Goal: Feedback & Contribution: Contribute content

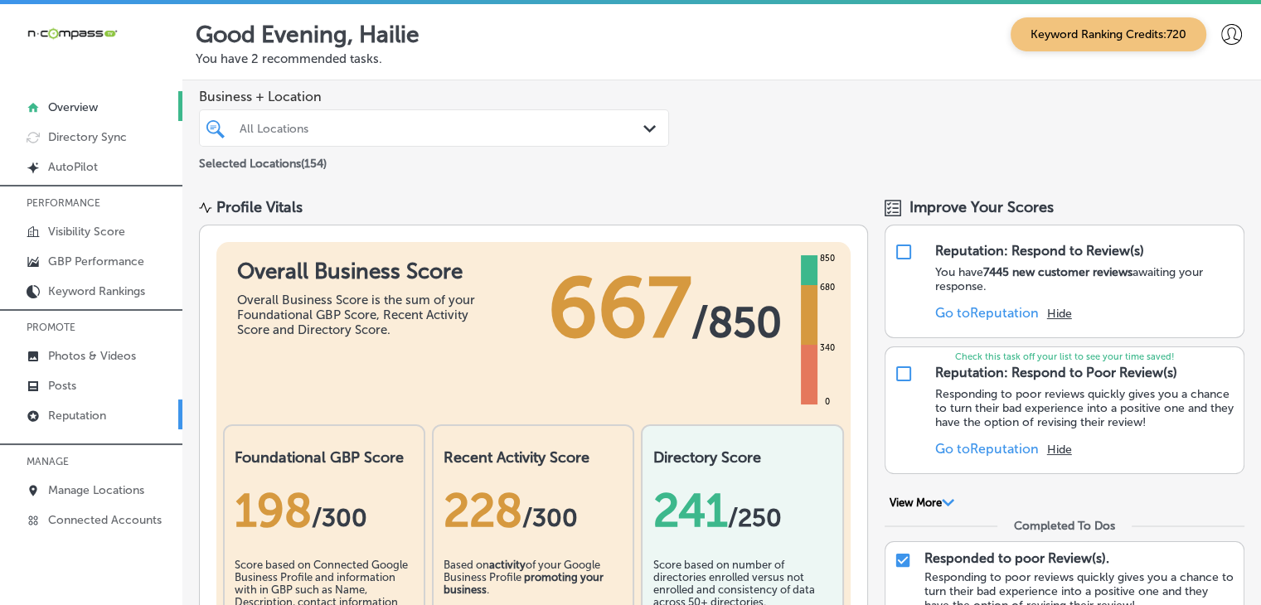
click at [106, 409] on p "Reputation" at bounding box center [77, 416] width 58 height 14
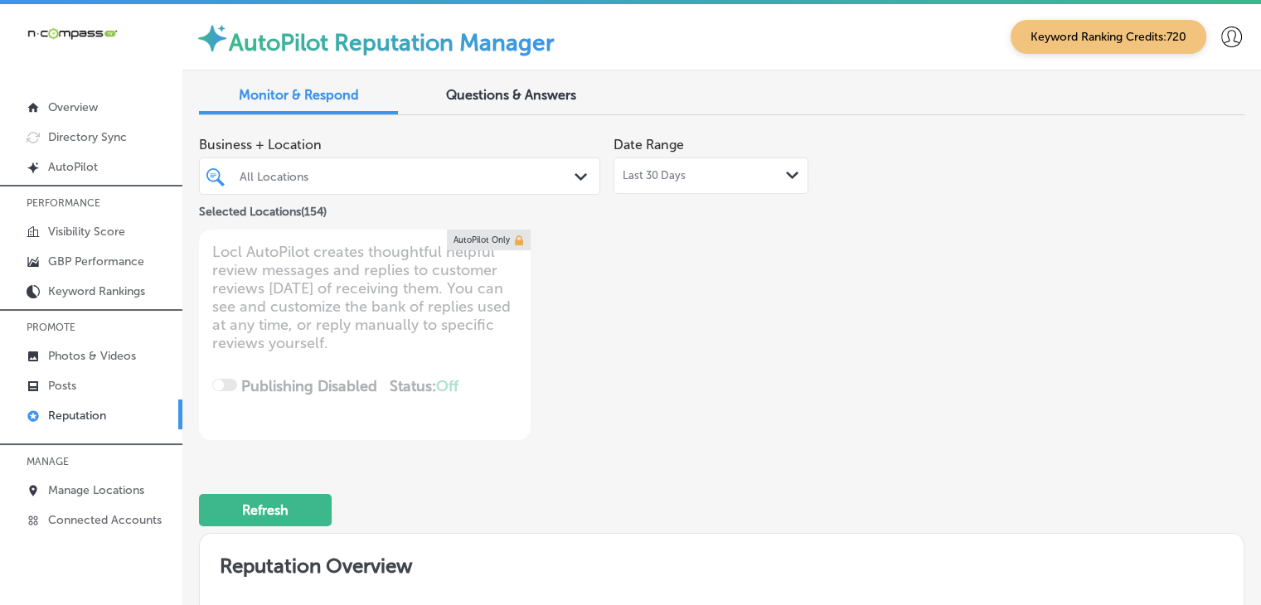
click at [674, 178] on span "Last 30 Days" at bounding box center [654, 175] width 63 height 13
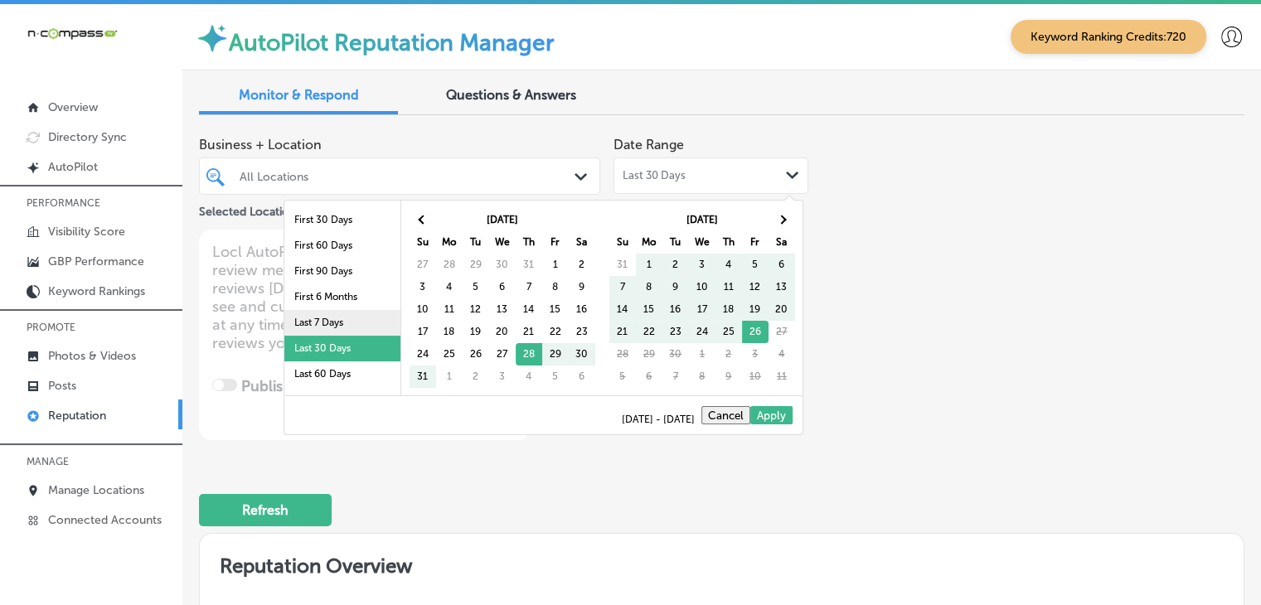
click at [377, 314] on li "Last 7 Days" at bounding box center [342, 323] width 116 height 26
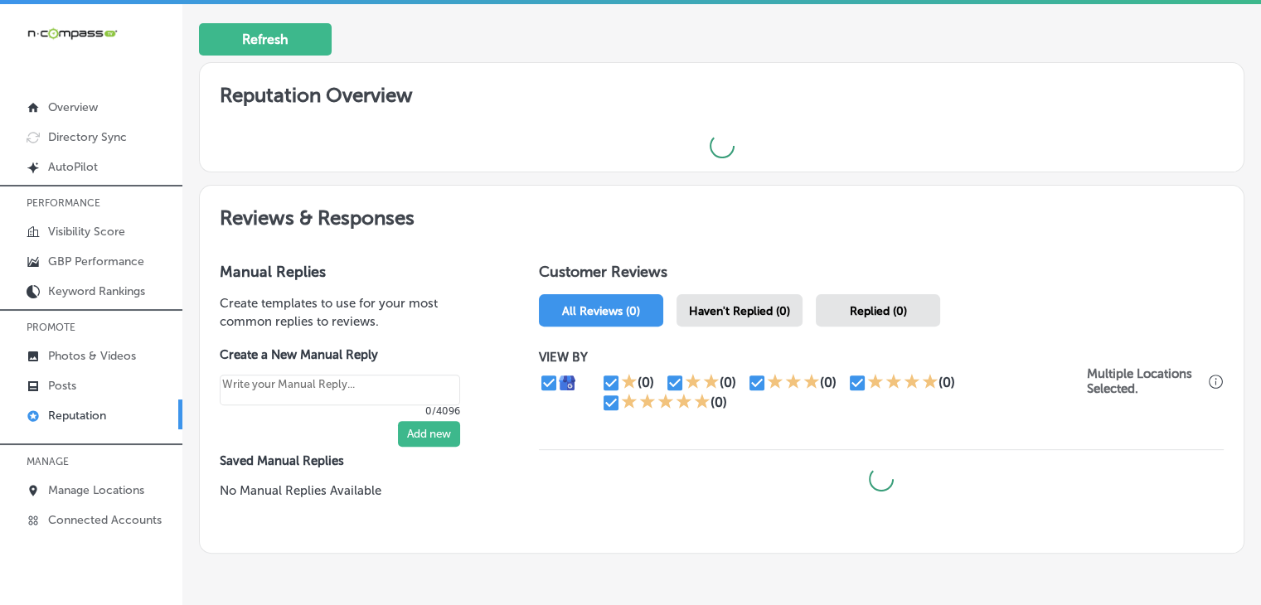
scroll to position [497, 0]
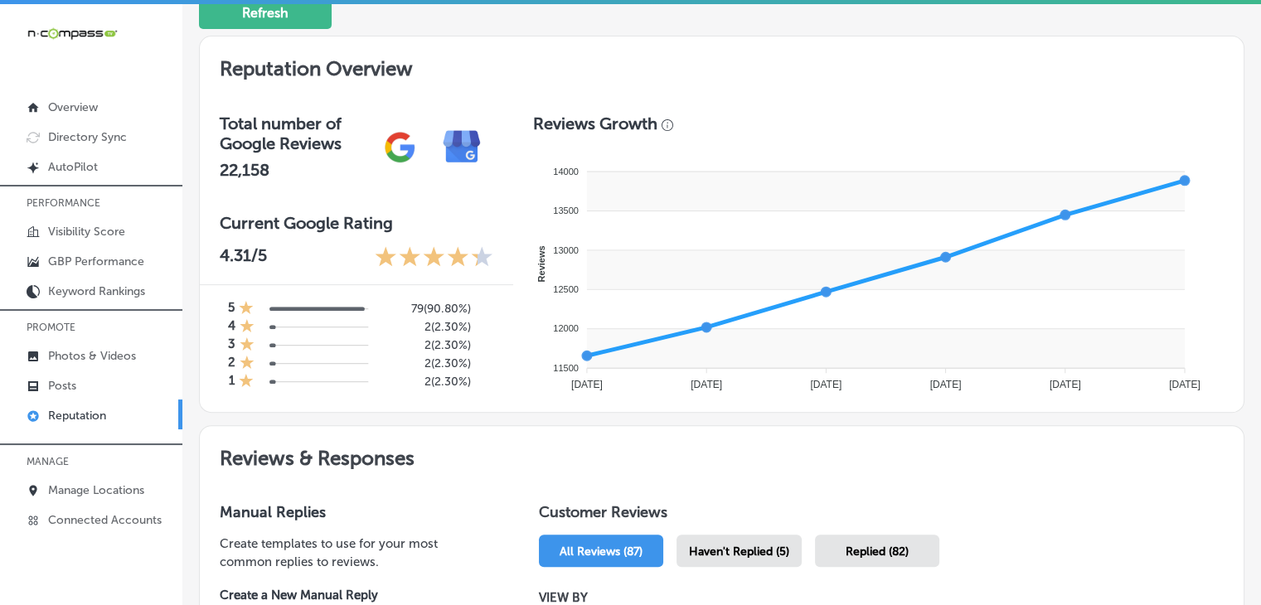
drag, startPoint x: 749, startPoint y: 540, endPoint x: 749, endPoint y: 530, distance: 10.8
click at [749, 543] on div "Haven't Replied (5)" at bounding box center [738, 551] width 125 height 32
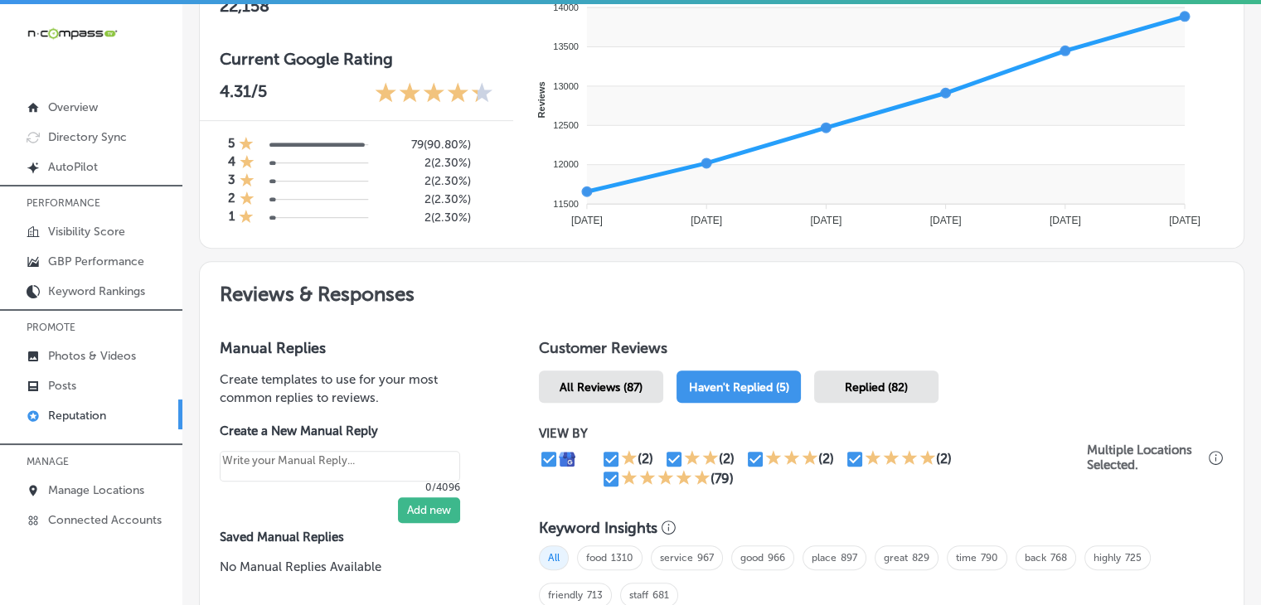
scroll to position [663, 0]
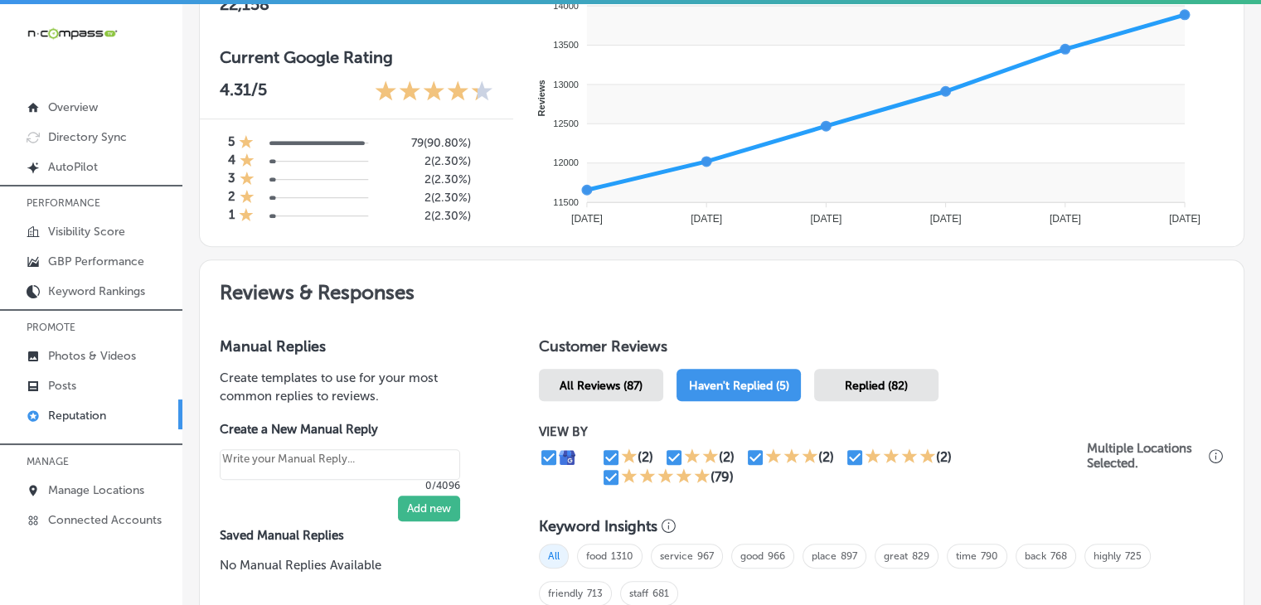
type textarea "x"
click at [609, 477] on input "checkbox" at bounding box center [611, 478] width 20 height 20
checkbox input "false"
type textarea "x"
click at [846, 454] on input "checkbox" at bounding box center [856, 458] width 20 height 20
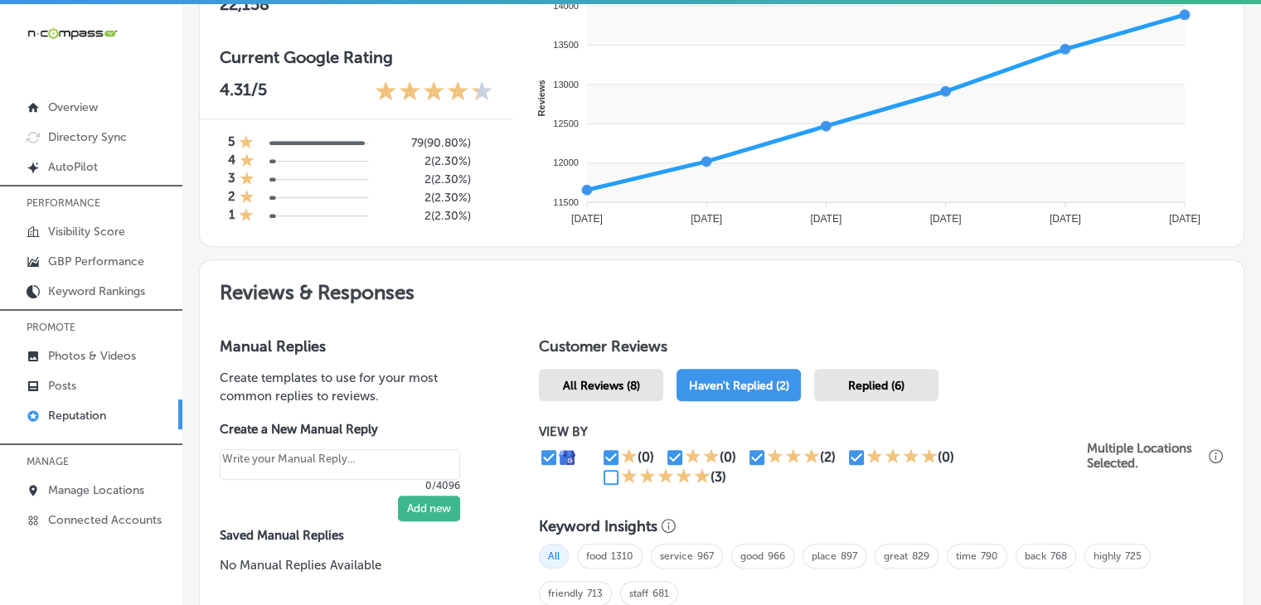
checkbox input "false"
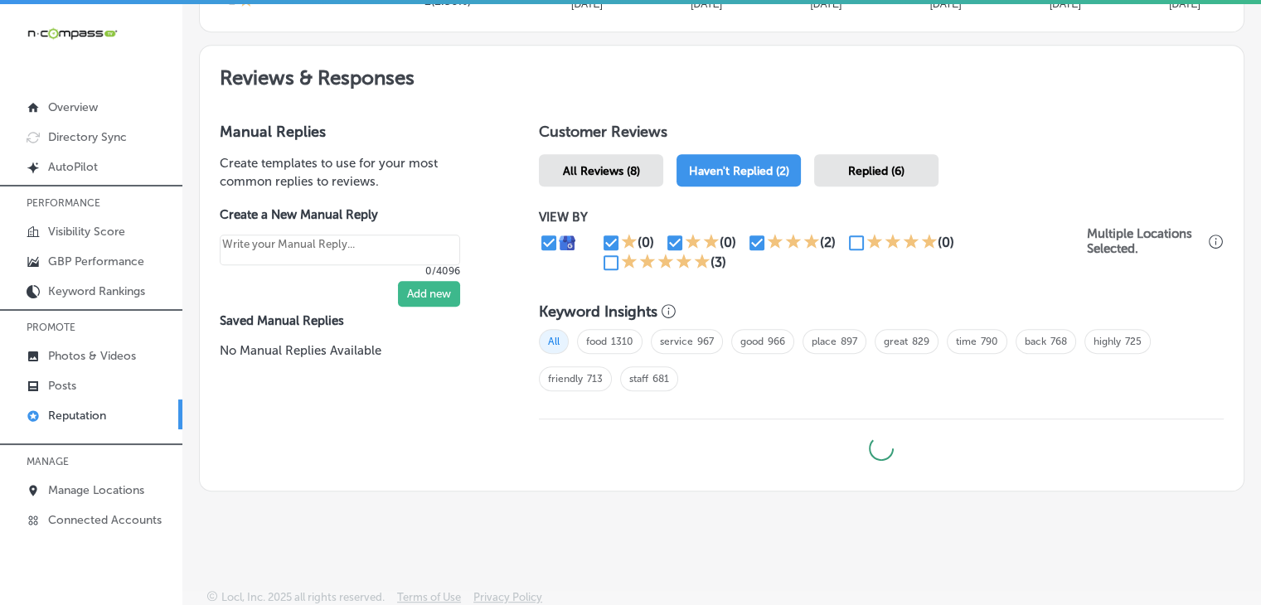
type textarea "x"
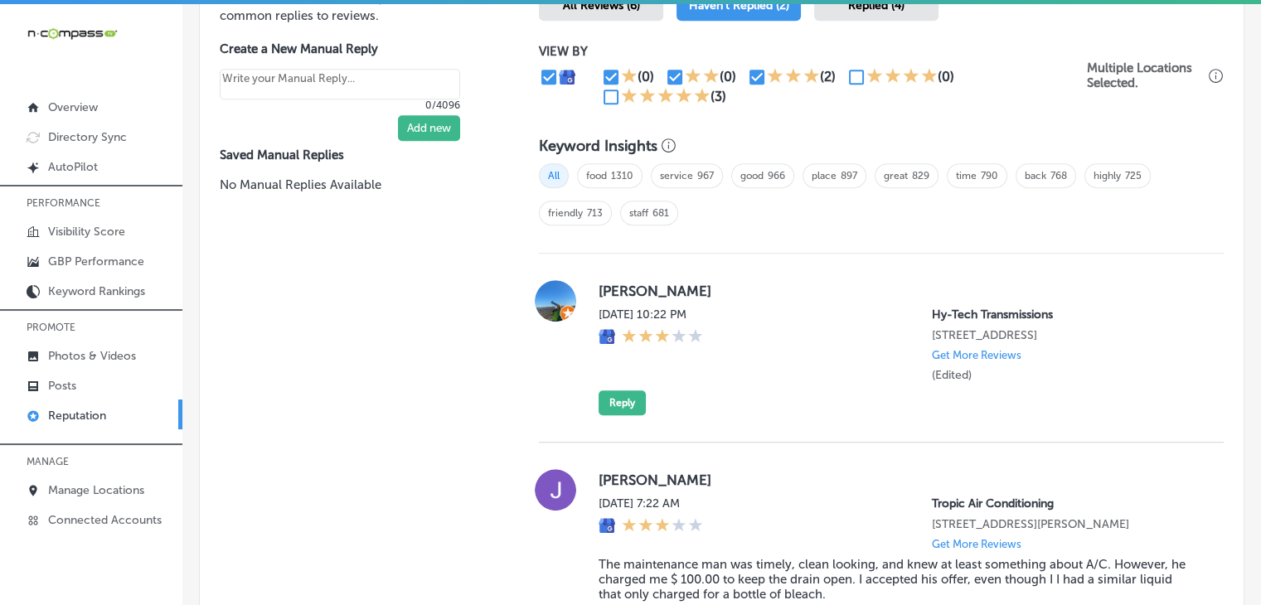
click at [857, 80] on input "checkbox" at bounding box center [856, 77] width 20 height 20
checkbox input "true"
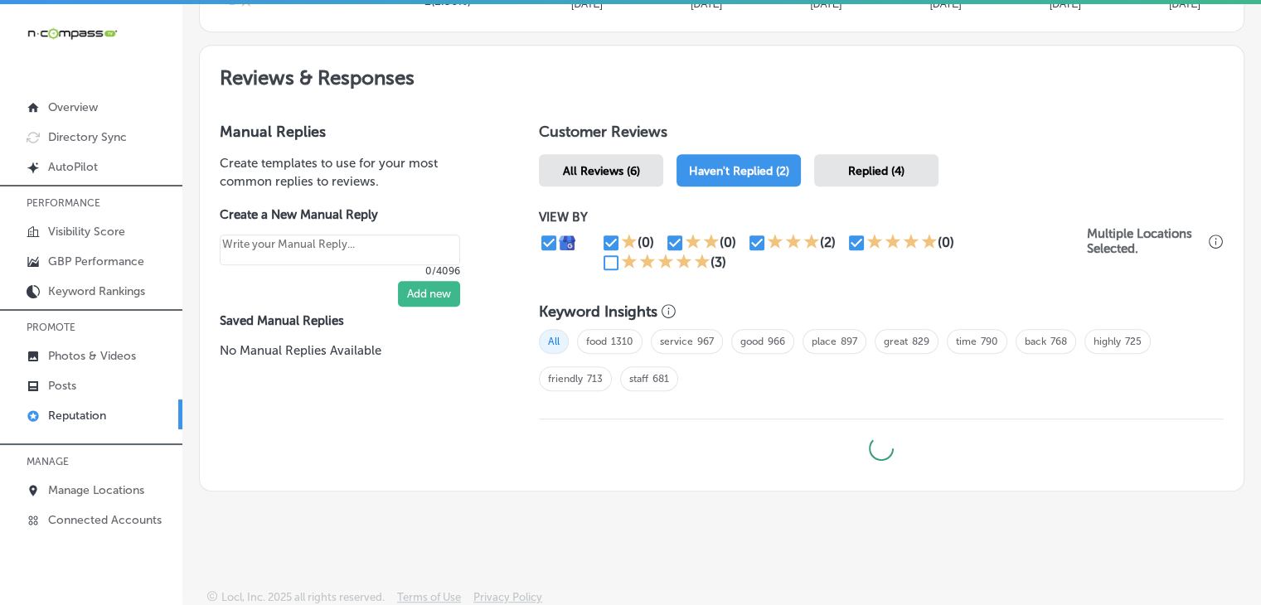
type textarea "x"
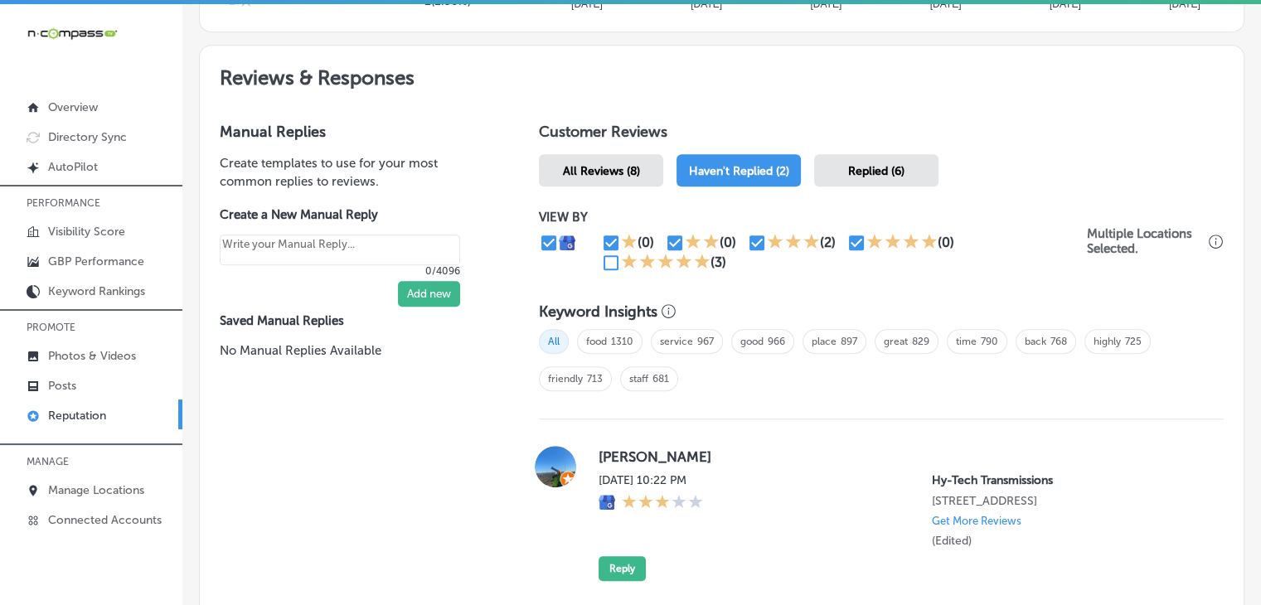
scroll to position [1044, 0]
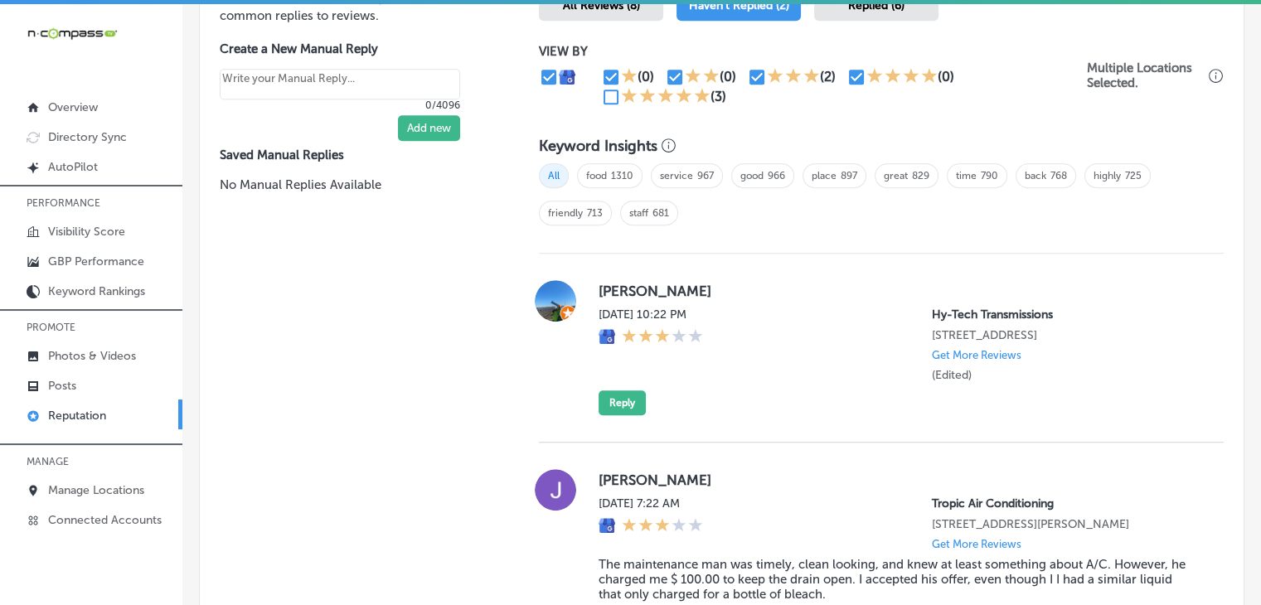
click at [605, 265] on div "[PERSON_NAME] [DATE] 10:22 PM Hy-Tech Transmissions [STREET_ADDRESS] Get More R…" at bounding box center [881, 348] width 685 height 189
click at [610, 100] on input "checkbox" at bounding box center [611, 97] width 20 height 20
checkbox input "true"
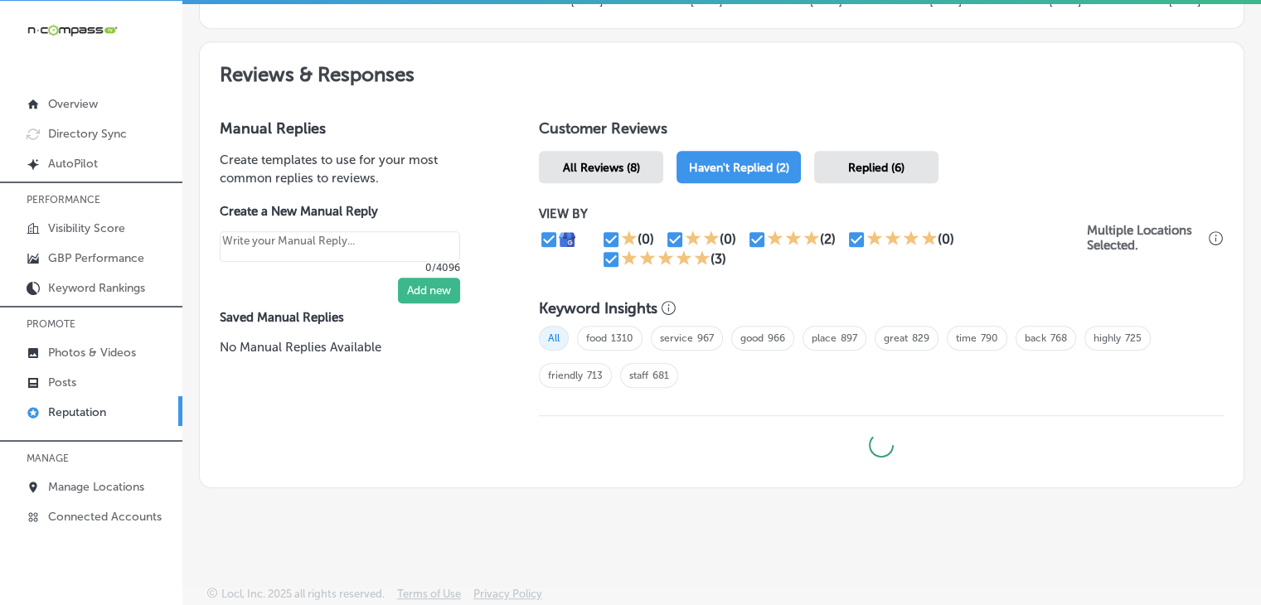
scroll to position [3, 0]
type textarea "x"
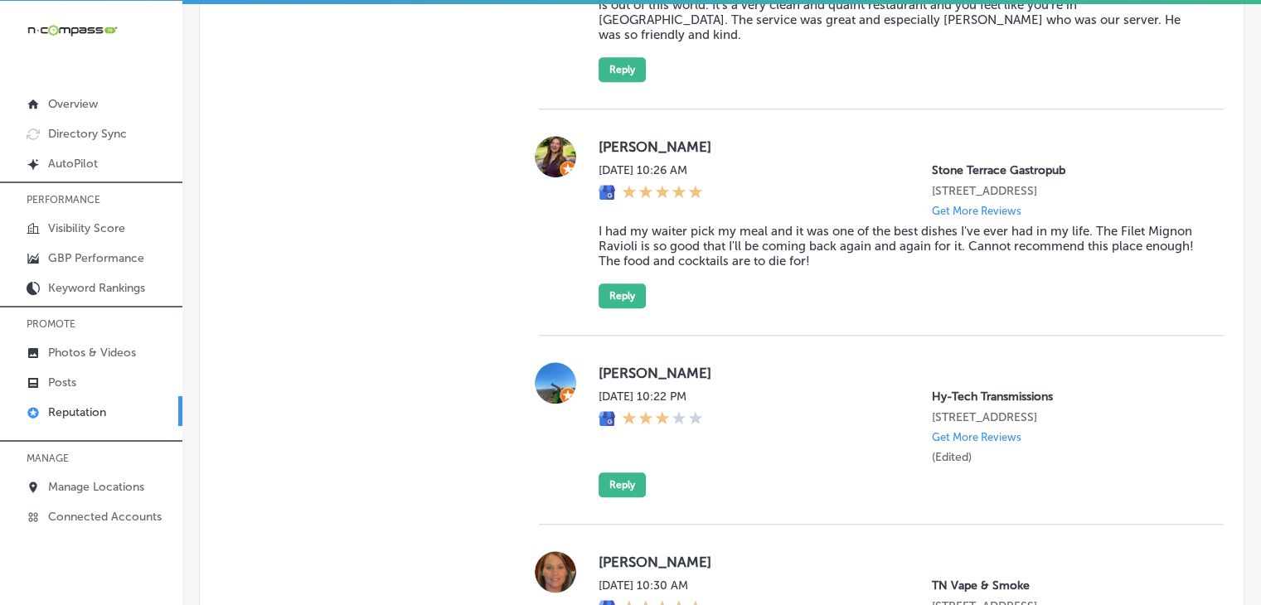
scroll to position [1275, 0]
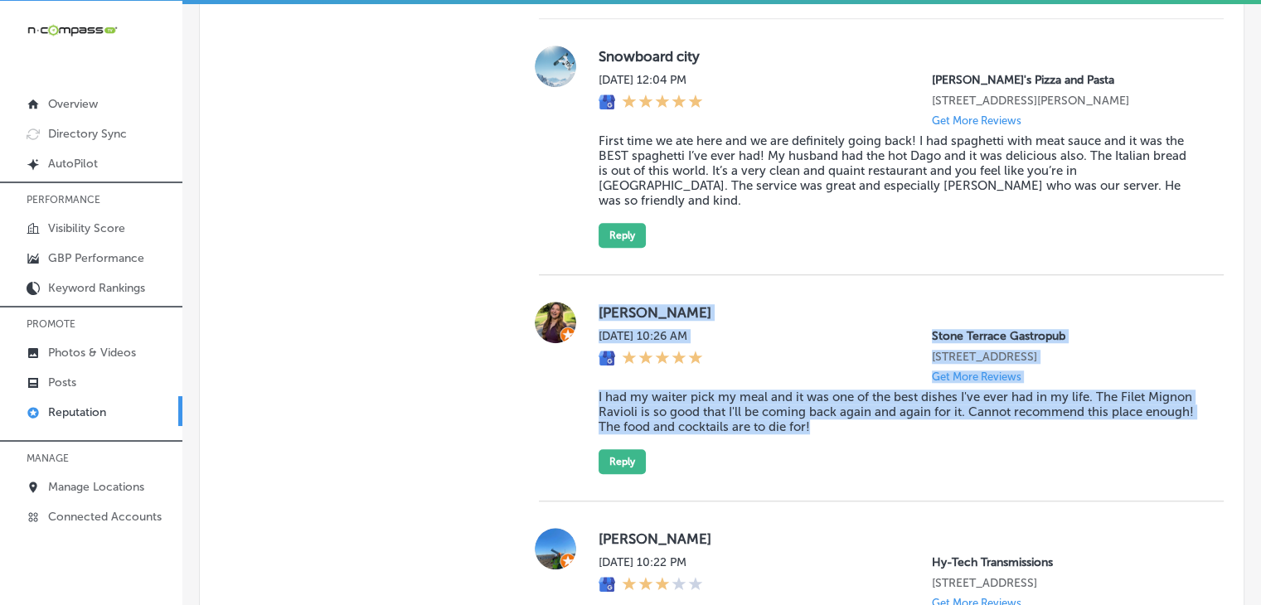
drag, startPoint x: 923, startPoint y: 428, endPoint x: 589, endPoint y: 280, distance: 364.4
click at [589, 280] on div "[PERSON_NAME][DATE] 10:26 AM Stone Terrace Gastropub [STREET_ADDRESS] Get More …" at bounding box center [881, 388] width 685 height 226
copy div "[PERSON_NAME][DATE] 10:26 AM Stone Terrace Gastropub [STREET_ADDRESS] Get More …"
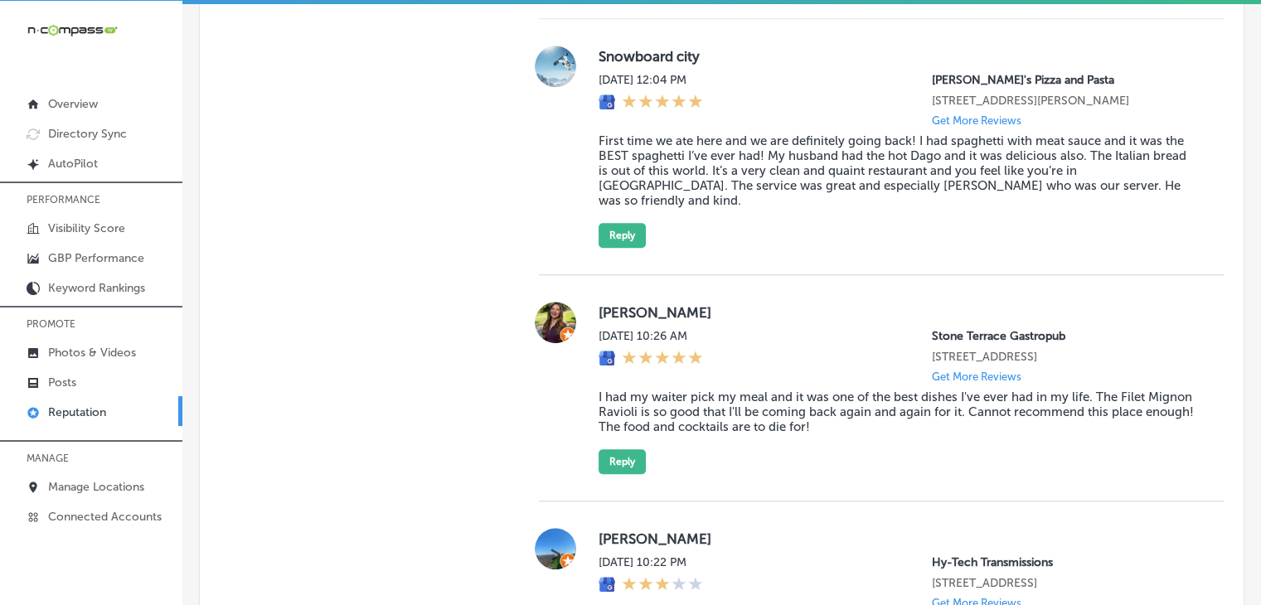
click at [633, 444] on div "[PERSON_NAME][DATE] 10:26 AM Stone Terrace Gastropub [STREET_ADDRESS] Get More …" at bounding box center [897, 388] width 598 height 172
click at [610, 446] on div "[PERSON_NAME][DATE] 10:26 AM Stone Terrace Gastropub [STREET_ADDRESS] Get More …" at bounding box center [897, 388] width 598 height 172
click at [613, 487] on div "[PERSON_NAME][DATE] 10:26 AM Stone Terrace Gastropub [STREET_ADDRESS] Get More …" at bounding box center [881, 388] width 685 height 226
click at [613, 485] on div "[PERSON_NAME][DATE] 10:26 AM Stone Terrace Gastropub [STREET_ADDRESS] Get More …" at bounding box center [881, 388] width 685 height 226
click at [618, 462] on button "Reply" at bounding box center [621, 461] width 47 height 25
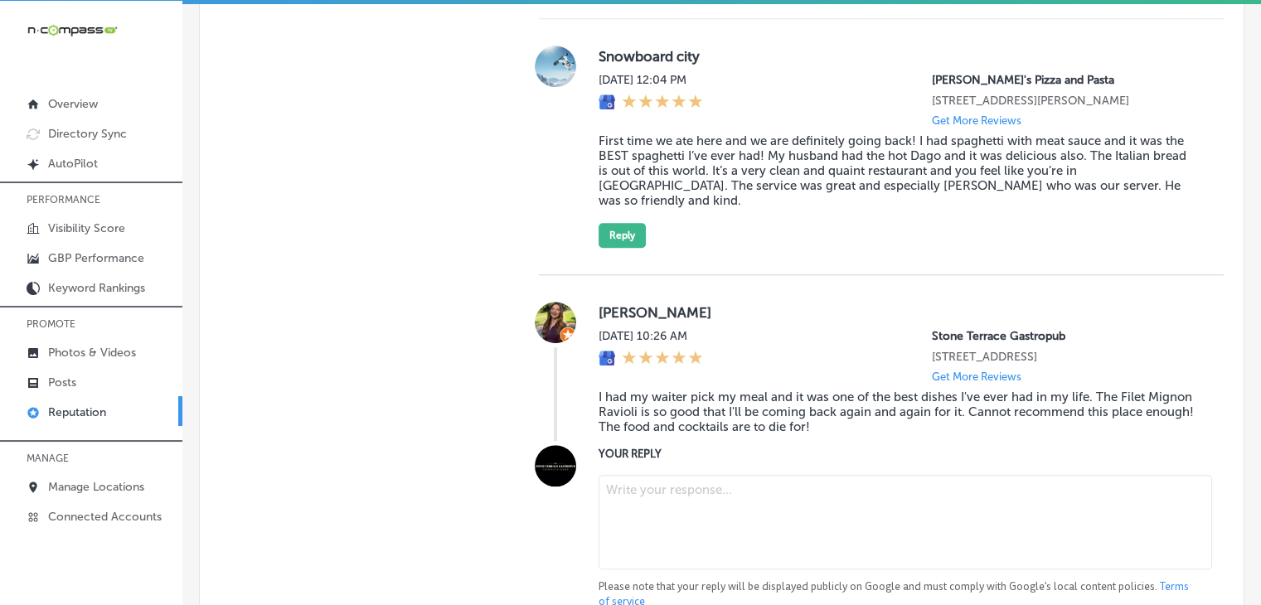
click at [641, 531] on textarea at bounding box center [904, 522] width 613 height 94
paste textarea "[PERSON_NAME], we’re so happy to hear that your meal was such a hit! We’re thri…"
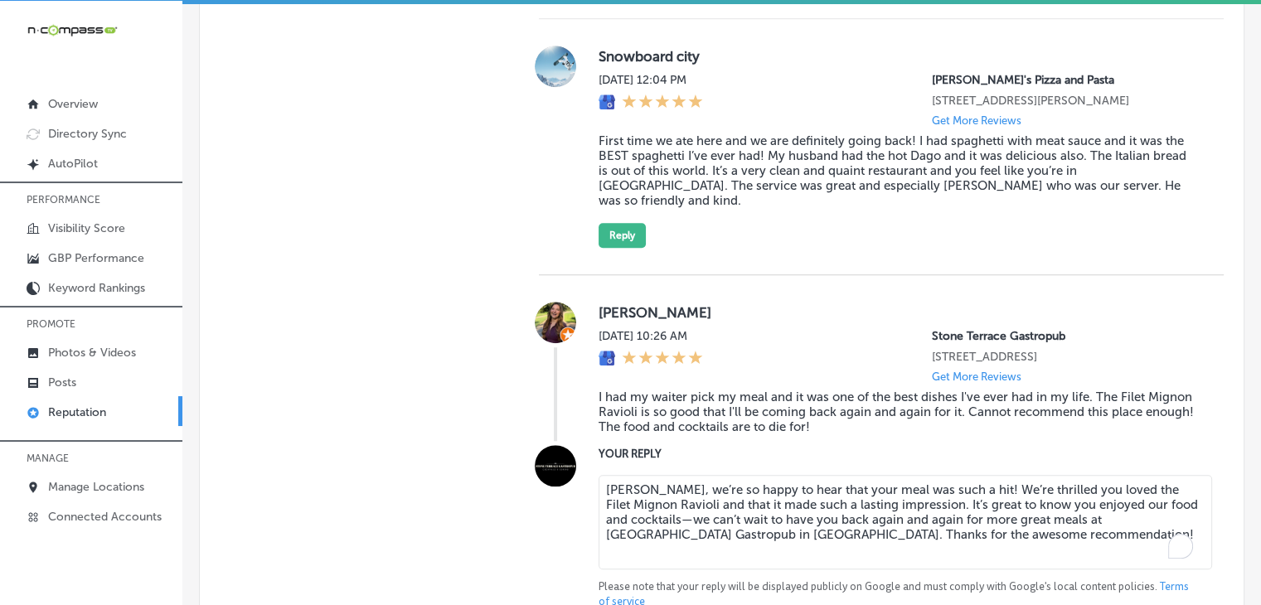
type textarea "[PERSON_NAME], we’re so happy to hear that your meal was such a hit! We’re thri…"
type textarea "x"
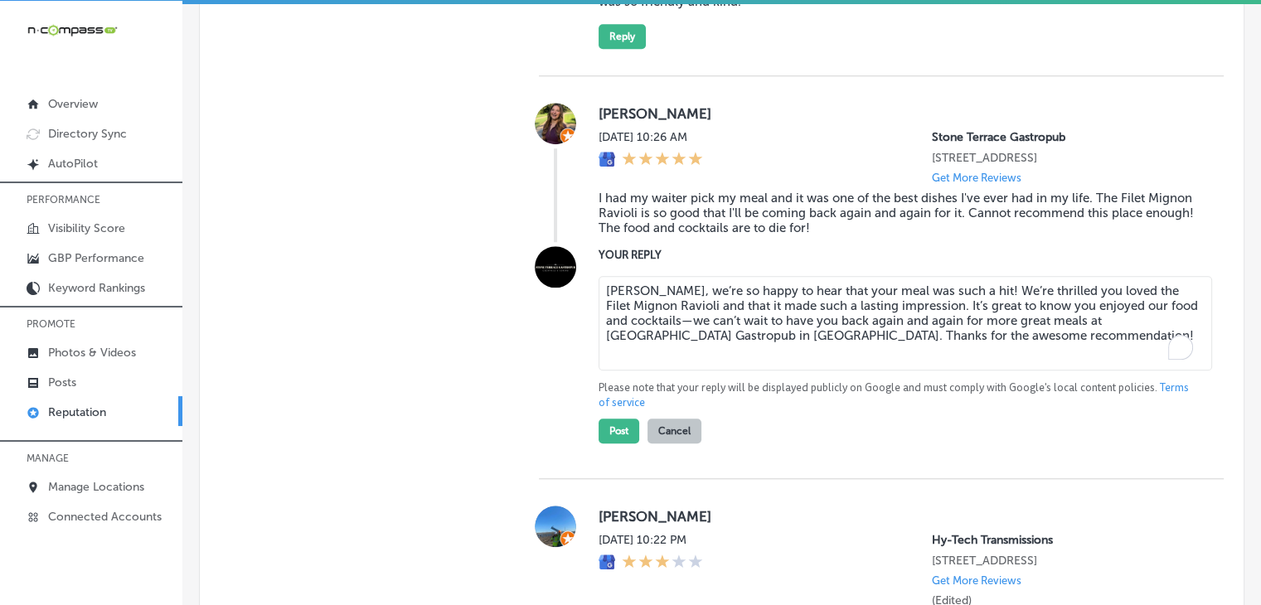
scroll to position [1606, 0]
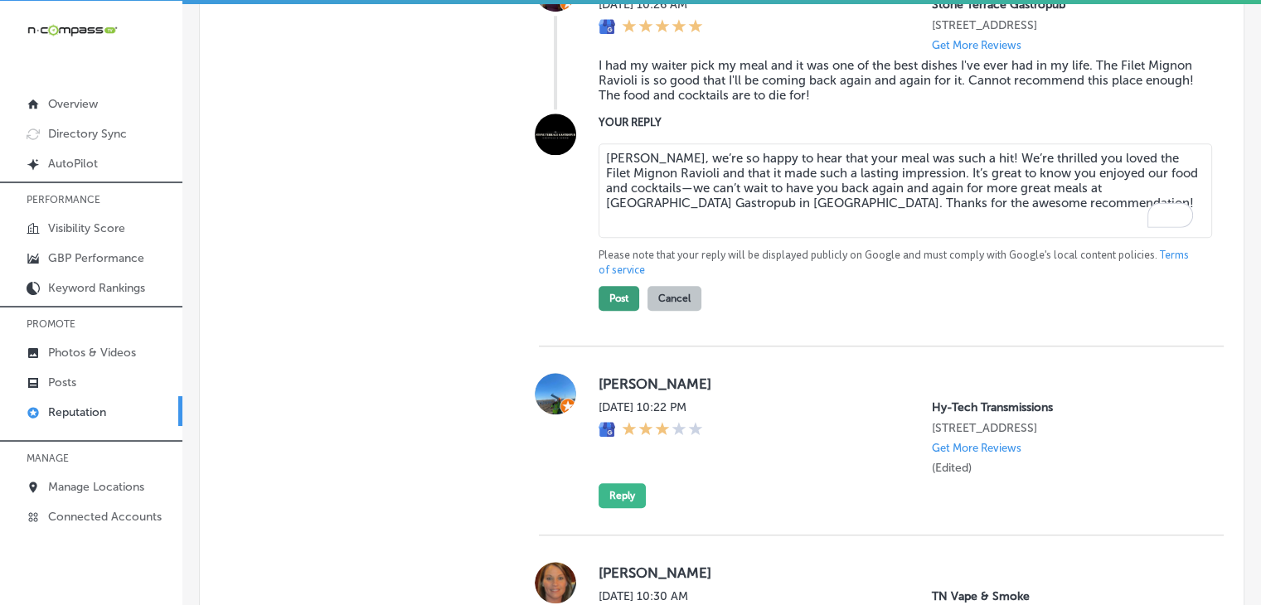
type textarea "[PERSON_NAME], we’re so happy to hear that your meal was such a hit! We’re thri…"
click at [609, 305] on button "Post" at bounding box center [618, 298] width 41 height 25
type textarea "x"
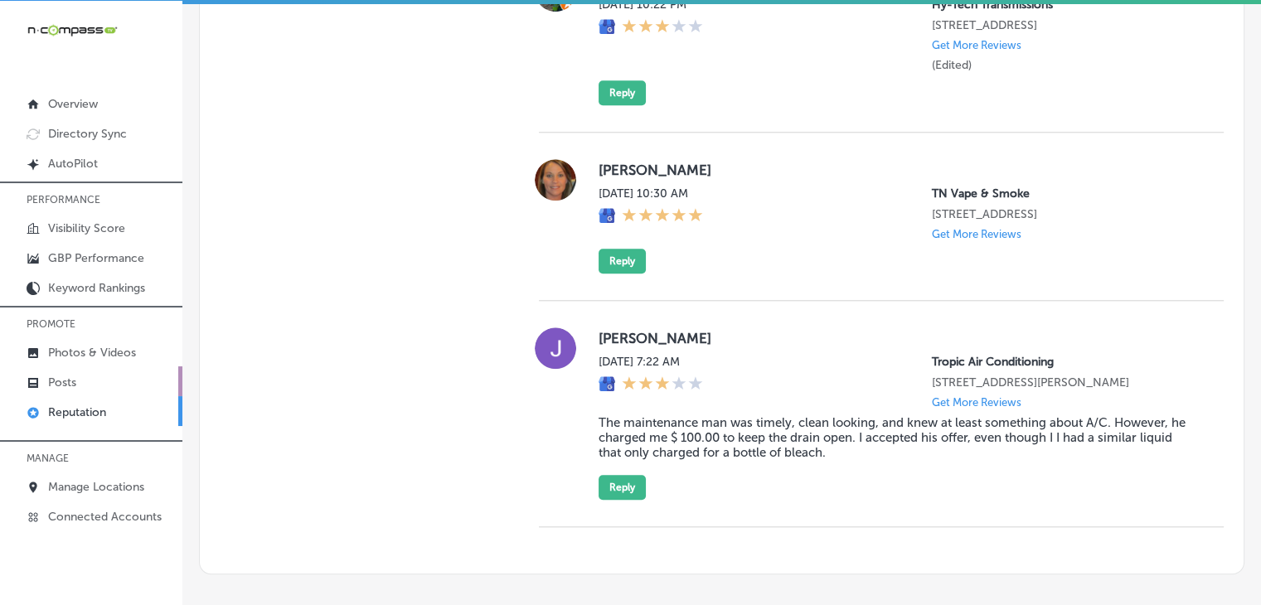
click at [104, 390] on link "Posts" at bounding box center [91, 381] width 182 height 30
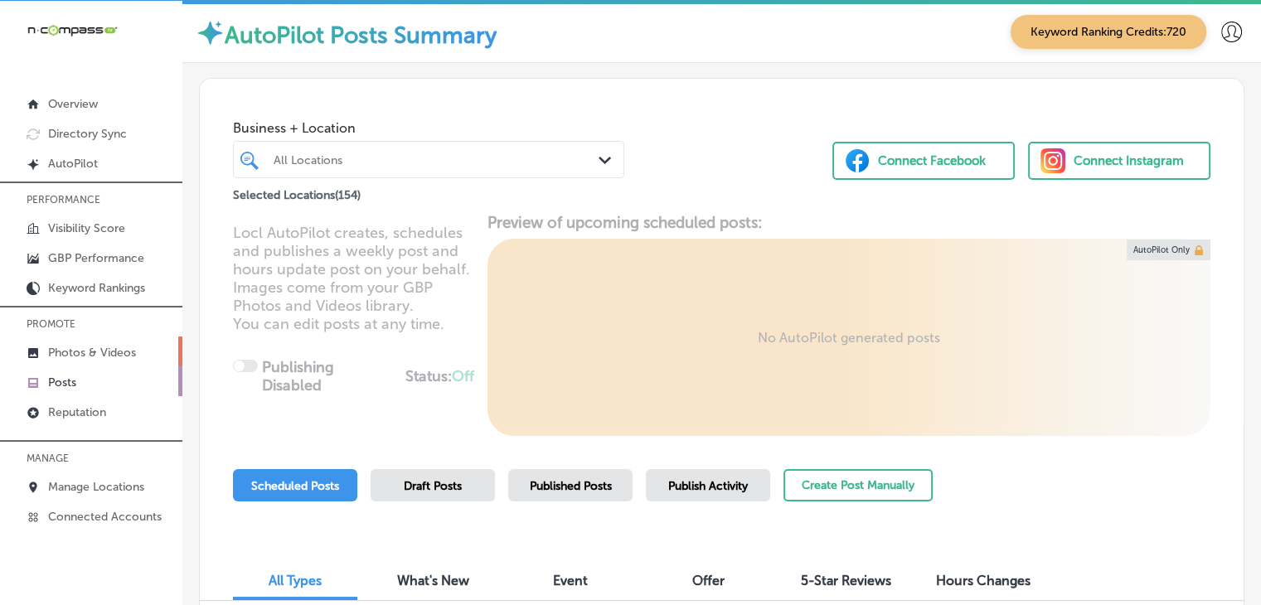
click at [91, 354] on p "Photos & Videos" at bounding box center [92, 353] width 88 height 14
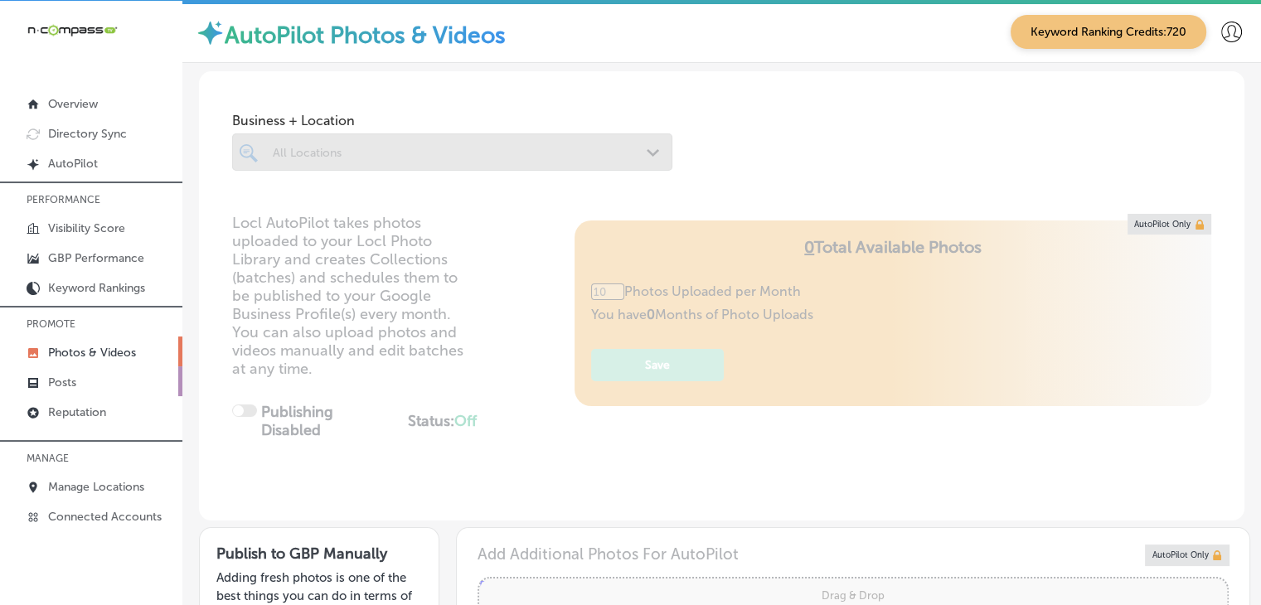
click at [40, 375] on link "Posts" at bounding box center [91, 381] width 182 height 30
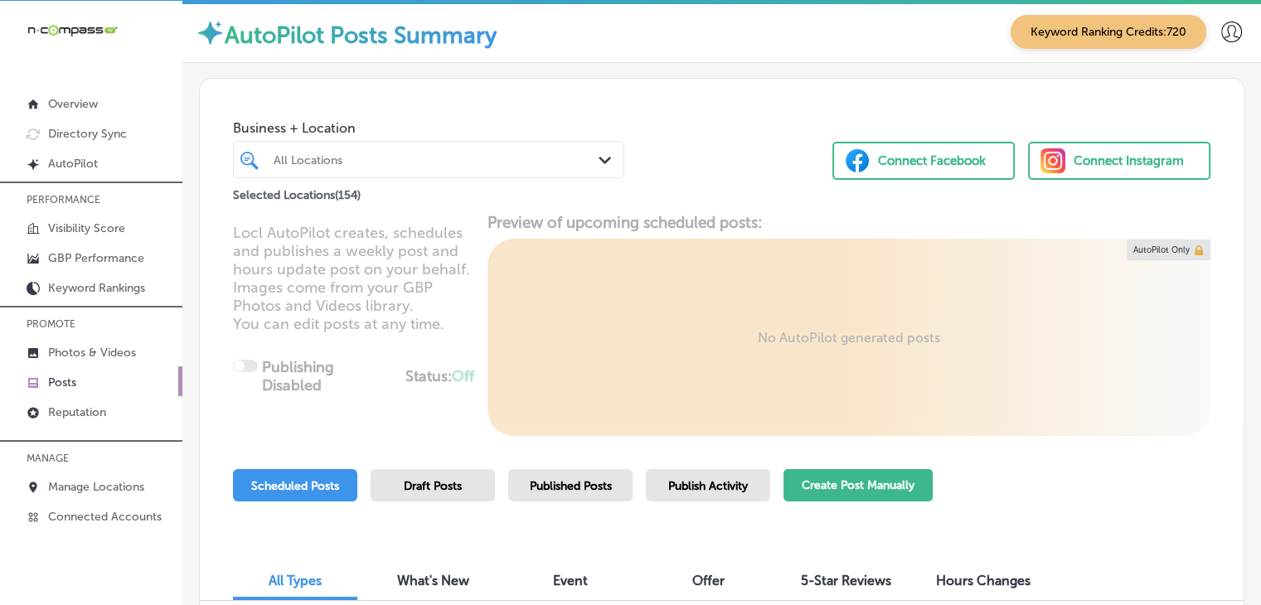
click at [861, 485] on button "Create Post Manually" at bounding box center [857, 485] width 149 height 32
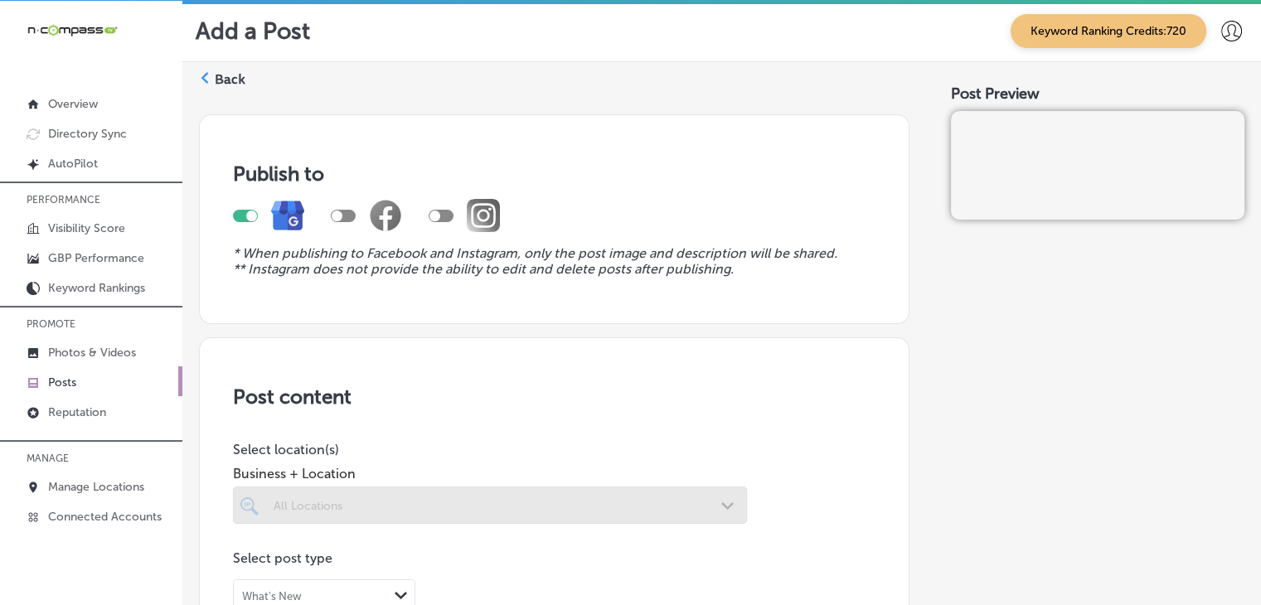
scroll to position [166, 0]
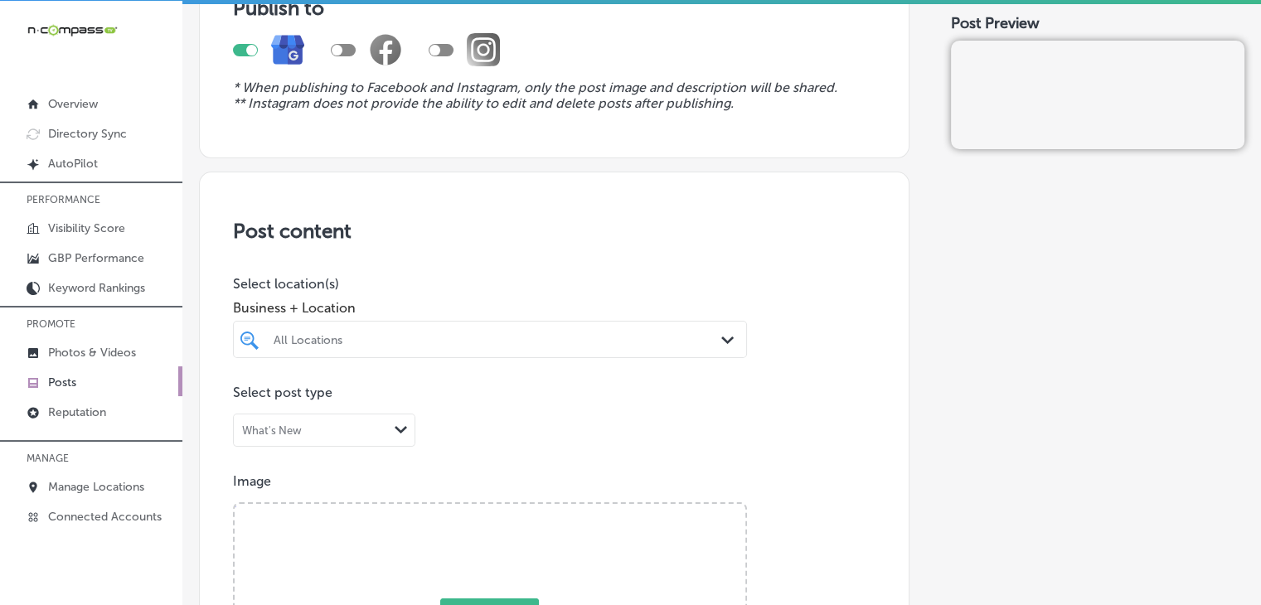
click at [388, 332] on div "All Locations Path Created with Sketch." at bounding box center [490, 339] width 514 height 37
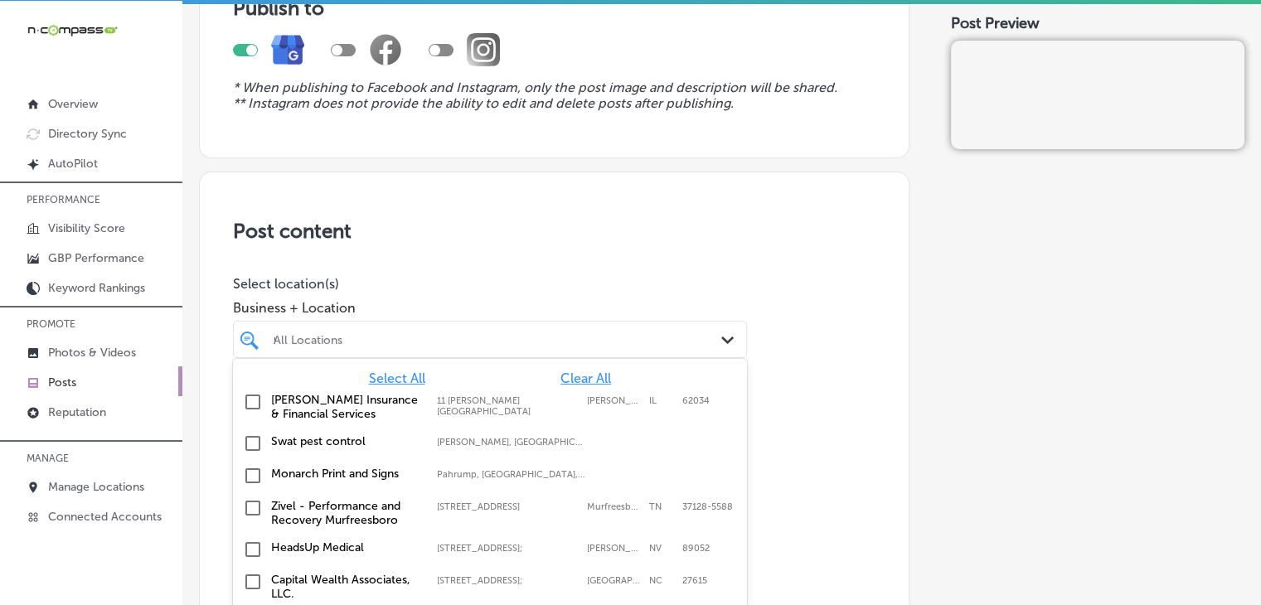
scroll to position [200, 0]
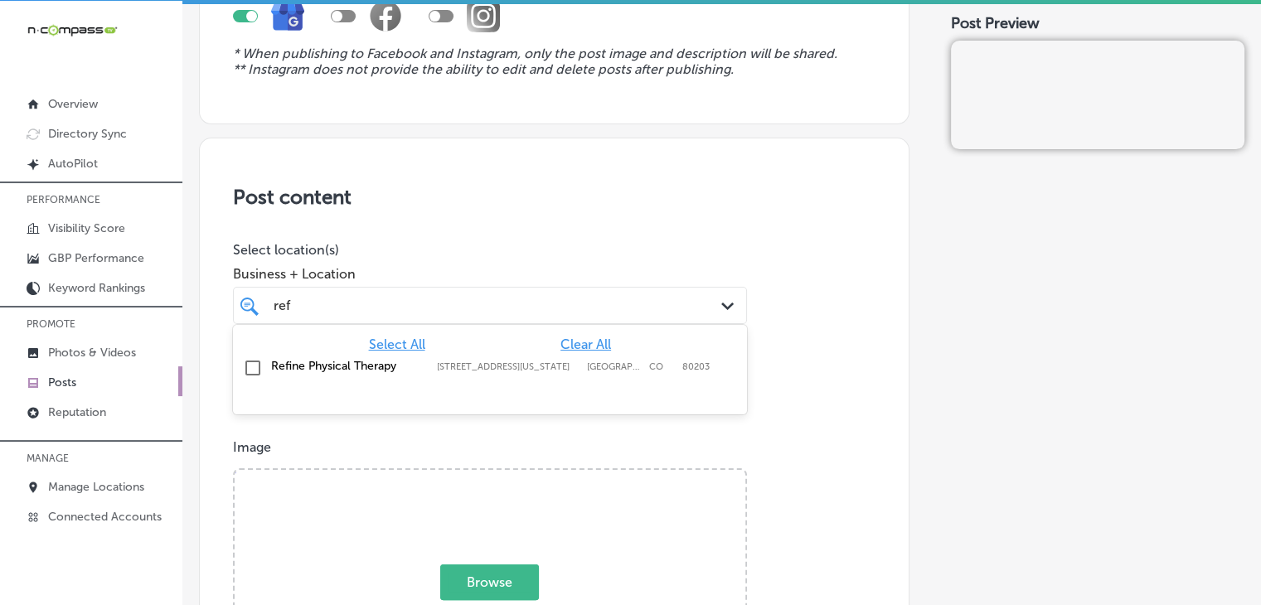
click at [461, 361] on label "[STREET_ADDRESS][US_STATE]" at bounding box center [508, 366] width 142 height 11
click at [532, 287] on div "ref ref Path Created with Sketch." at bounding box center [490, 305] width 514 height 37
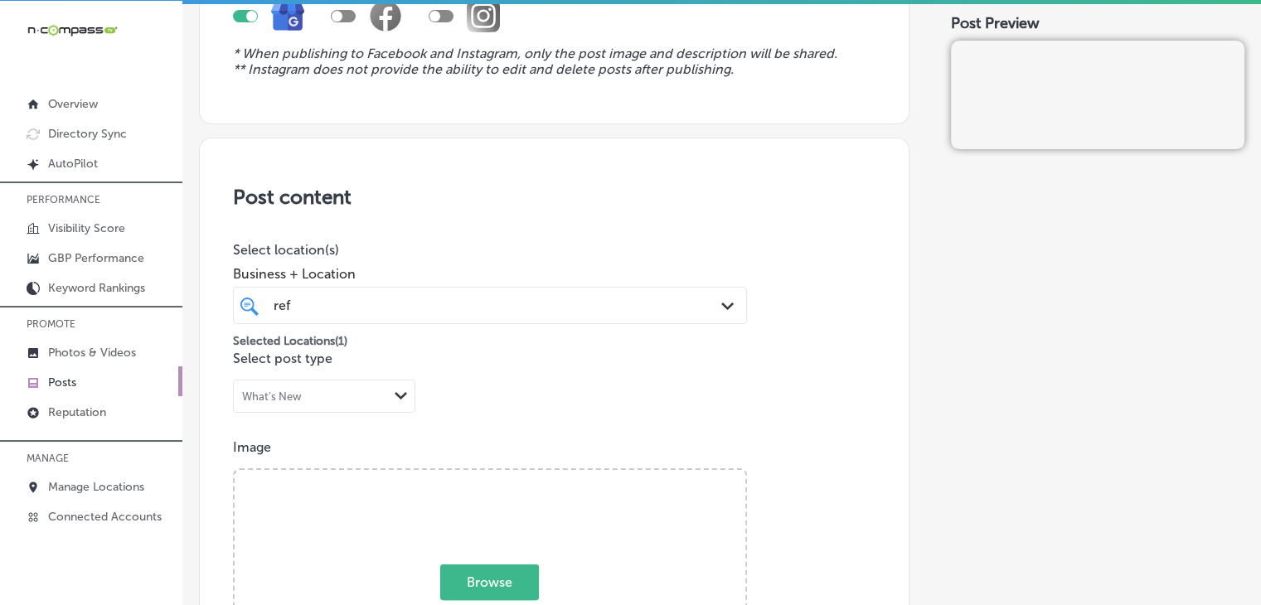
type input "ref"
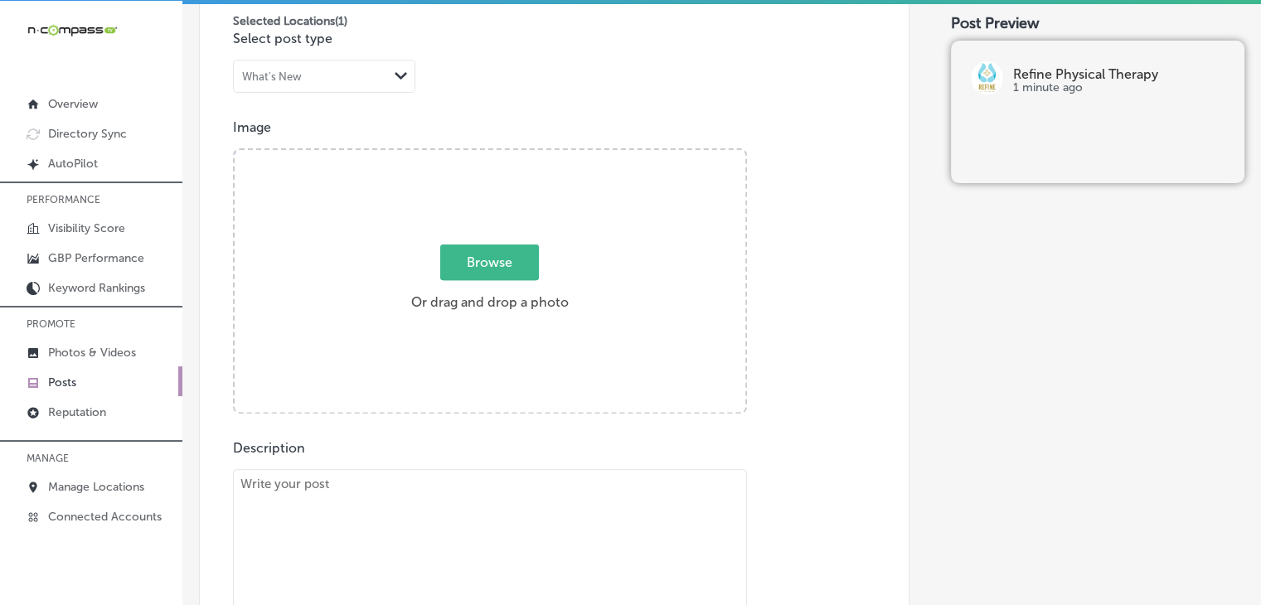
scroll to position [531, 0]
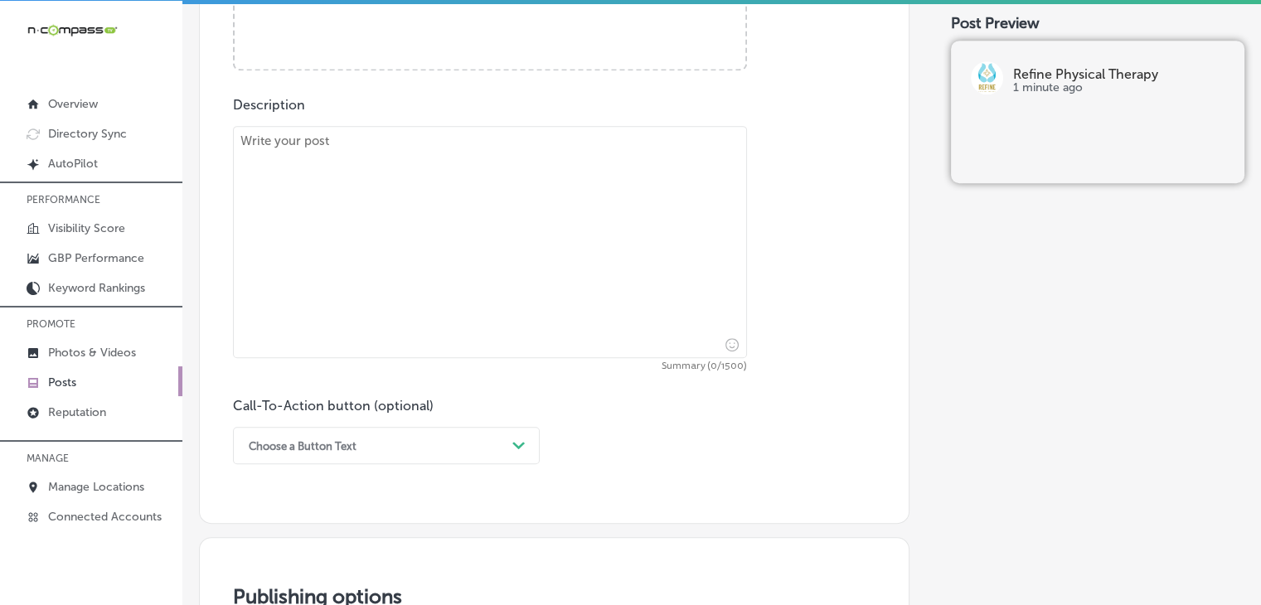
click at [589, 274] on textarea at bounding box center [490, 242] width 514 height 232
paste textarea "Constipation is often an overlooked issue, but it doesn’t have to be a part of …"
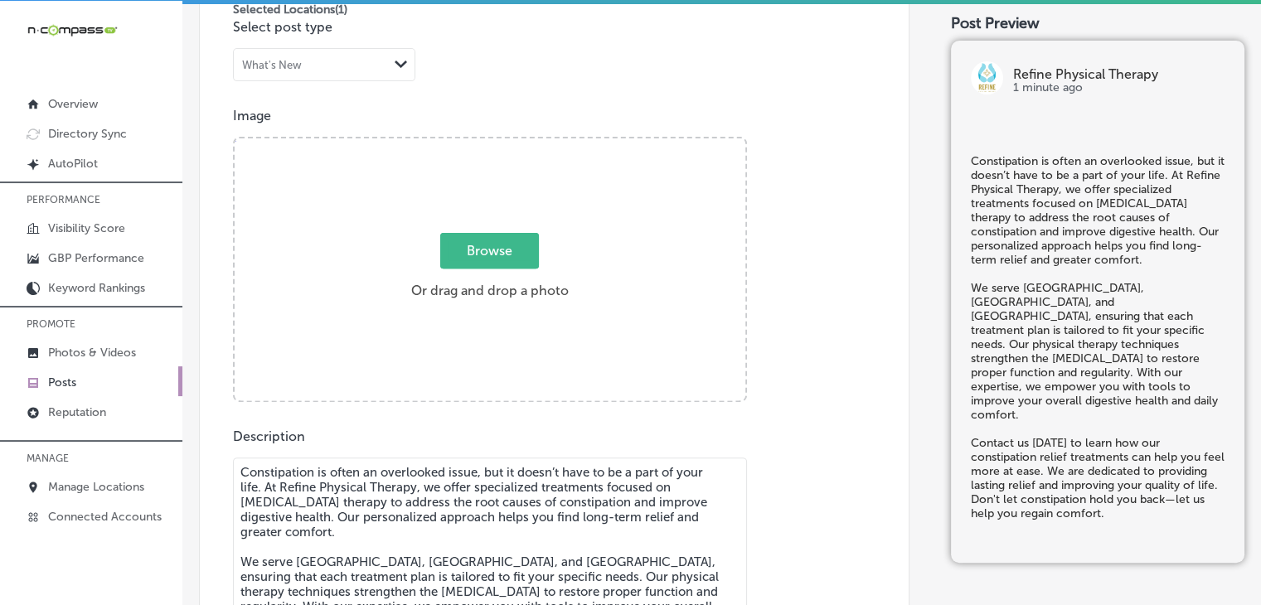
type textarea "Constipation is often an overlooked issue, but it doesn’t have to be a part of …"
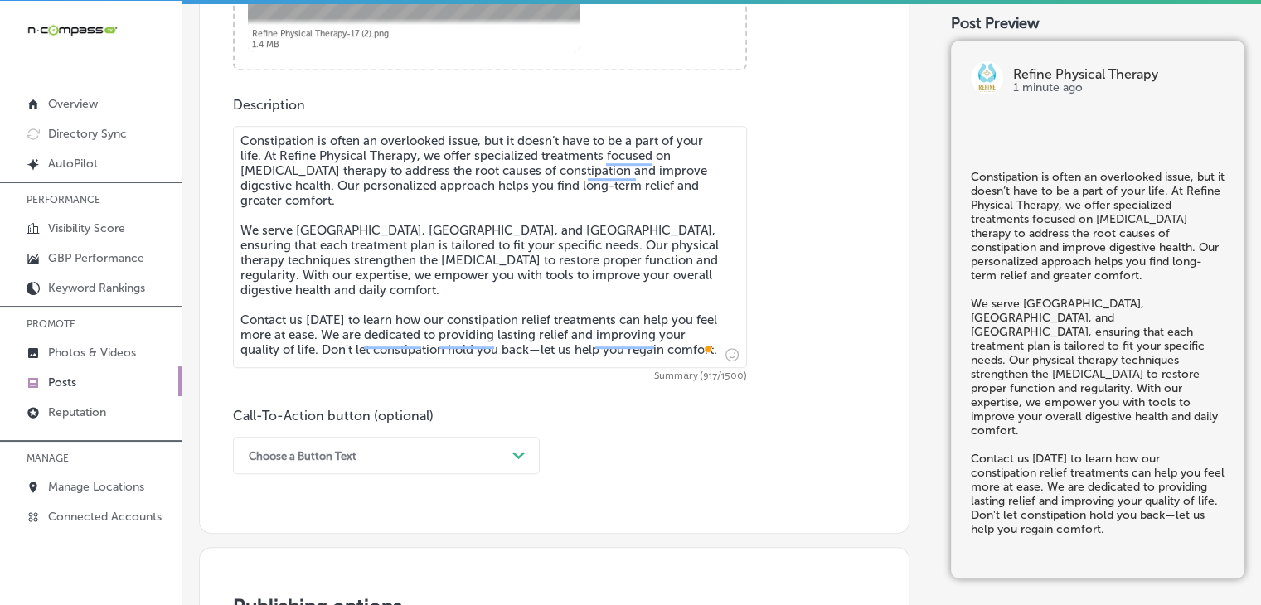
click at [421, 457] on div "Choose a Button Text Path Created with Sketch." at bounding box center [386, 455] width 307 height 37
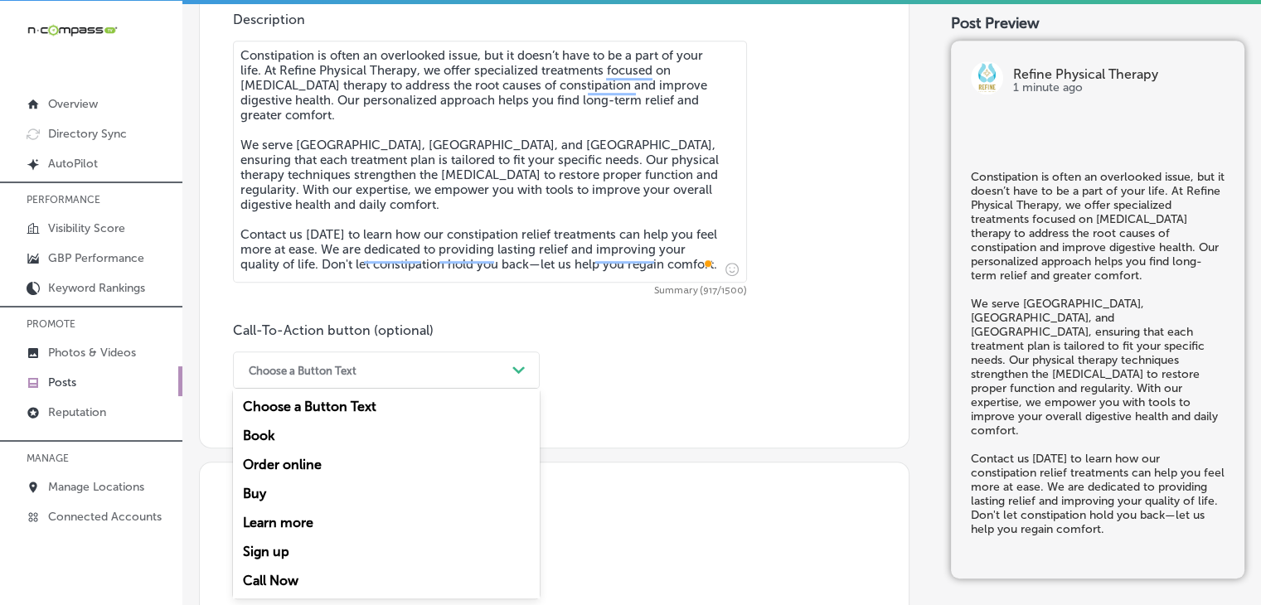
click at [319, 589] on div "Call Now" at bounding box center [386, 580] width 307 height 29
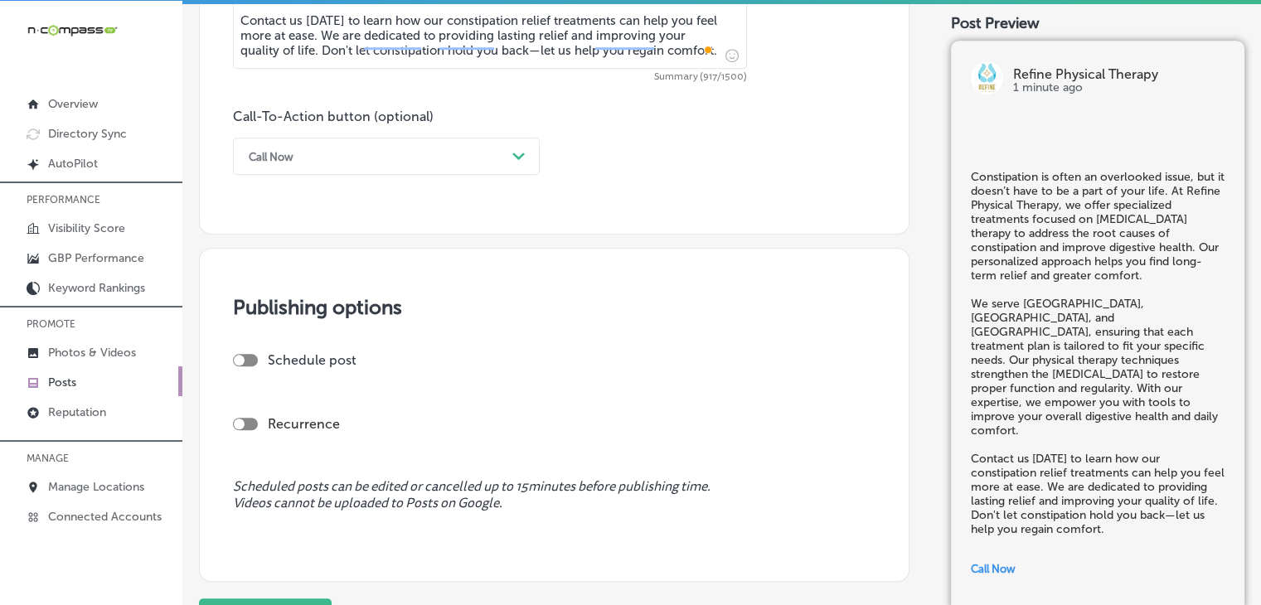
scroll to position [1280, 0]
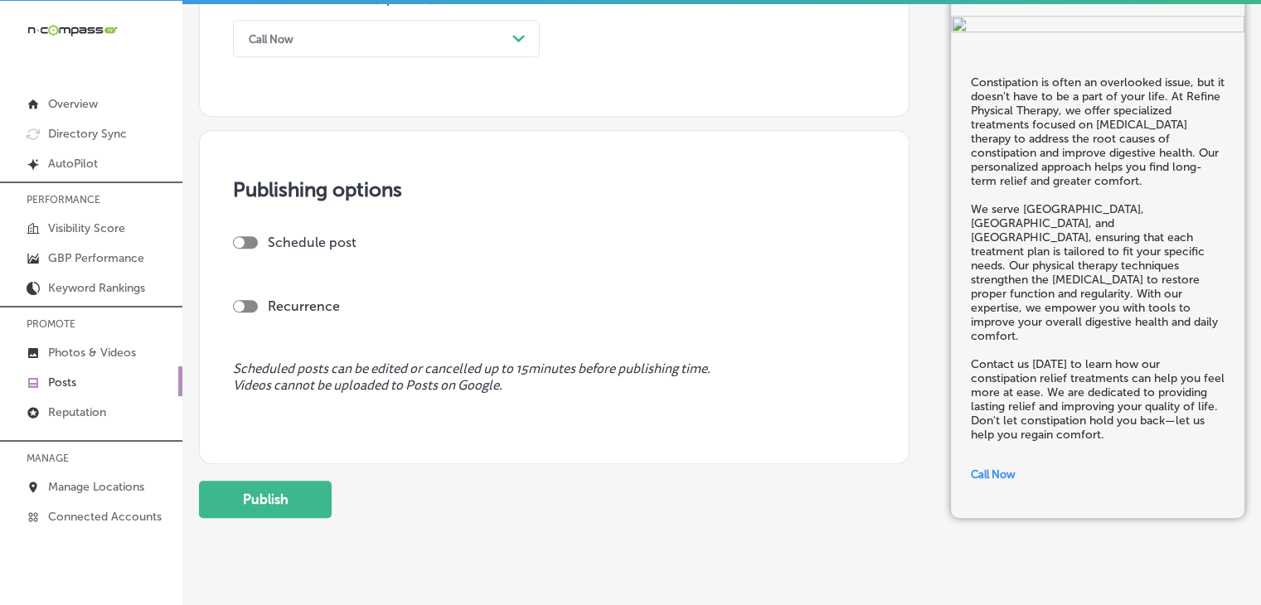
click at [250, 235] on div "Schedule post" at bounding box center [547, 243] width 629 height 16
click at [253, 231] on div "Publishing options Schedule post Recurrence Scheduled posts can be edited or ca…" at bounding box center [554, 297] width 710 height 334
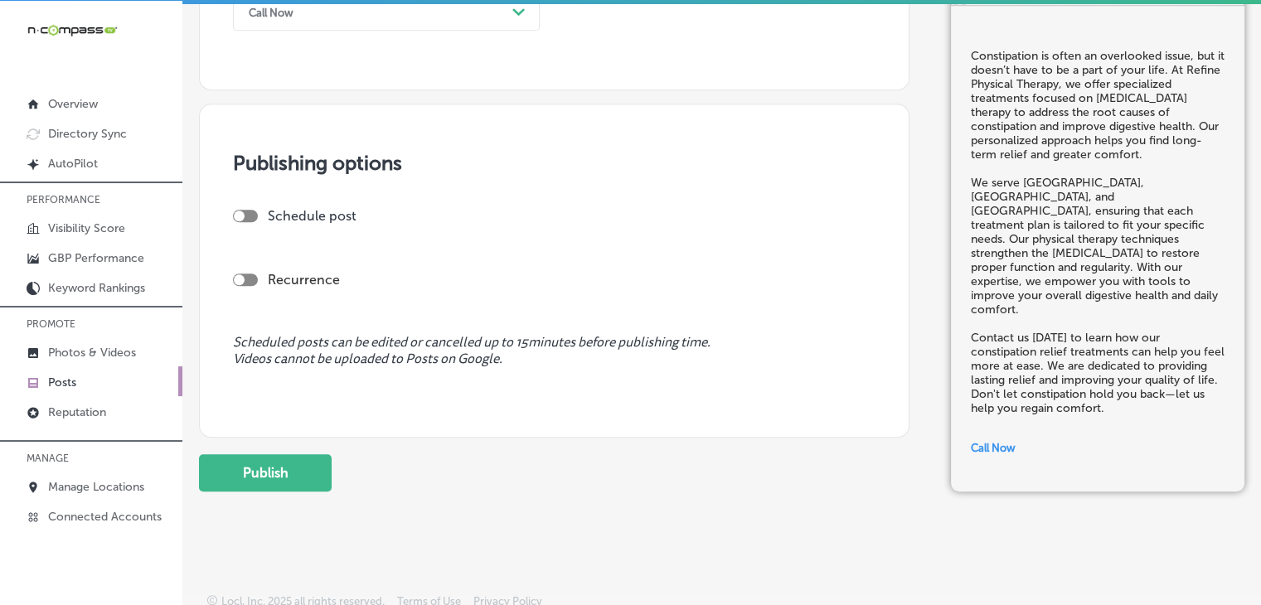
scroll to position [1316, 0]
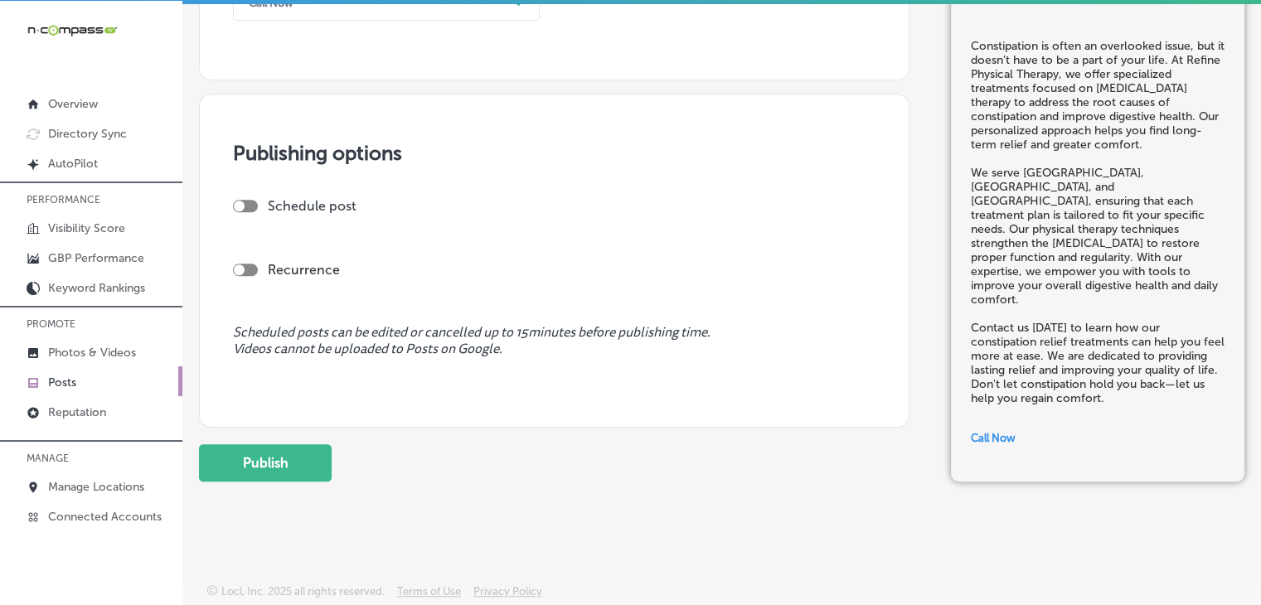
click at [245, 201] on div at bounding box center [245, 206] width 25 height 12
checkbox input "true"
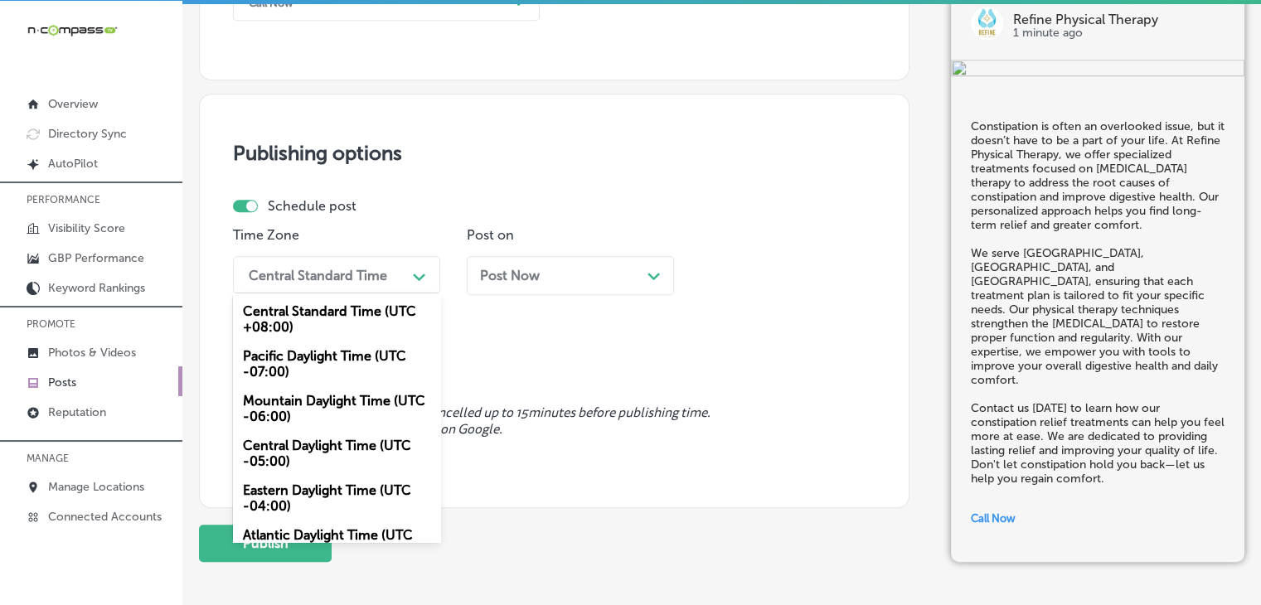
click at [381, 288] on div "Central Standard Time Path Created with Sketch." at bounding box center [336, 274] width 207 height 37
click at [350, 416] on div "Mountain Daylight Time (UTC -06:00)" at bounding box center [336, 408] width 207 height 45
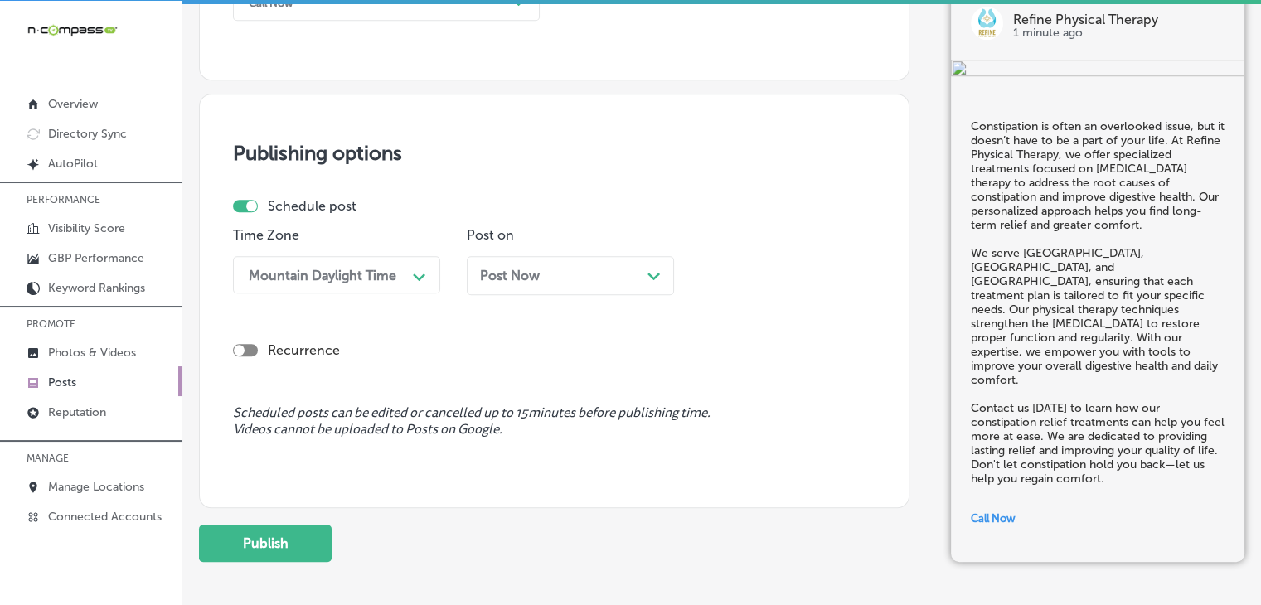
click at [518, 291] on div "Post Now Path Created with Sketch." at bounding box center [570, 275] width 207 height 39
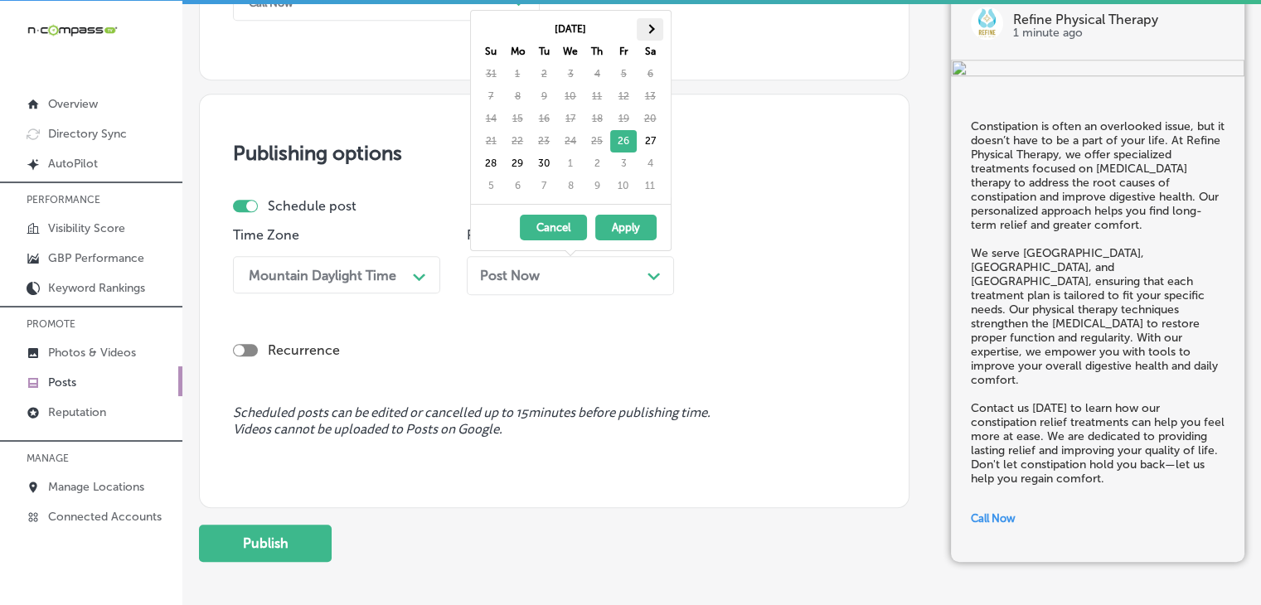
click at [657, 24] on th at bounding box center [650, 29] width 27 height 22
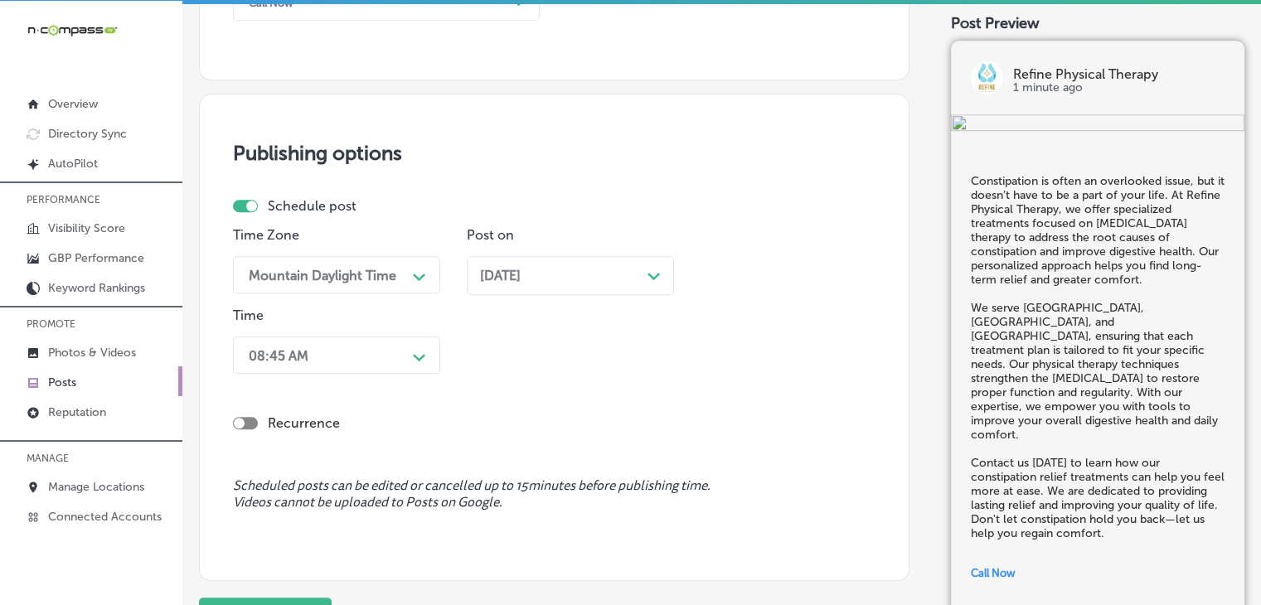
click at [370, 346] on div "08:45 AM Path Created with Sketch." at bounding box center [336, 355] width 207 height 37
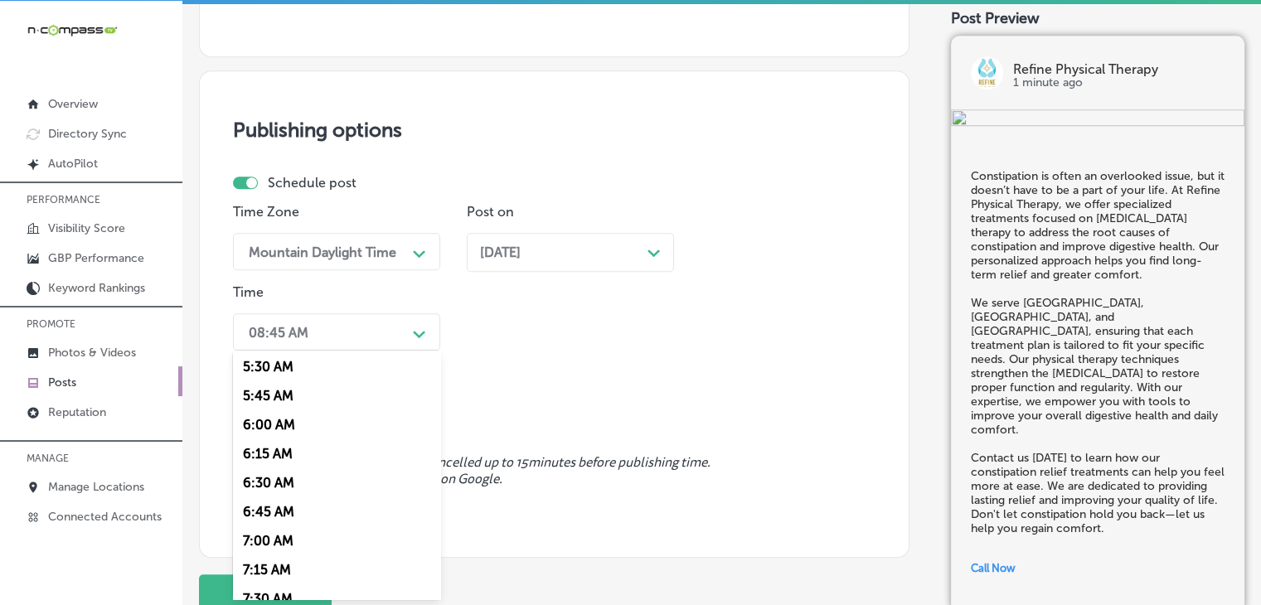
scroll to position [663, 0]
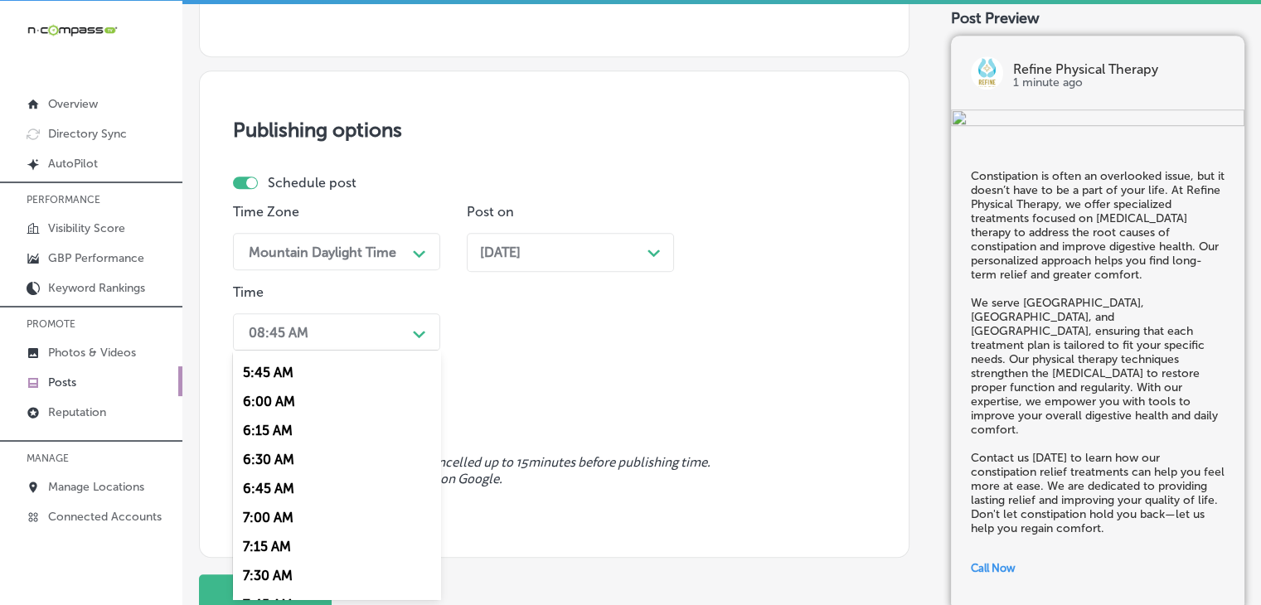
click at [292, 523] on div "7:00 AM" at bounding box center [336, 517] width 207 height 29
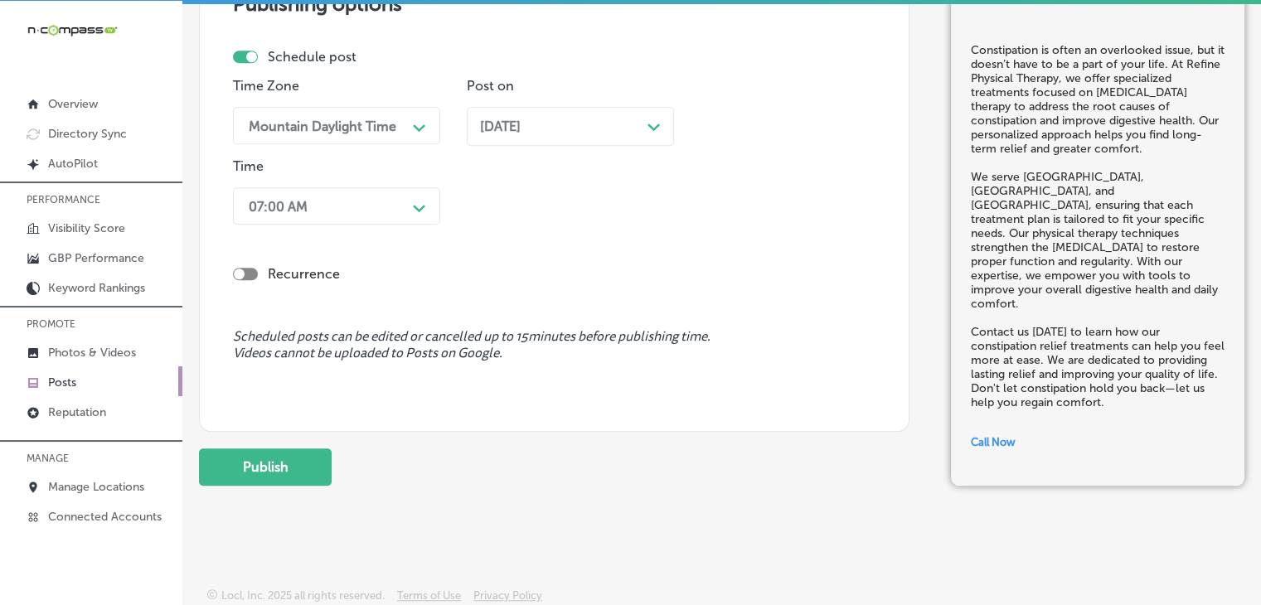
scroll to position [1470, 0]
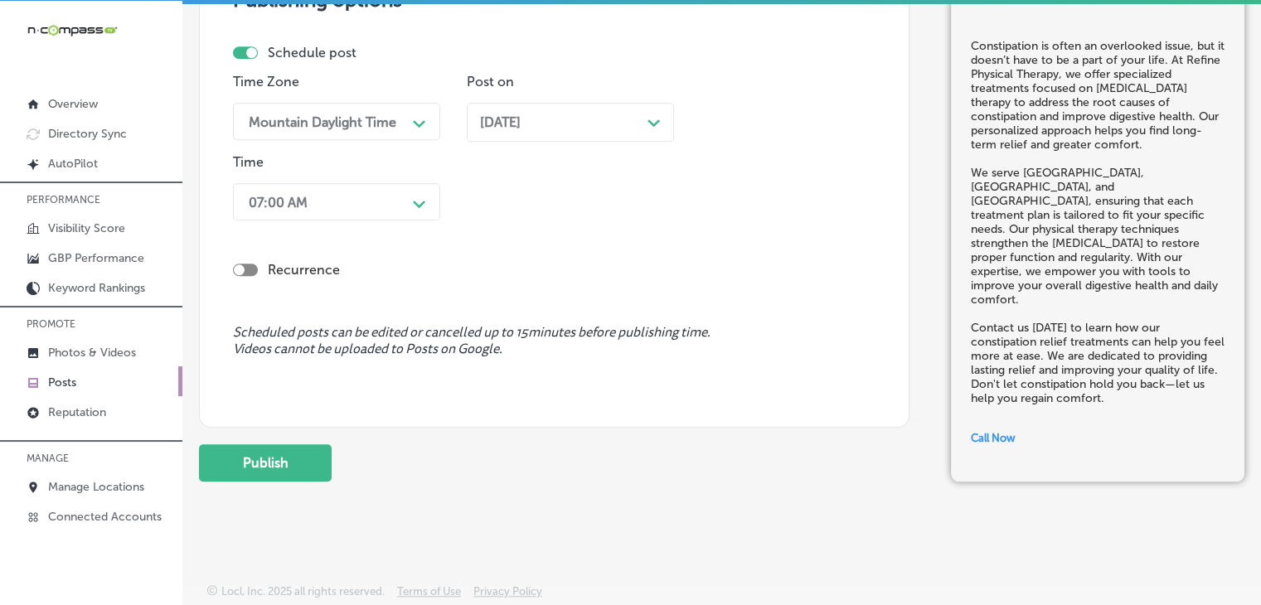
click at [219, 515] on div "Add a Post Keyword Ranking Credits: 720 Back Publish to * When publishing to Fa…" at bounding box center [721, 303] width 1078 height 605
click at [266, 470] on button "Publish" at bounding box center [265, 462] width 133 height 37
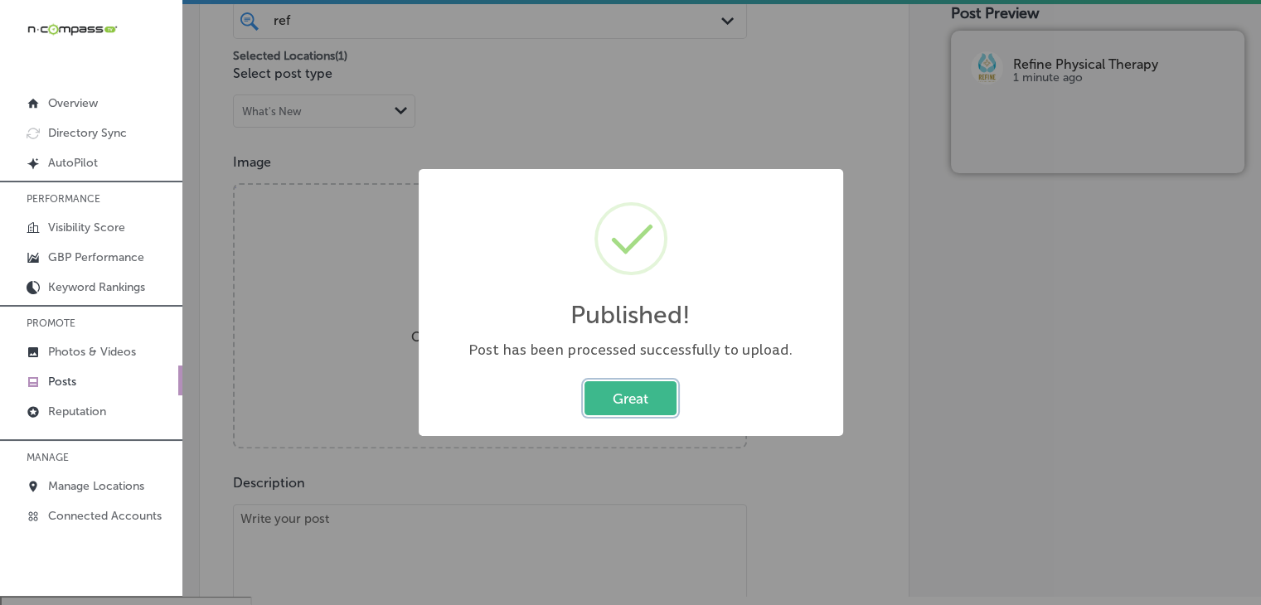
scroll to position [23, 0]
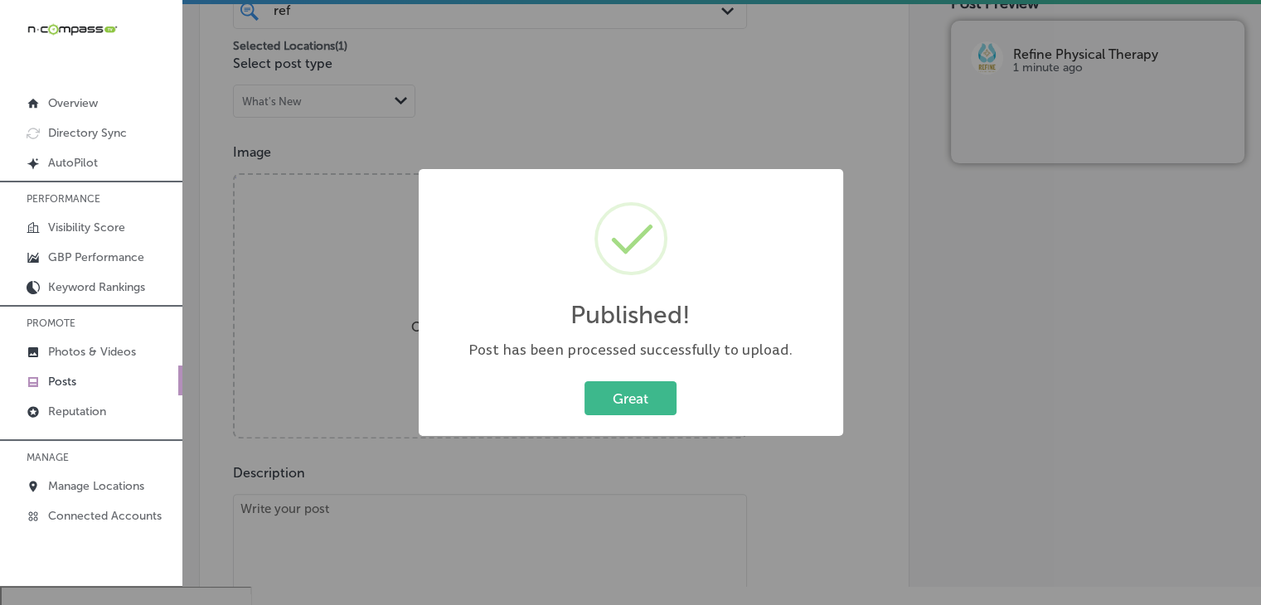
click at [604, 128] on div "Published! × Post has been processed successfully to upload. Great Cancel" at bounding box center [630, 302] width 1261 height 605
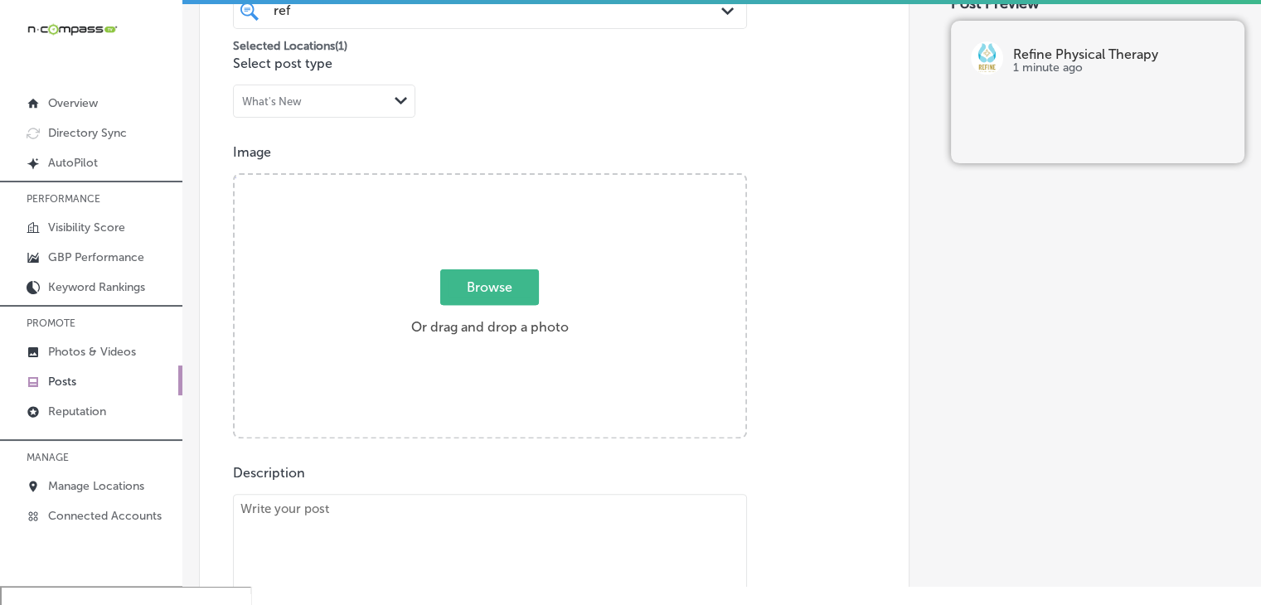
click at [468, 511] on textarea "To enrich screen reader interactions, please activate Accessibility in Grammarl…" at bounding box center [490, 615] width 514 height 242
paste textarea "Looking for specialized care in [DEMOGRAPHIC_DATA] pelvic health? Refine Physic…"
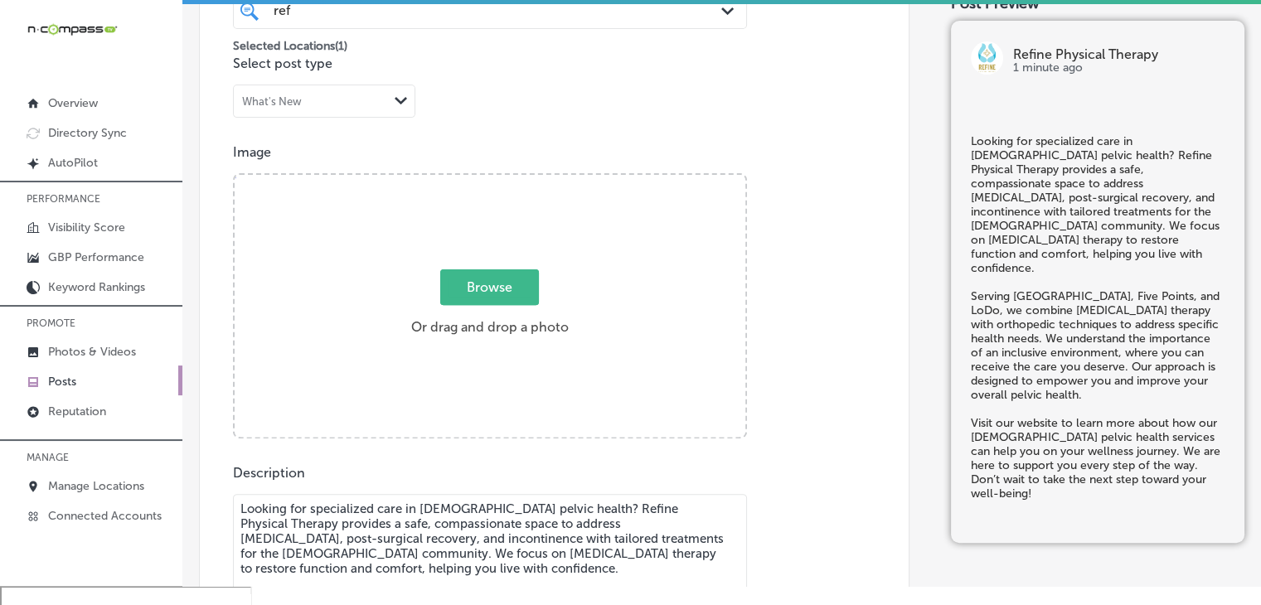
scroll to position [619, 0]
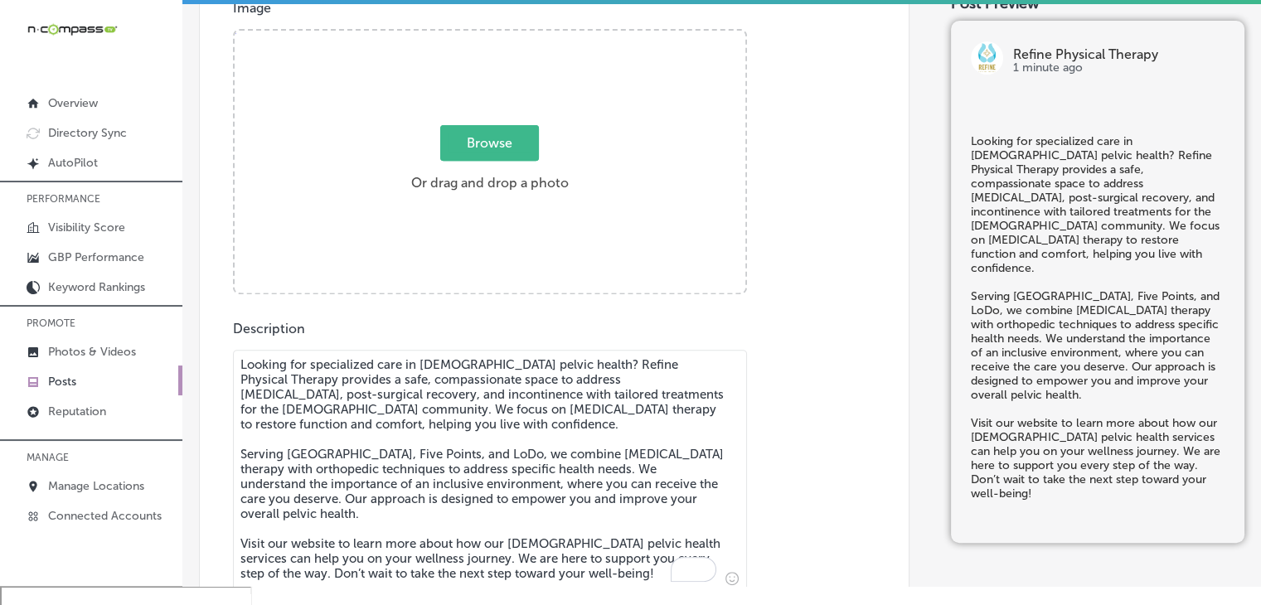
type textarea "Looking for specialized care in [DEMOGRAPHIC_DATA] pelvic health? Refine Physic…"
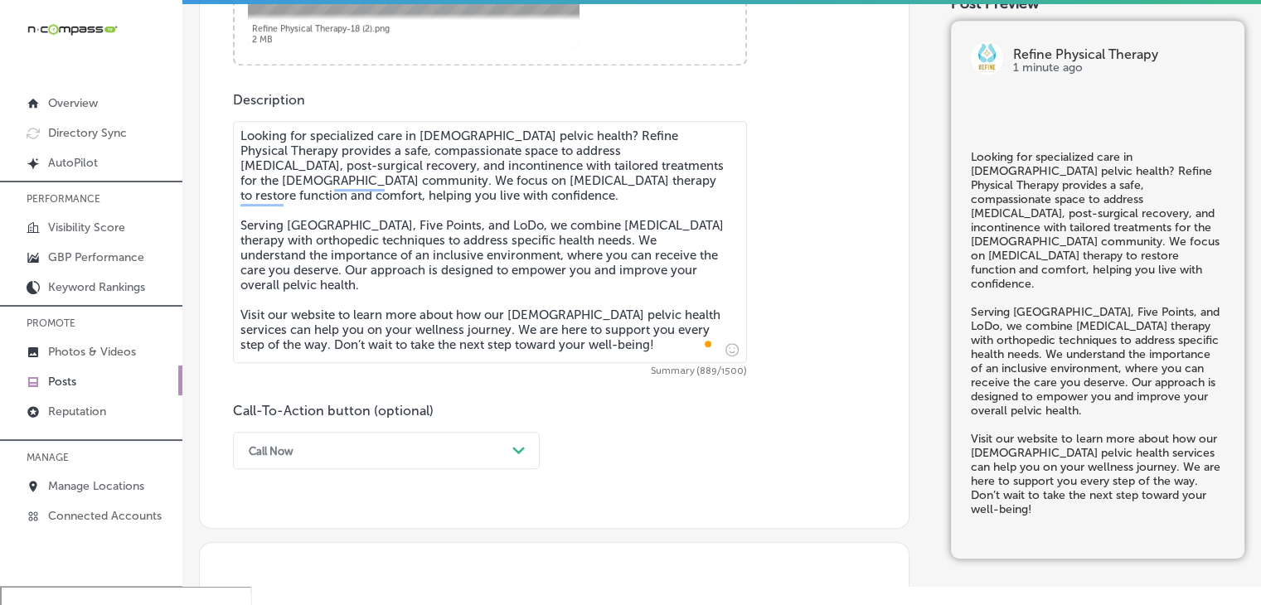
scroll to position [951, 0]
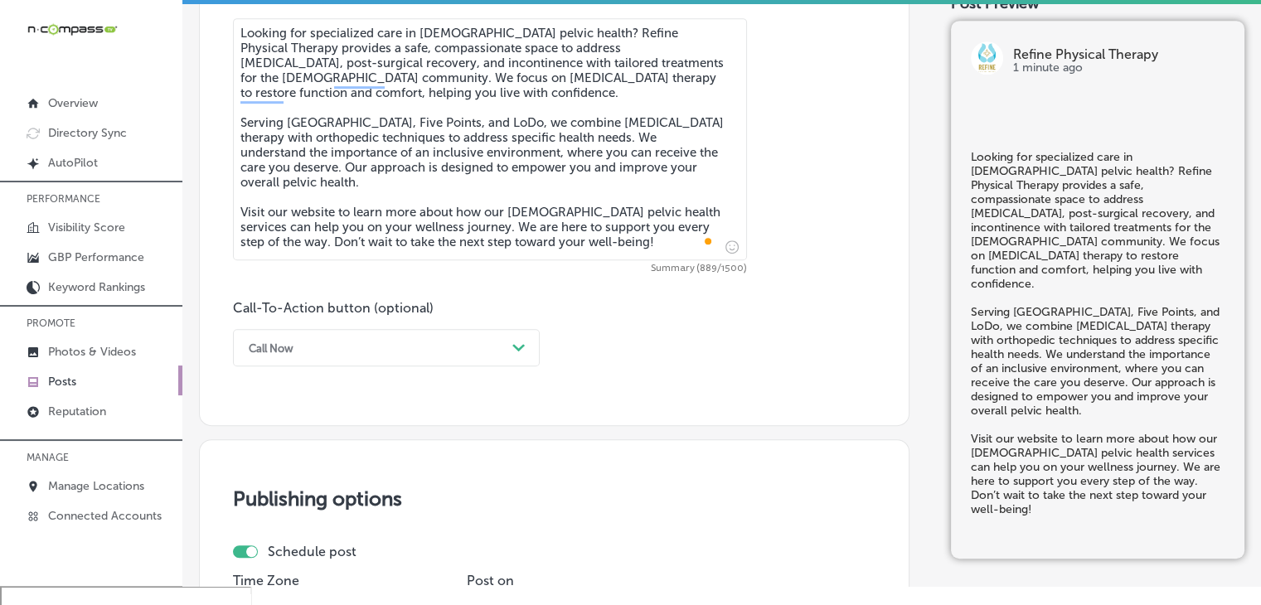
click at [408, 359] on div "Call Now" at bounding box center [372, 348] width 265 height 26
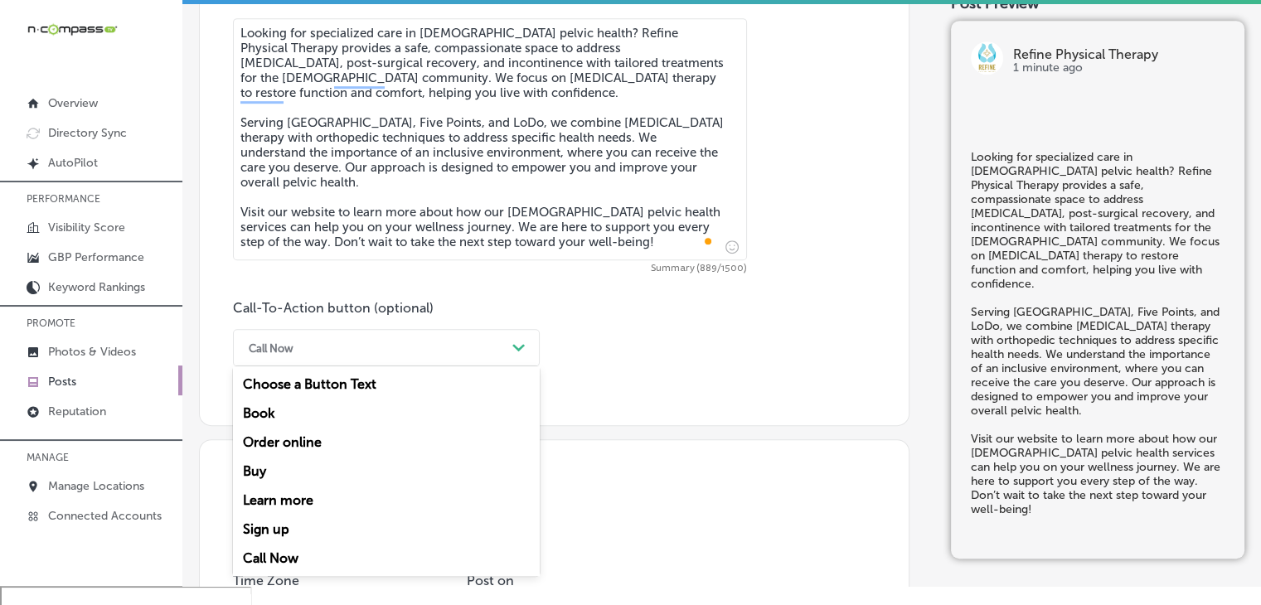
click at [305, 488] on div "Learn more" at bounding box center [386, 500] width 307 height 29
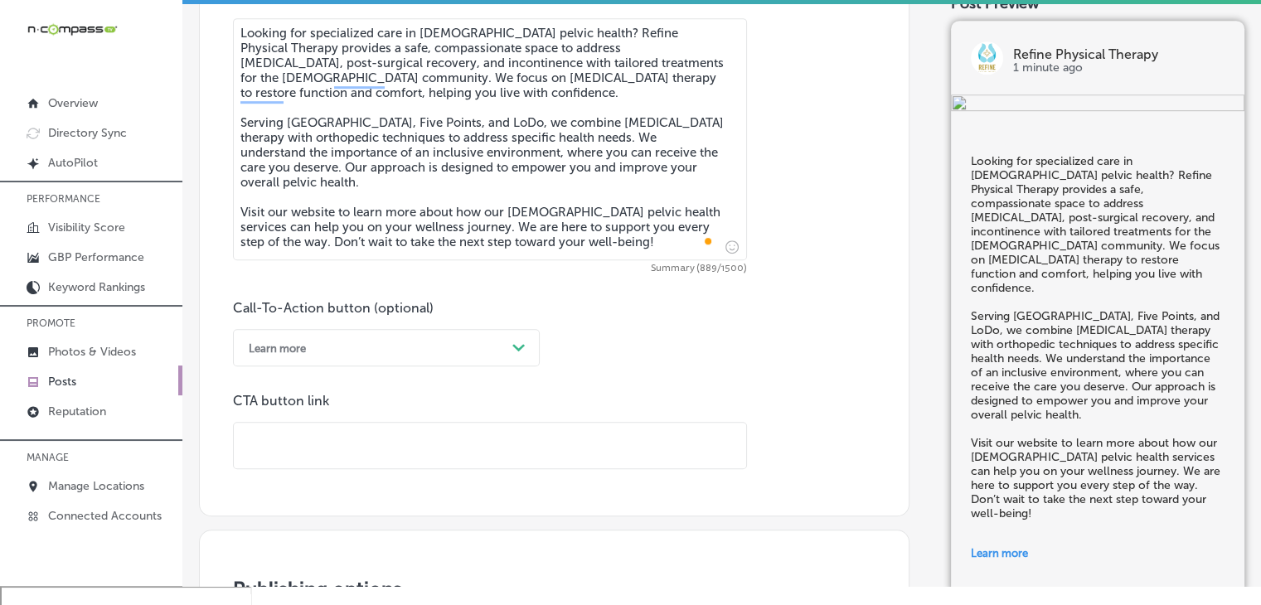
click at [550, 456] on input "text" at bounding box center [490, 446] width 512 height 46
paste input "[URL][DOMAIN_NAME]"
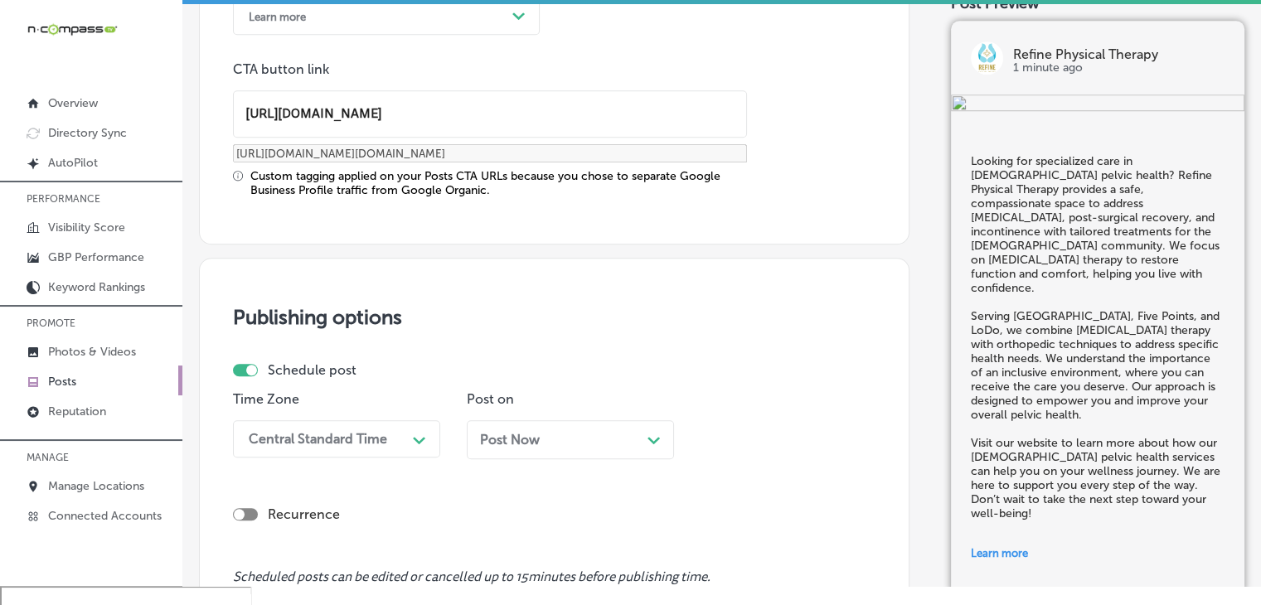
type input "[URL][DOMAIN_NAME]"
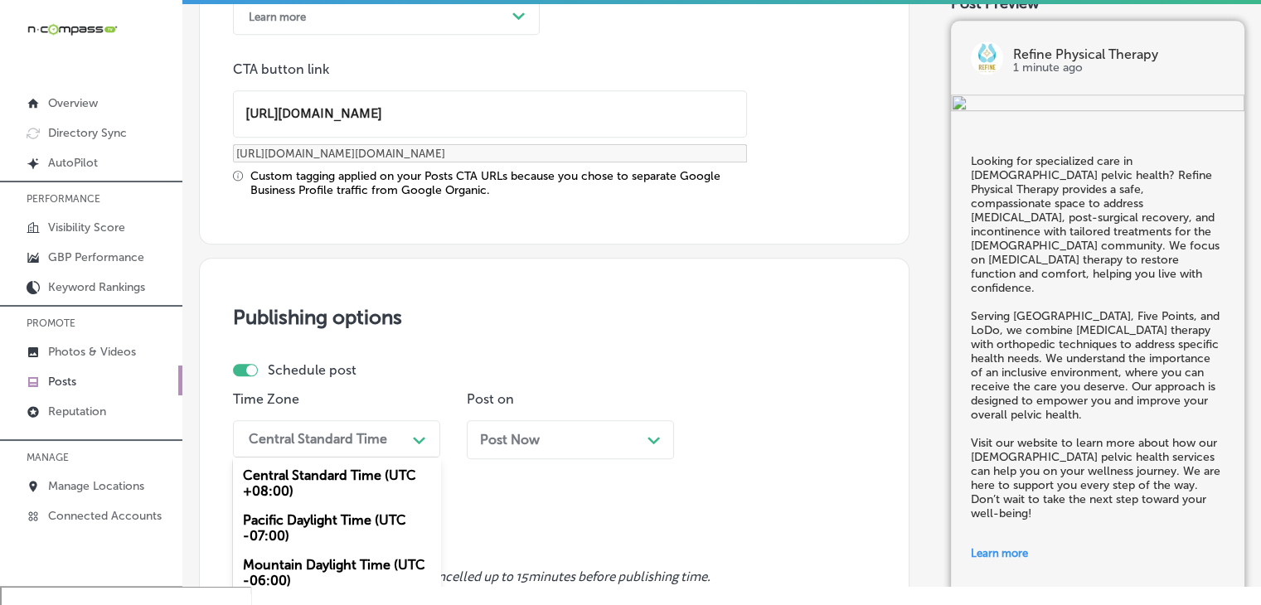
click at [366, 451] on div "option Mountain Daylight Time (UTC -06:00), selected. option Mountain Daylight …" at bounding box center [336, 438] width 207 height 37
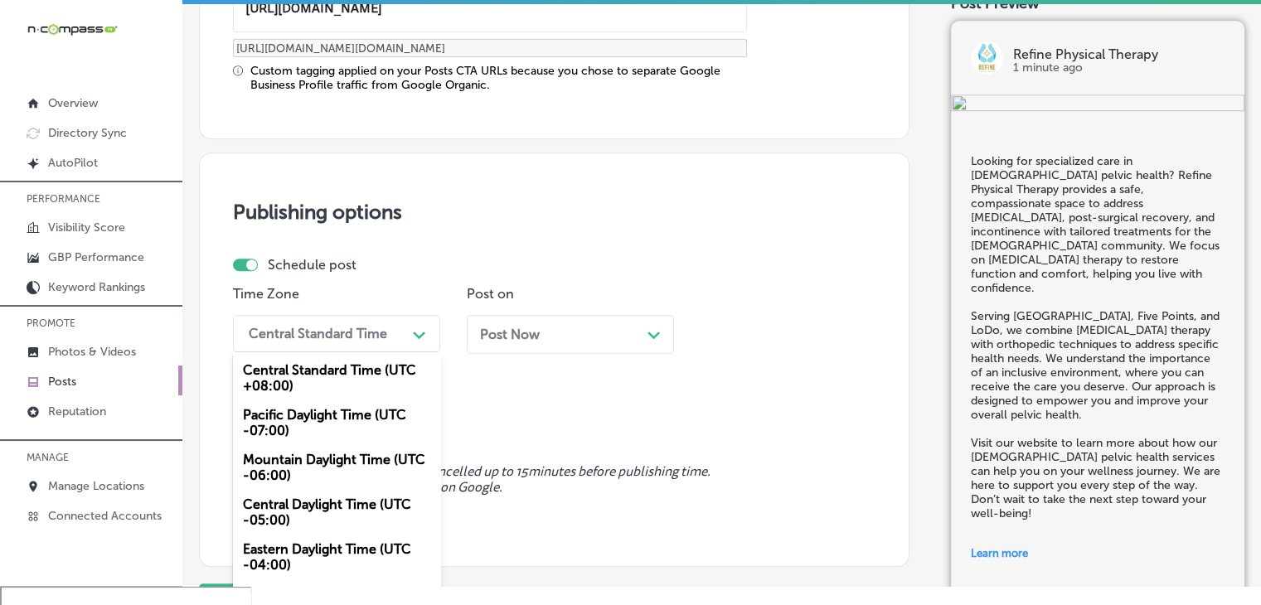
click at [344, 475] on div "Mountain Daylight Time (UTC -06:00)" at bounding box center [336, 467] width 207 height 45
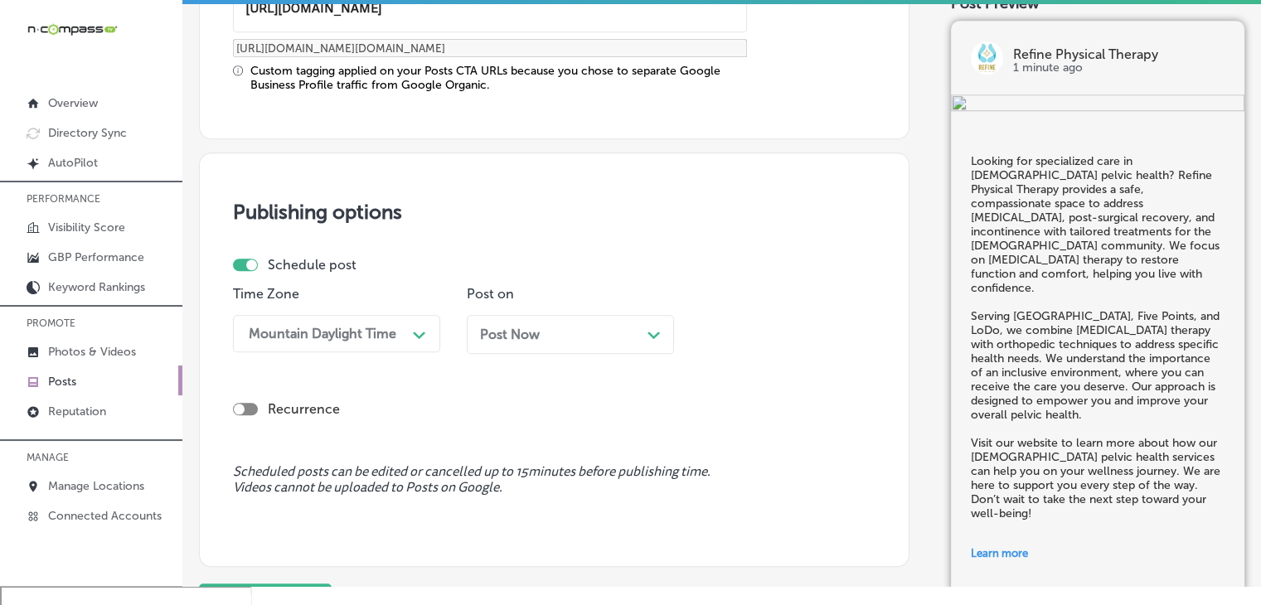
click at [520, 327] on span "Post Now" at bounding box center [510, 335] width 60 height 16
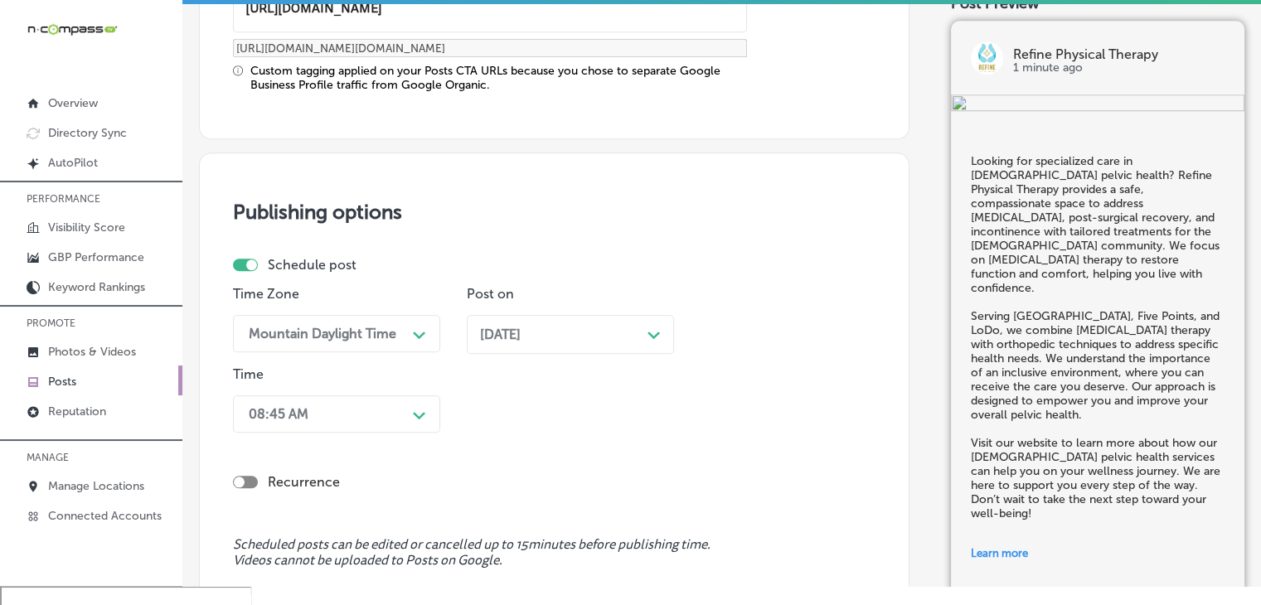
click at [351, 432] on div "Time 08:45 AM Path Created with Sketch." at bounding box center [336, 402] width 207 height 73
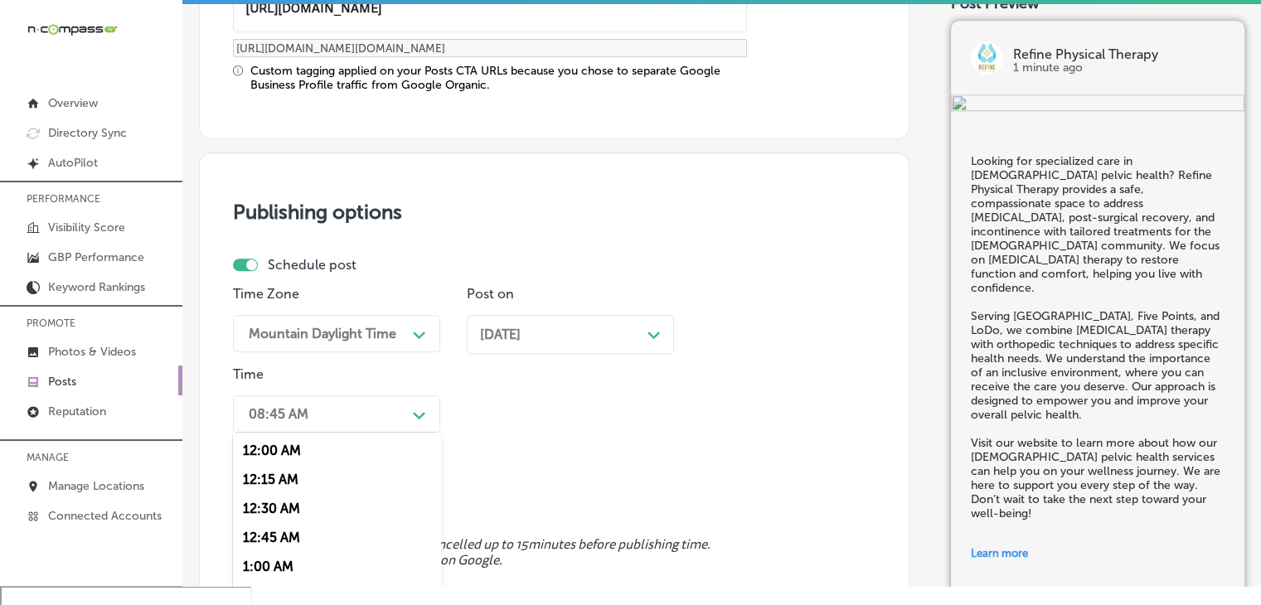
click at [355, 427] on div "option 7:00 AM, selected. option 12:30 AM focused, 3 of 96. 96 results availabl…" at bounding box center [336, 413] width 207 height 37
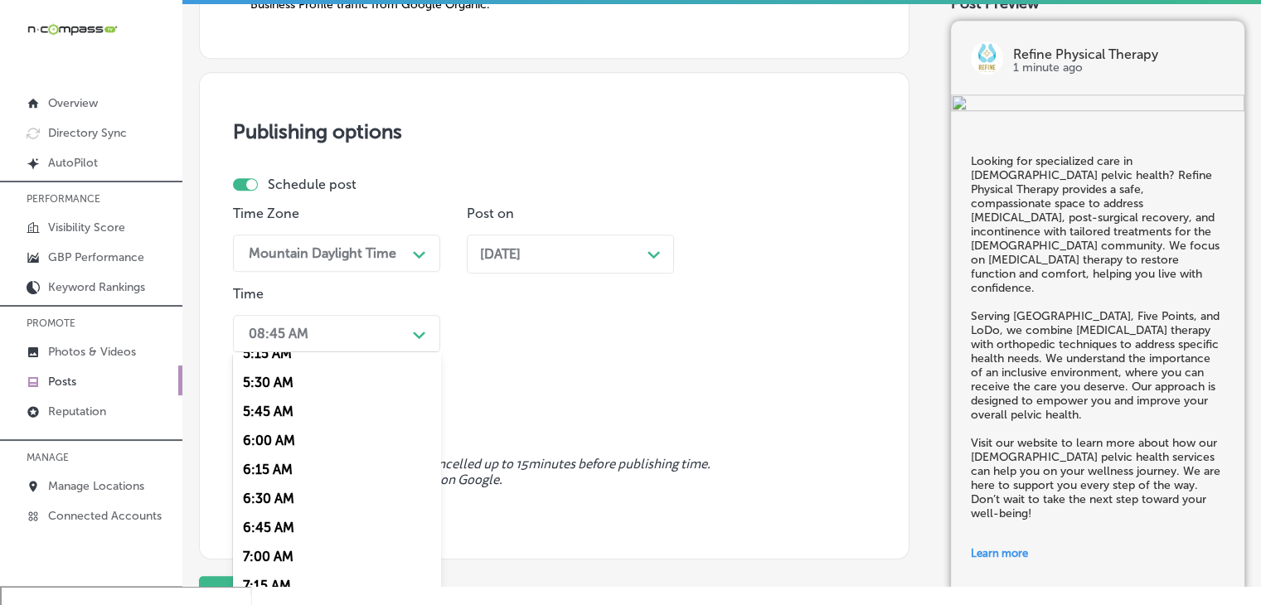
scroll to position [629, 0]
click at [258, 554] on div "7:00 AM" at bounding box center [336, 553] width 207 height 29
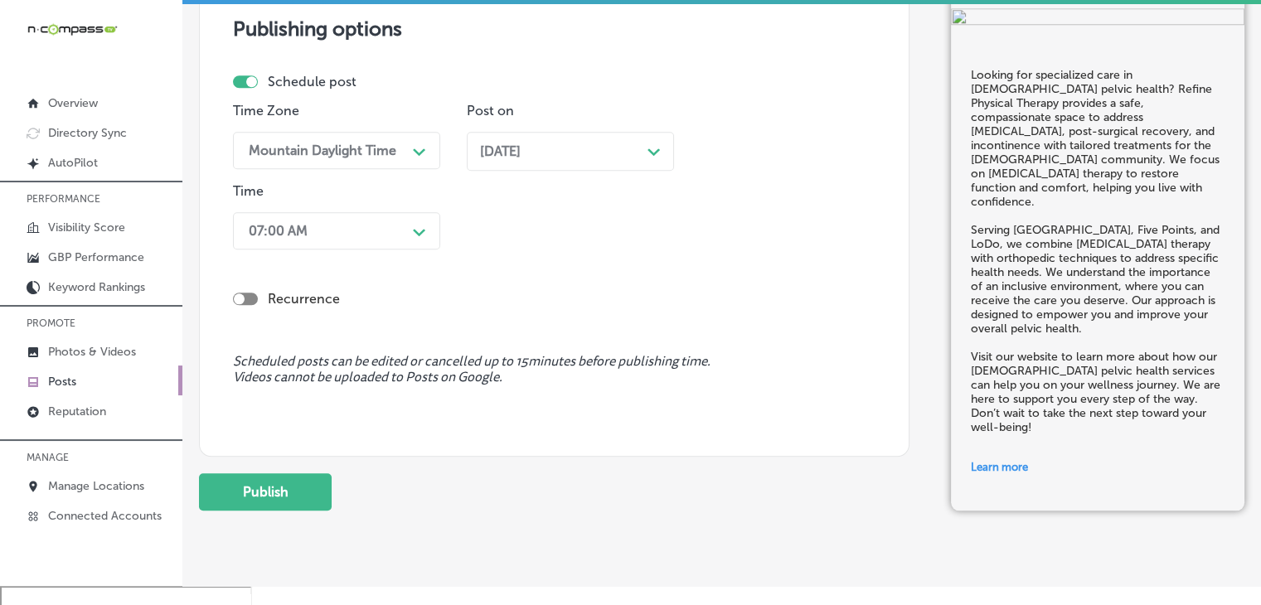
scroll to position [1618, 0]
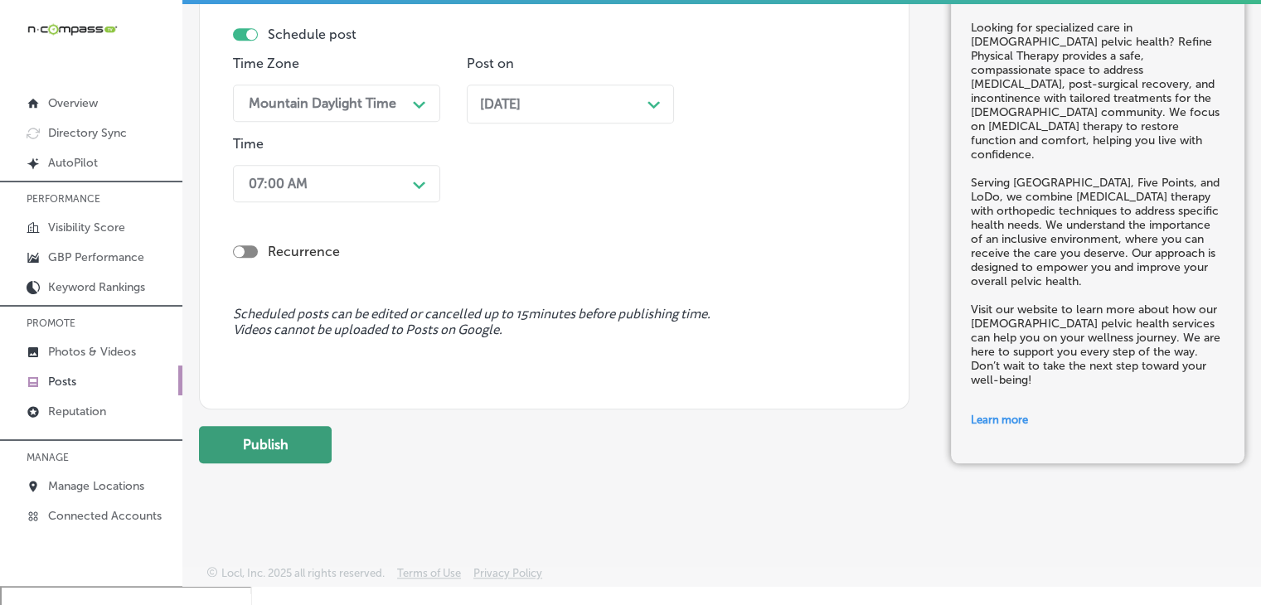
click at [323, 429] on button "Publish" at bounding box center [265, 444] width 133 height 37
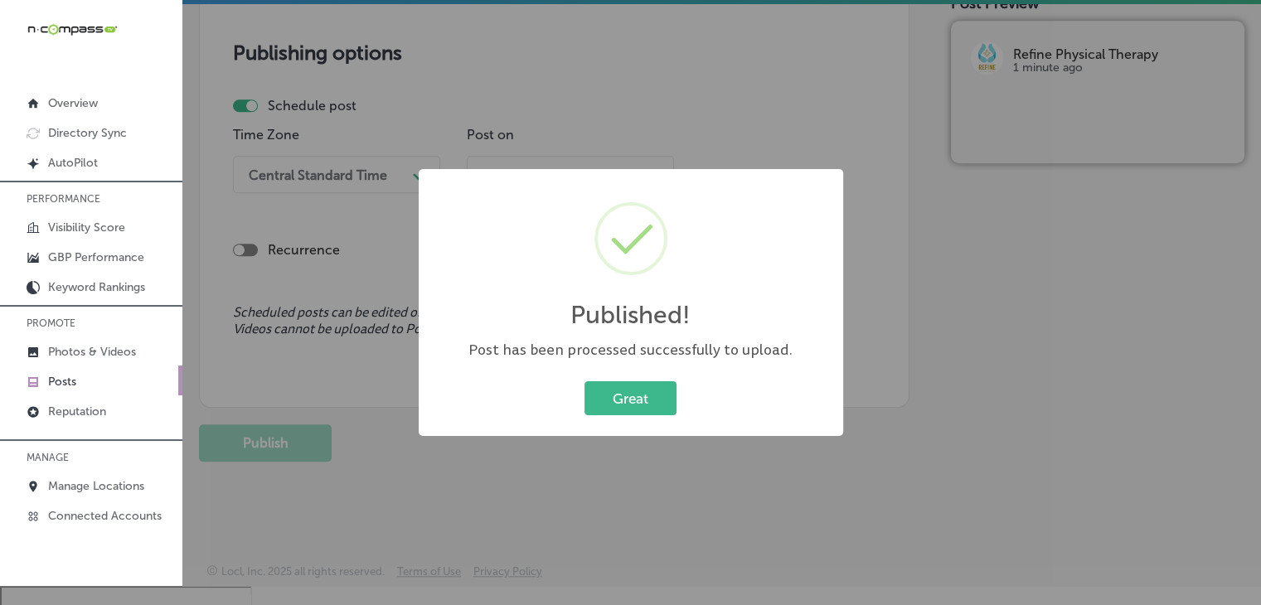
click at [802, 84] on div "Published! × Post has been processed successfully to upload. Great Cancel" at bounding box center [630, 302] width 1261 height 605
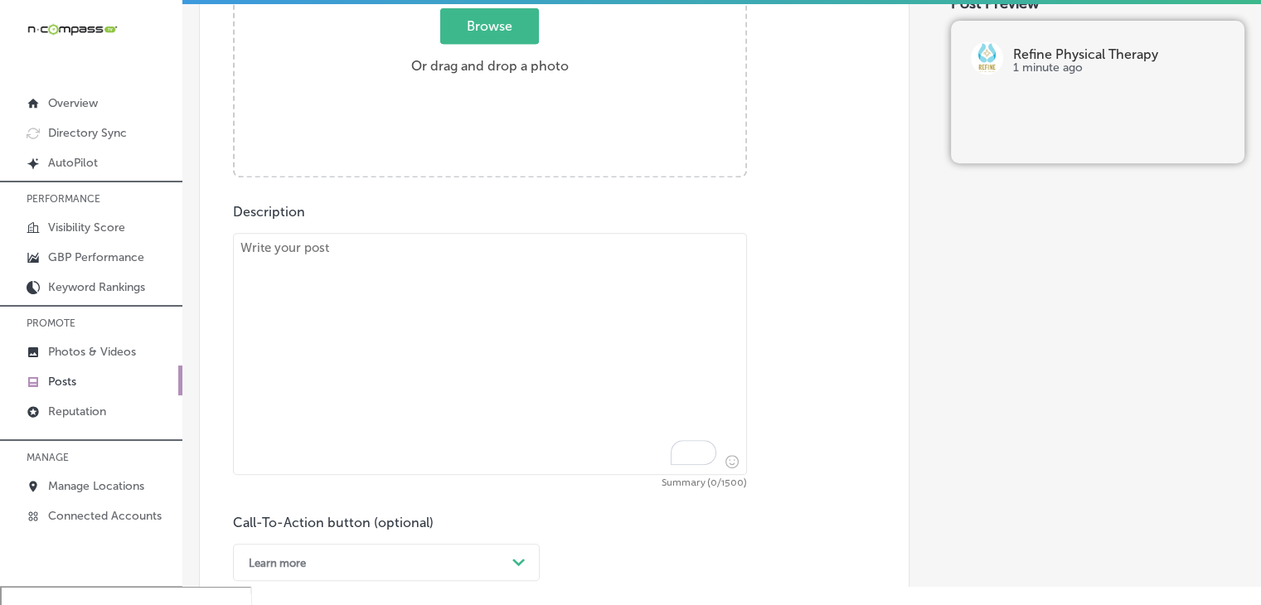
scroll to position [734, 0]
click at [647, 224] on div "Description Summary (0/1500) Call-To-Action button (optional) Learn more Path C…" at bounding box center [554, 394] width 642 height 377
click at [654, 268] on textarea "To enrich screen reader interactions, please activate Accessibility in Grammarl…" at bounding box center [490, 356] width 514 height 242
paste textarea "Do you struggle with joint pain or muscle [MEDICAL_DATA]? At Refine Physical Th…"
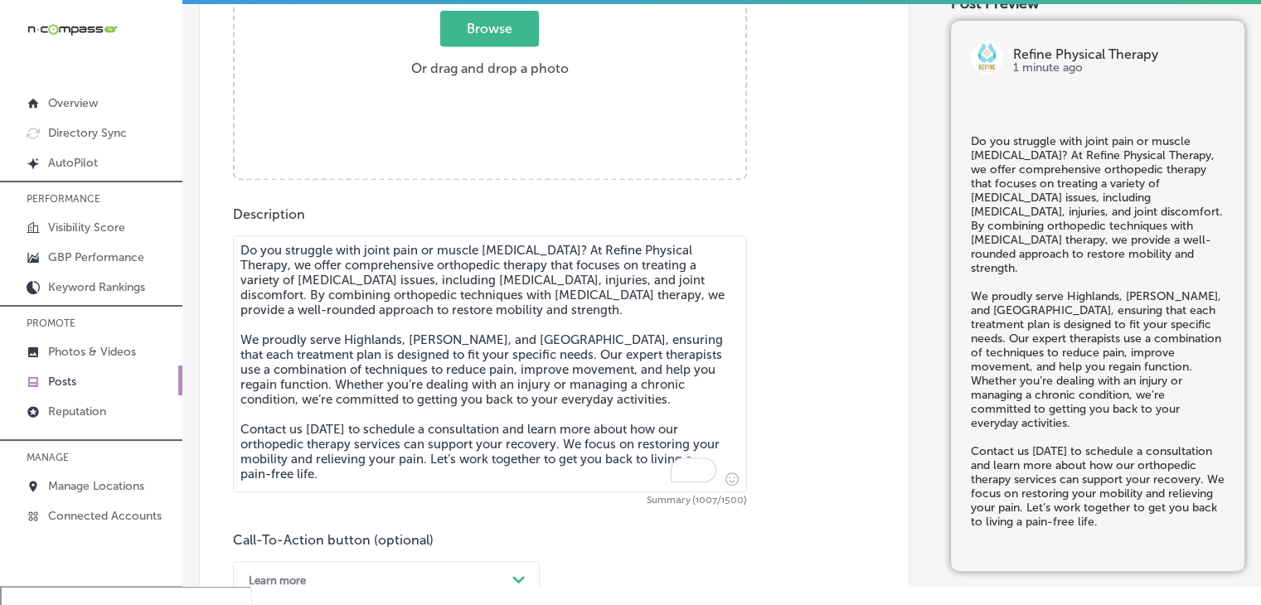
type textarea "Do you struggle with joint pain or muscle [MEDICAL_DATA]? At Refine Physical Th…"
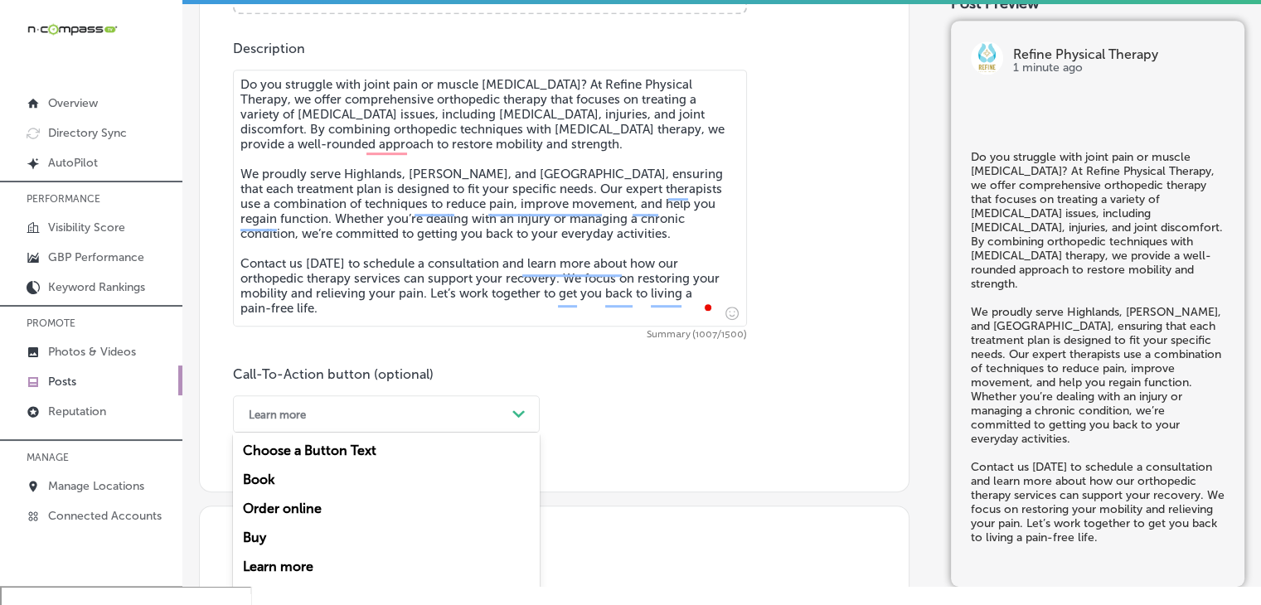
click at [337, 400] on div "option Learn more, selected. option Choose a Button Text focused, 1 of 7. 7 res…" at bounding box center [386, 413] width 307 height 37
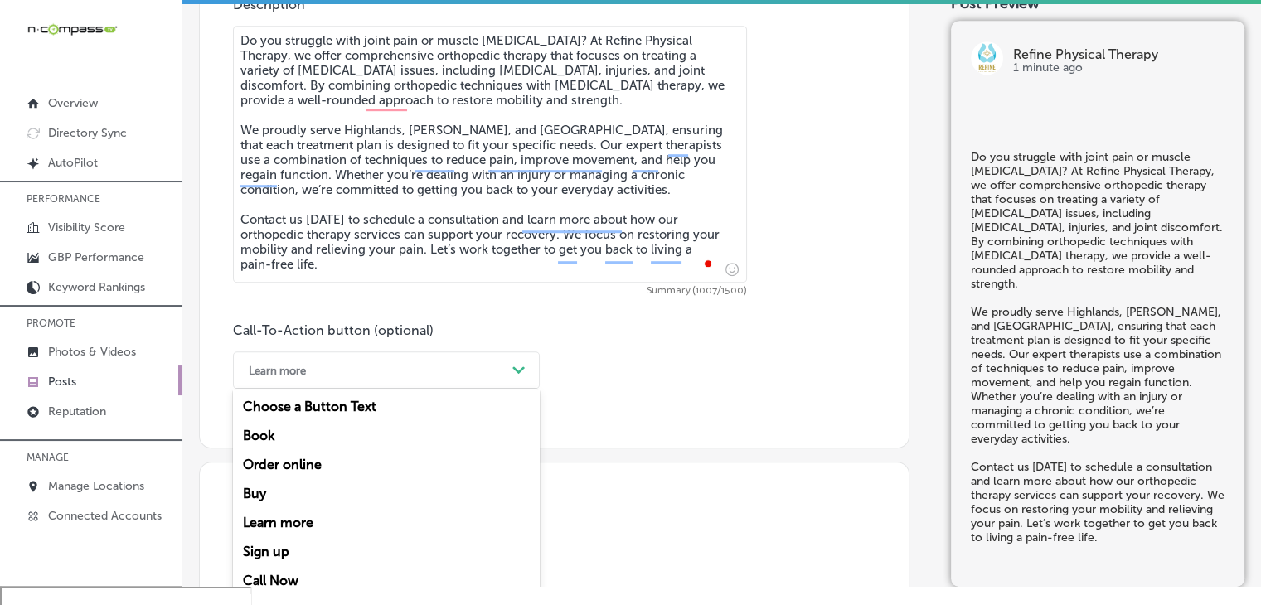
click at [271, 583] on div "Call Now" at bounding box center [386, 580] width 307 height 29
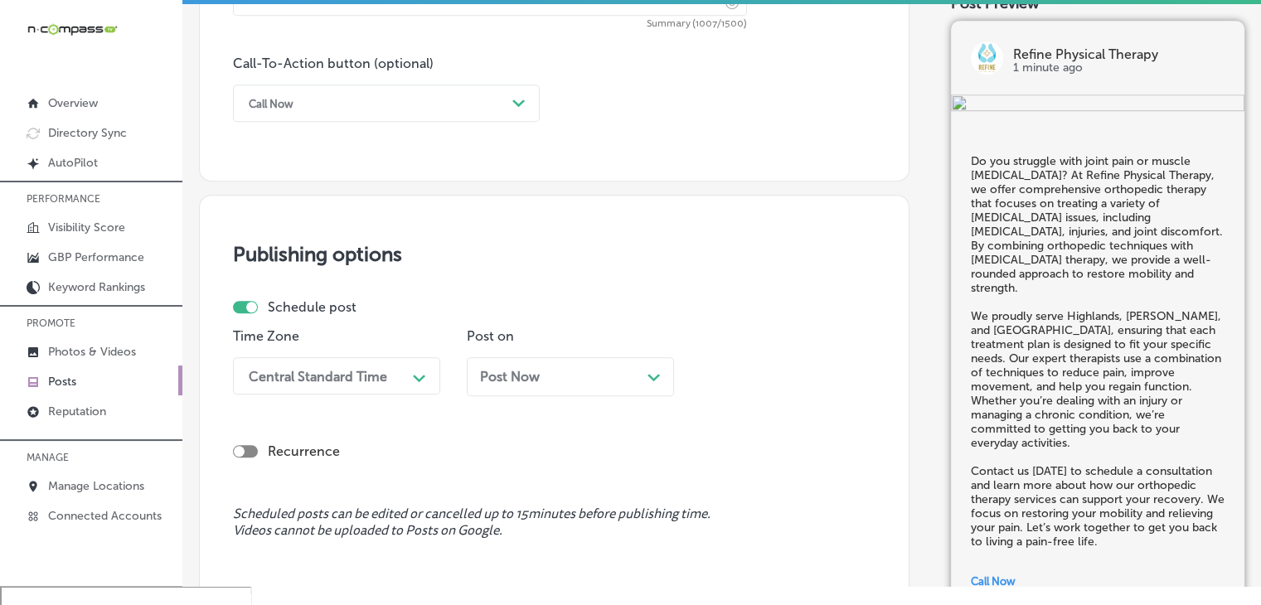
scroll to position [1275, 0]
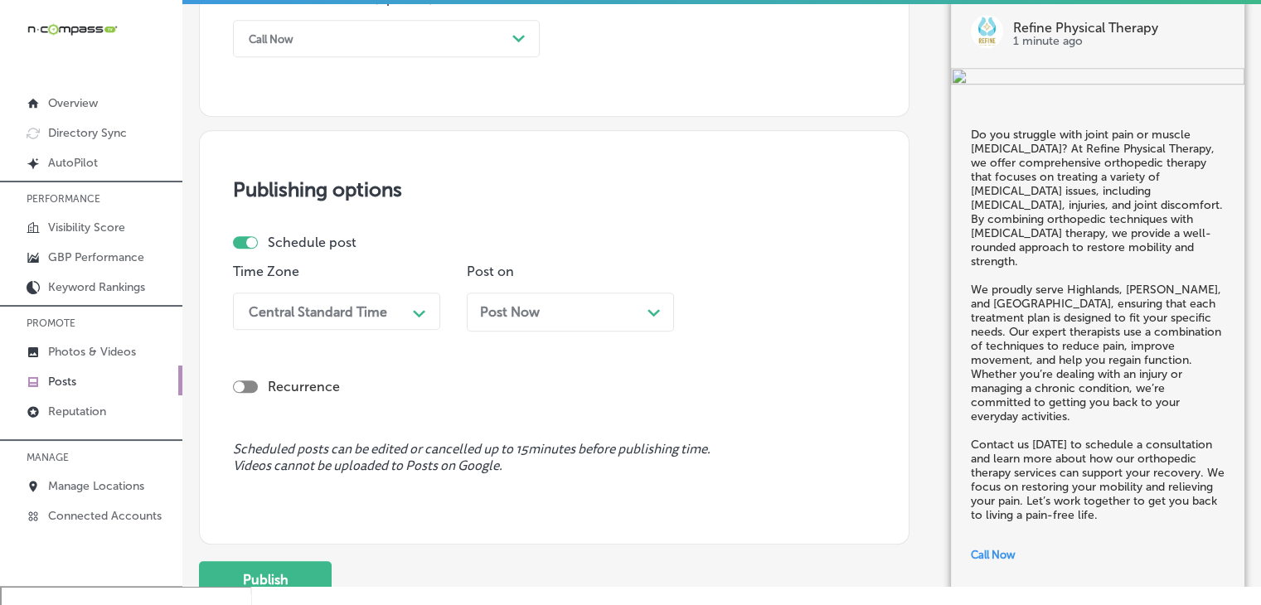
click at [414, 310] on polygon at bounding box center [419, 313] width 12 height 7
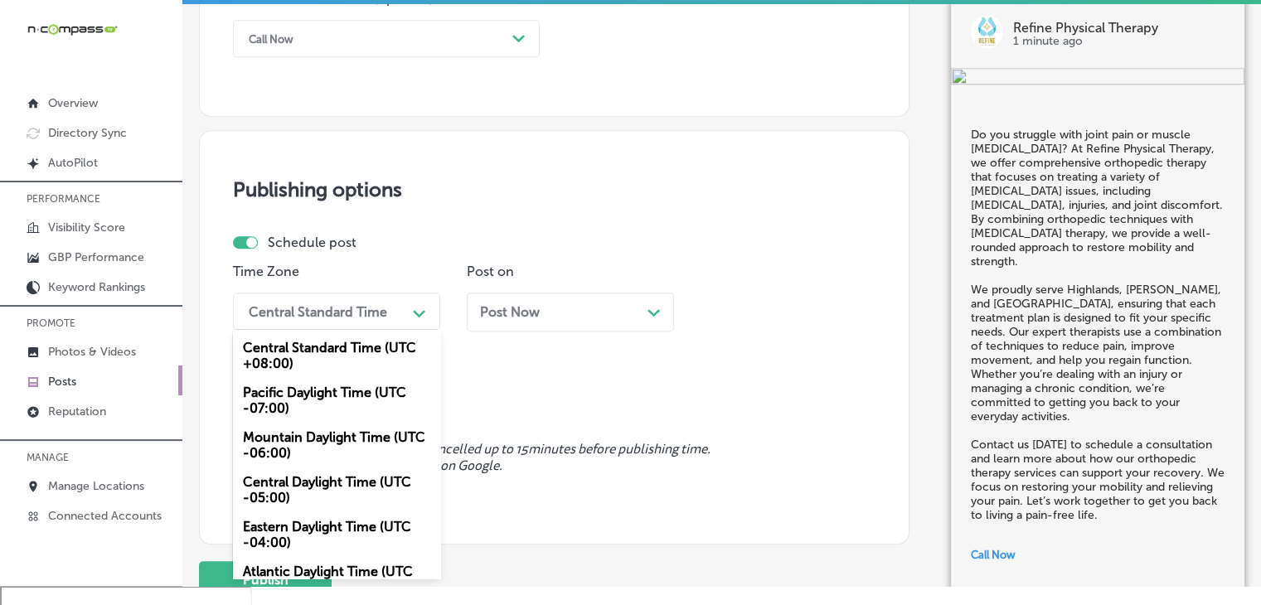
click at [356, 439] on div "Mountain Daylight Time (UTC -06:00)" at bounding box center [336, 445] width 207 height 45
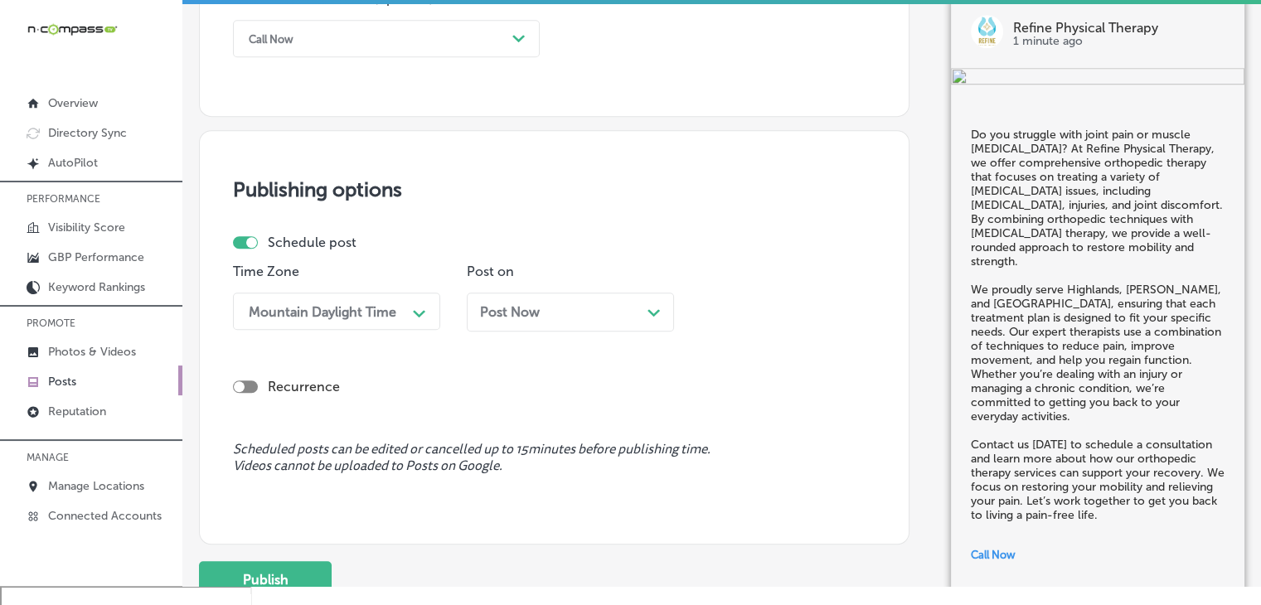
click at [534, 288] on div "Post on Post Now Path Created with Sketch." at bounding box center [570, 304] width 207 height 80
click at [535, 301] on div "Post Now Path Created with Sketch." at bounding box center [570, 312] width 207 height 39
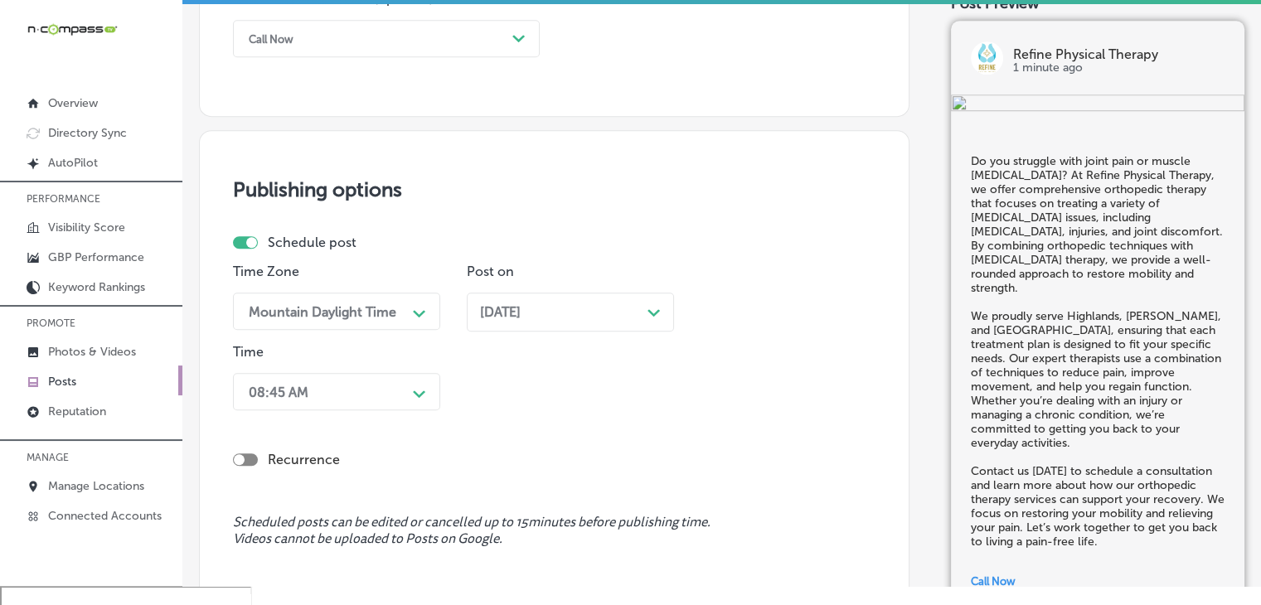
click at [400, 424] on div "Recurrence" at bounding box center [554, 446] width 642 height 59
click at [399, 402] on div "08:45 AM Path Created with Sketch." at bounding box center [336, 391] width 207 height 37
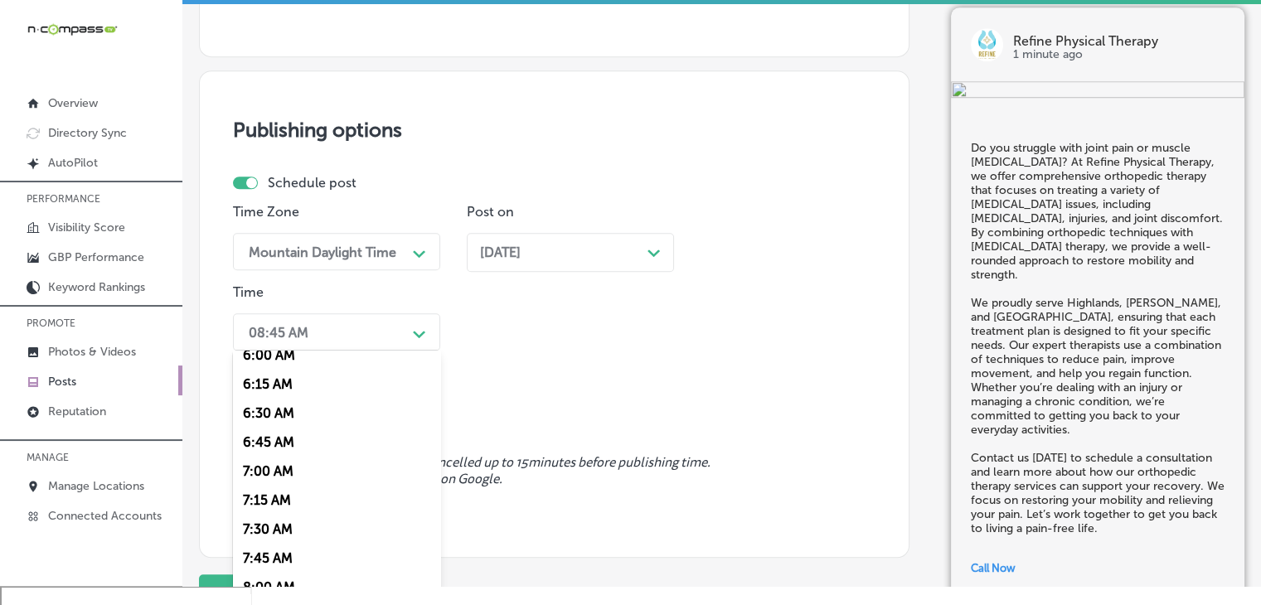
scroll to position [829, 0]
click at [320, 364] on div "7:00 AM" at bounding box center [336, 351] width 207 height 29
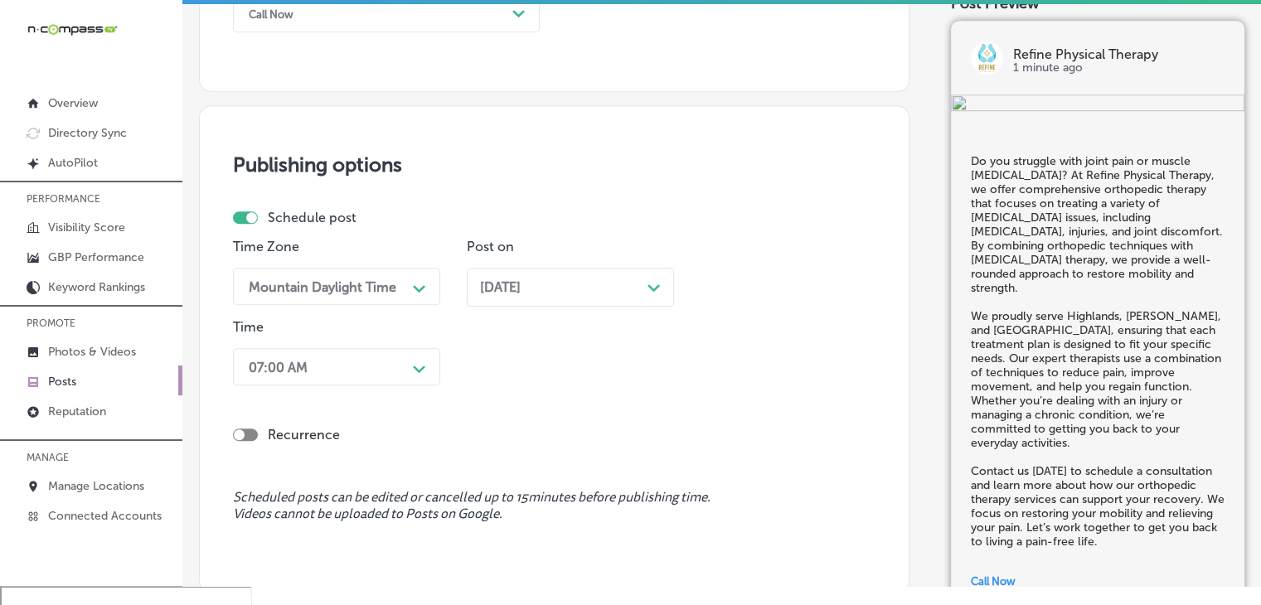
scroll to position [1485, 0]
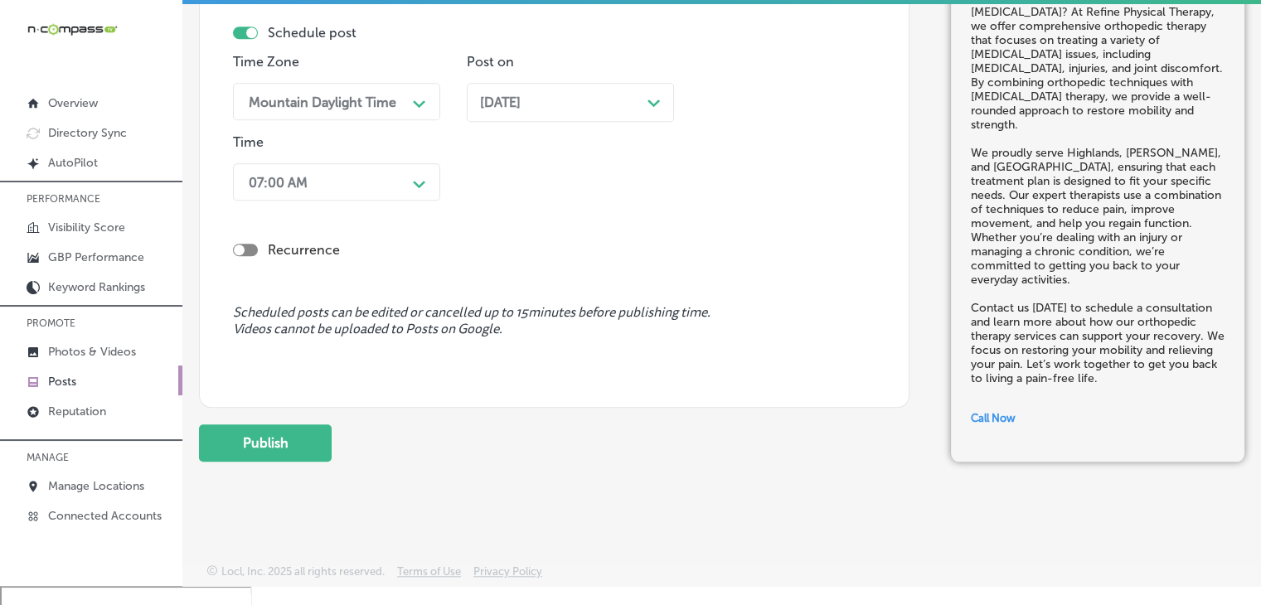
click at [289, 442] on button "Publish" at bounding box center [265, 442] width 133 height 37
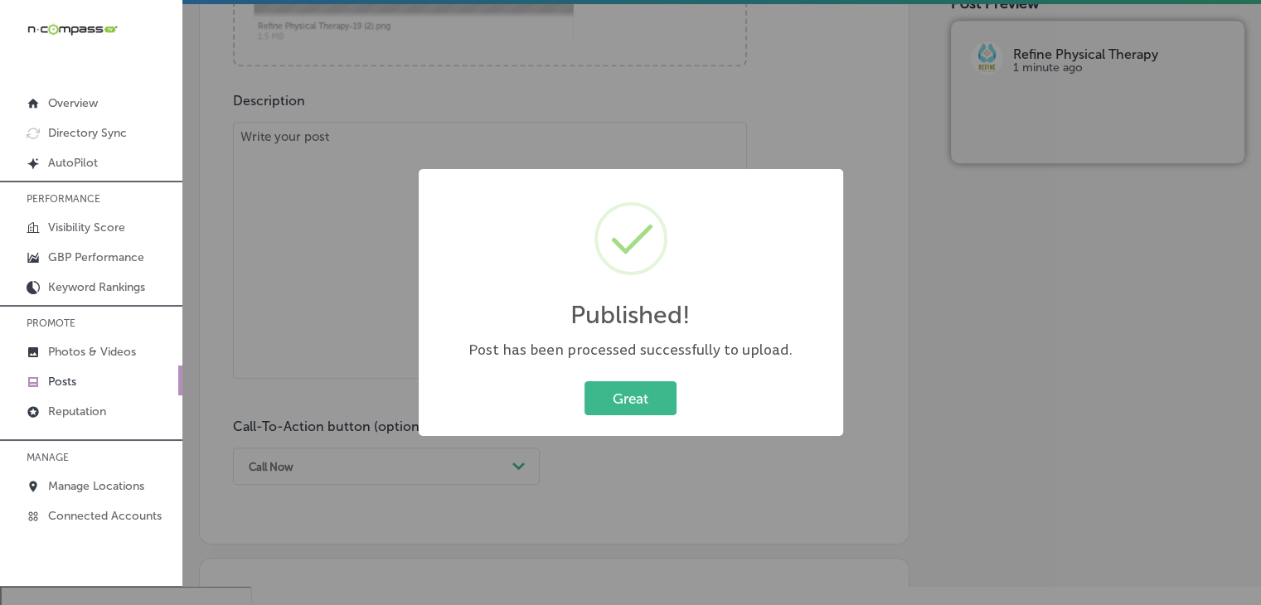
scroll to position [681, 0]
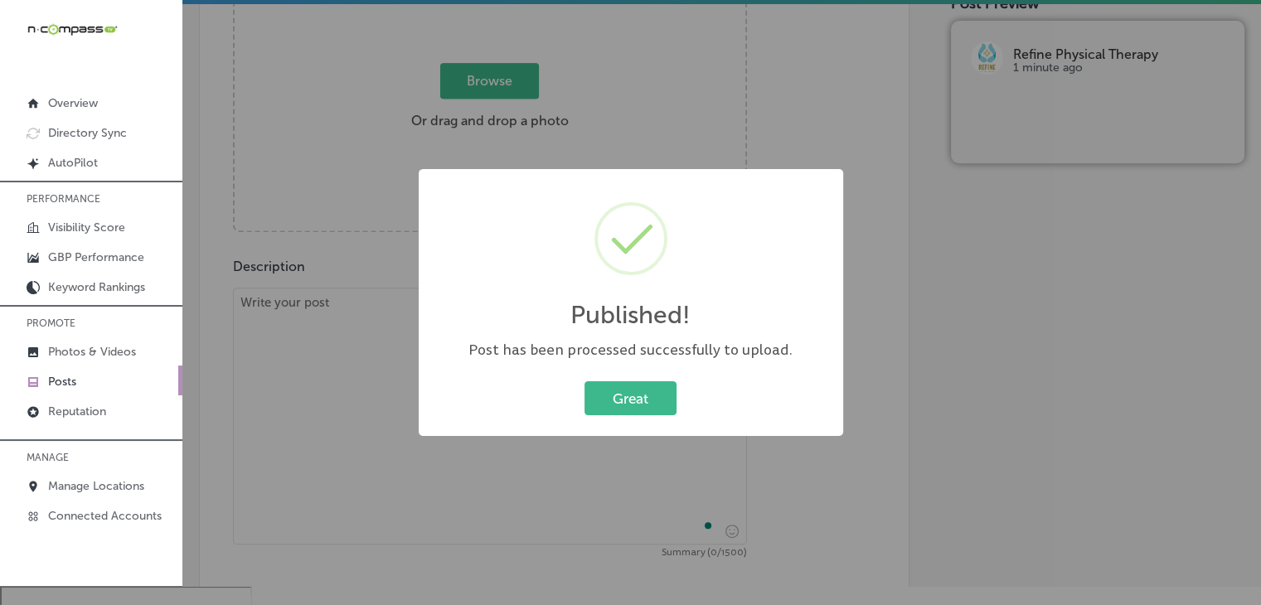
click at [323, 317] on div "Published! × Post has been processed successfully to upload. Great Cancel" at bounding box center [630, 302] width 1261 height 605
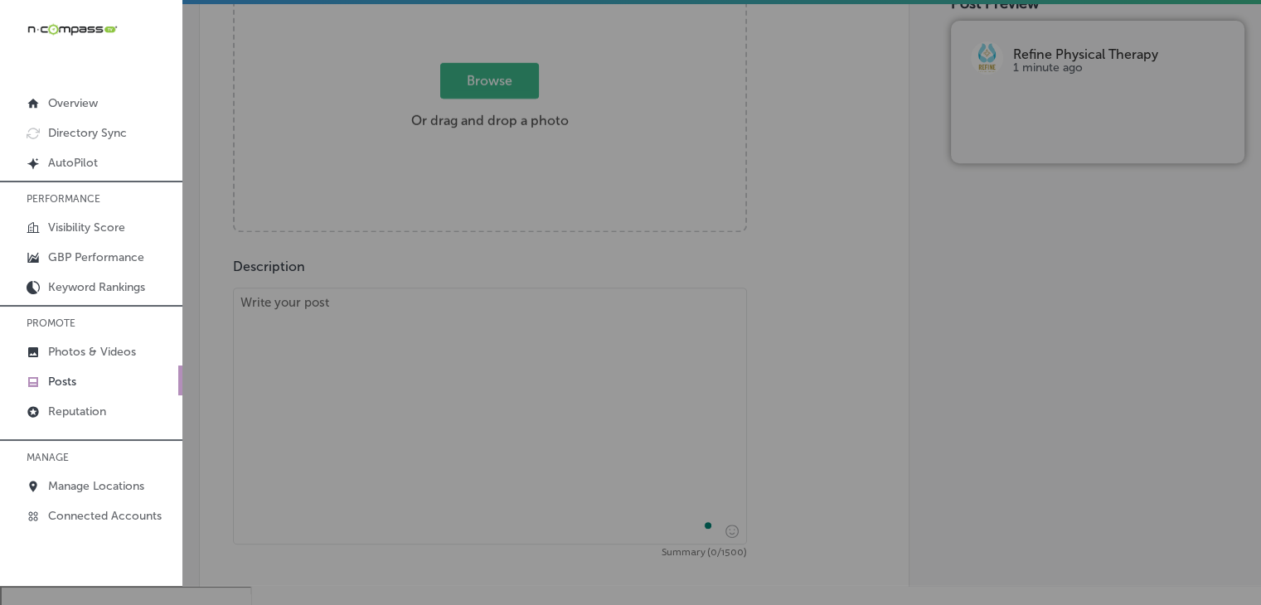
click at [342, 366] on textarea "To enrich screen reader interactions, please activate Accessibility in Grammarl…" at bounding box center [490, 416] width 514 height 257
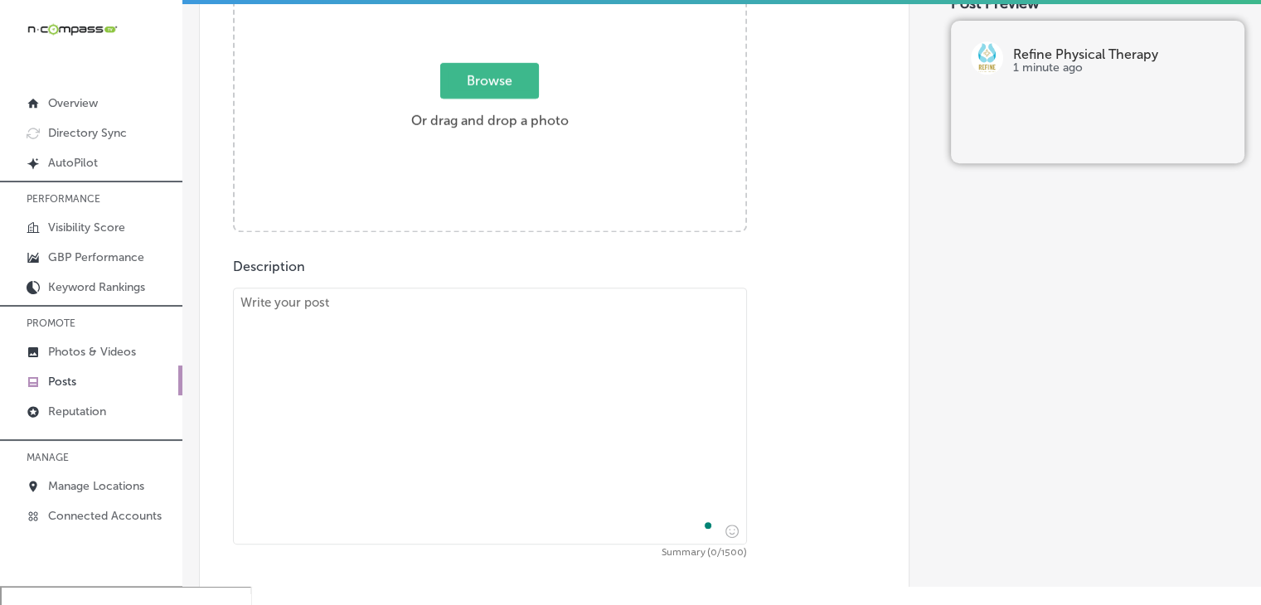
paste textarea "Tired of dealing with tight muscles or [MEDICAL_DATA]? [MEDICAL_DATA] is a high…"
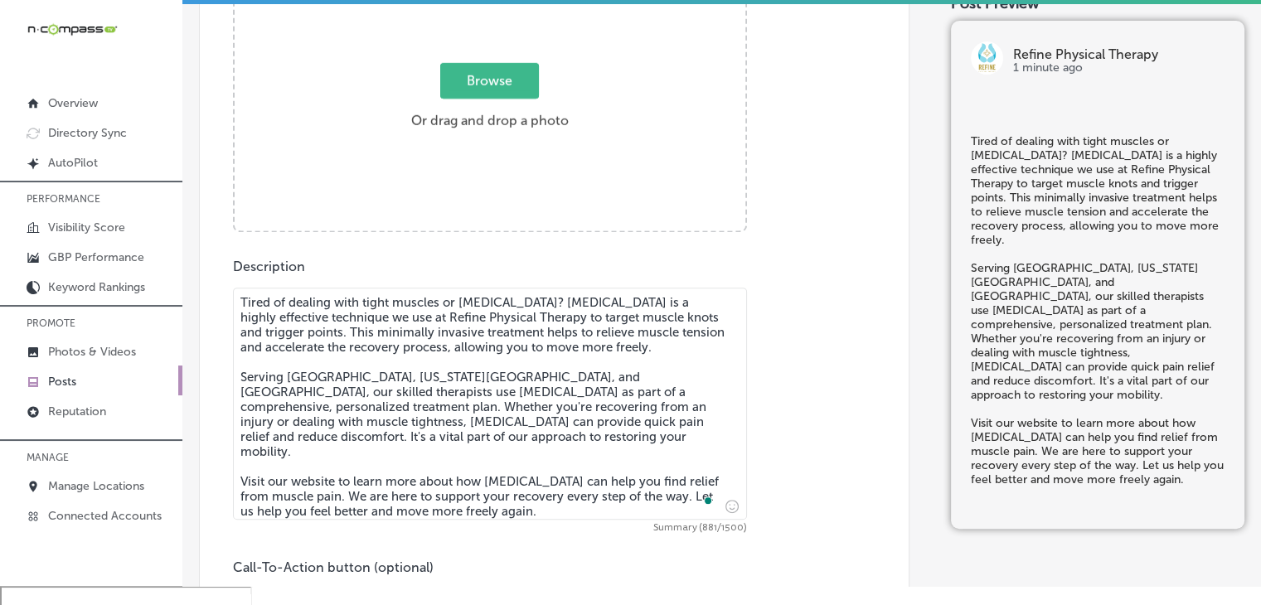
type textarea "Tired of dealing with tight muscles or [MEDICAL_DATA]? [MEDICAL_DATA] is a high…"
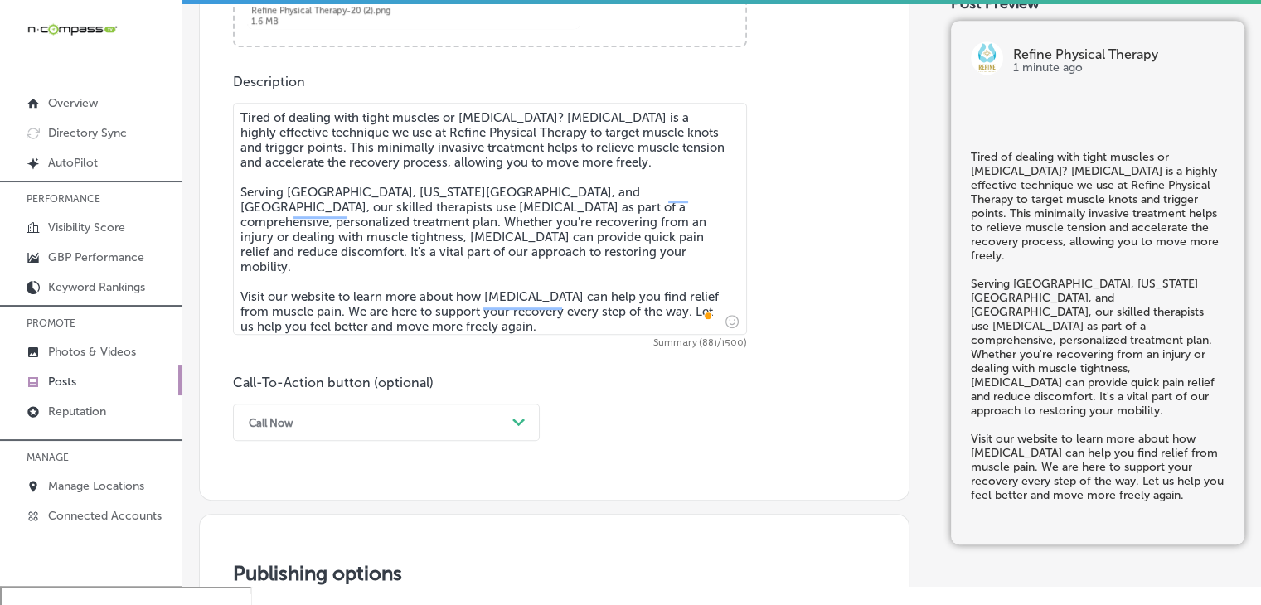
scroll to position [1013, 0]
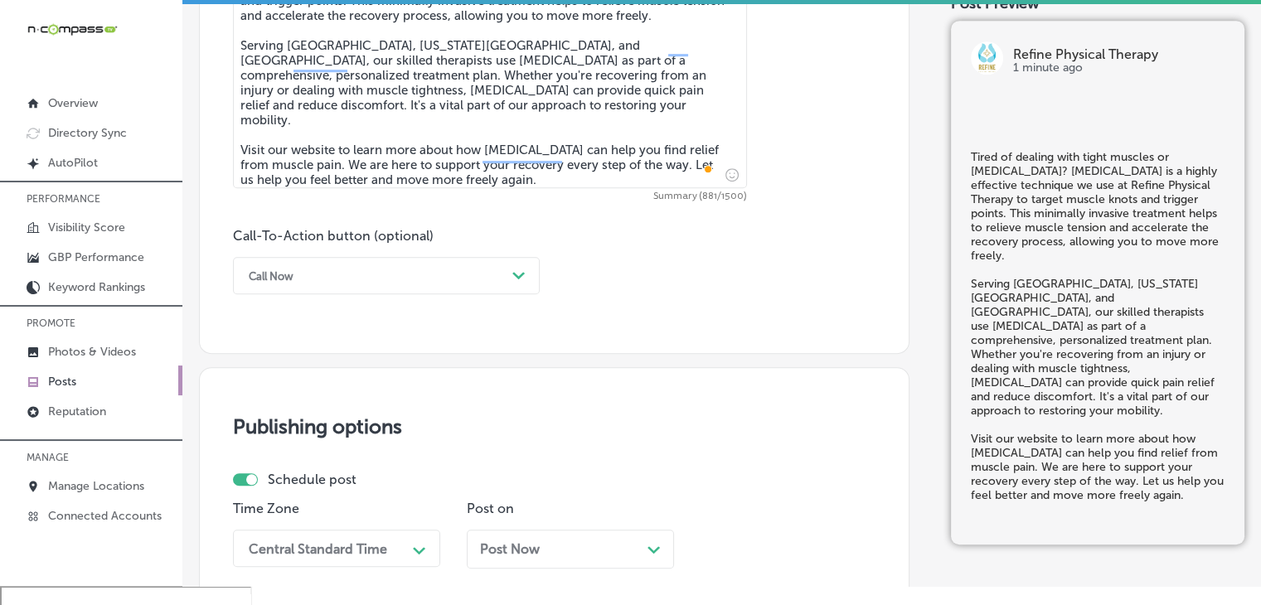
click at [326, 283] on div "Call Now" at bounding box center [372, 276] width 265 height 26
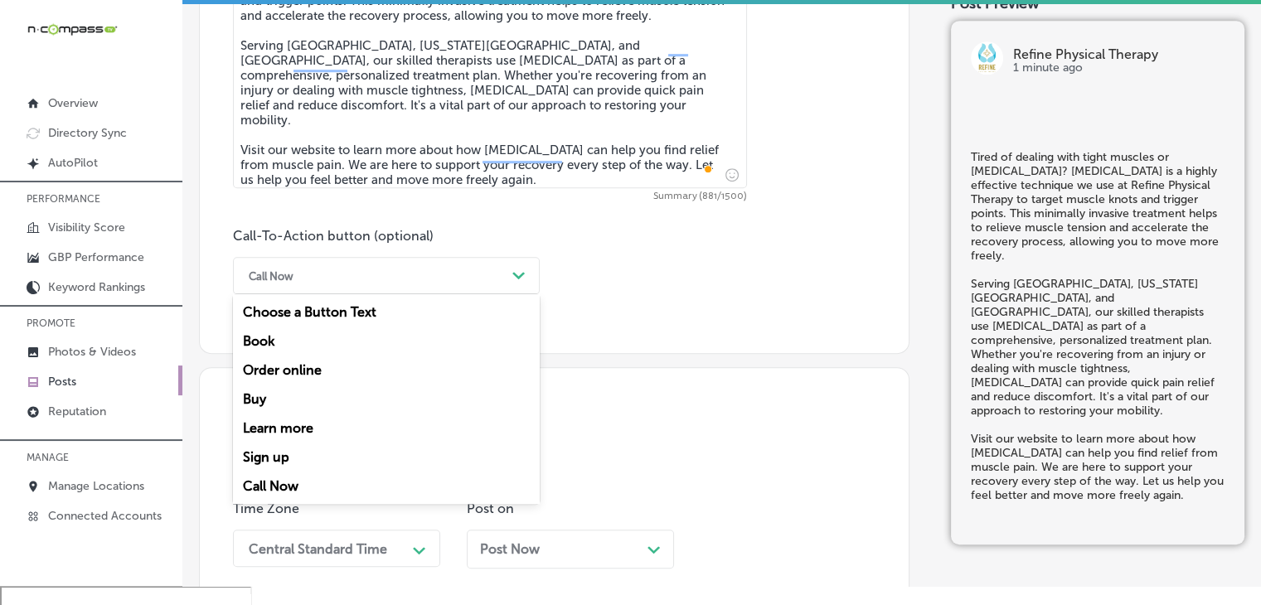
drag, startPoint x: 315, startPoint y: 429, endPoint x: 343, endPoint y: 404, distance: 38.1
click at [315, 430] on div "Learn more" at bounding box center [386, 428] width 307 height 29
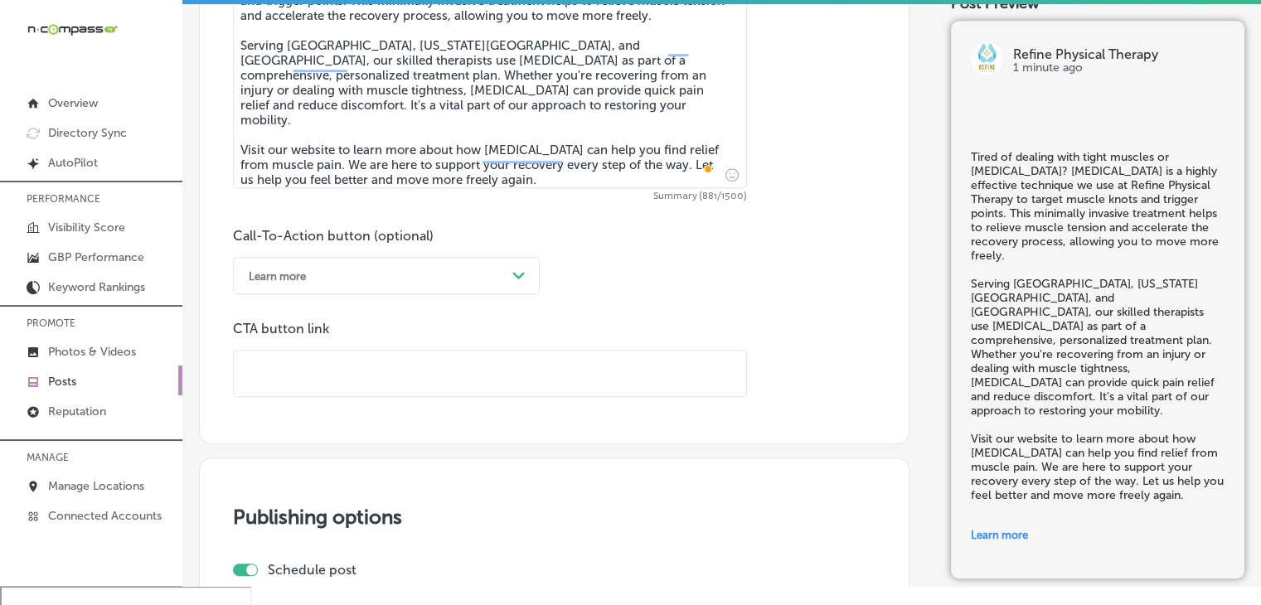
click at [378, 379] on input "text" at bounding box center [490, 374] width 512 height 46
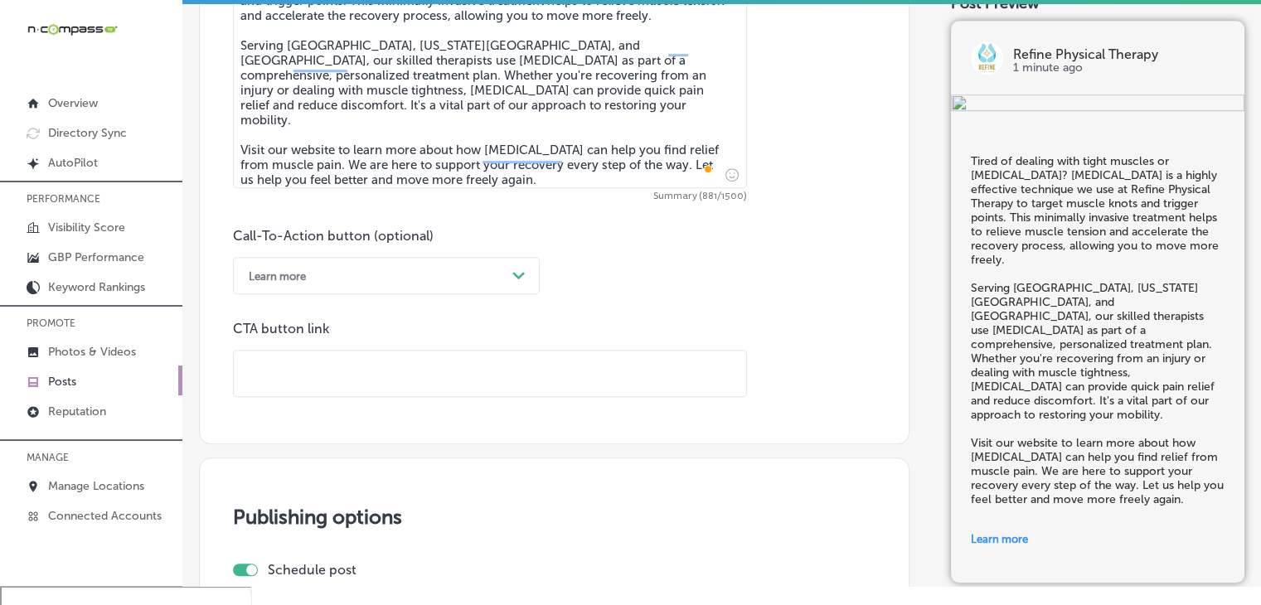
paste input "[URL][DOMAIN_NAME]"
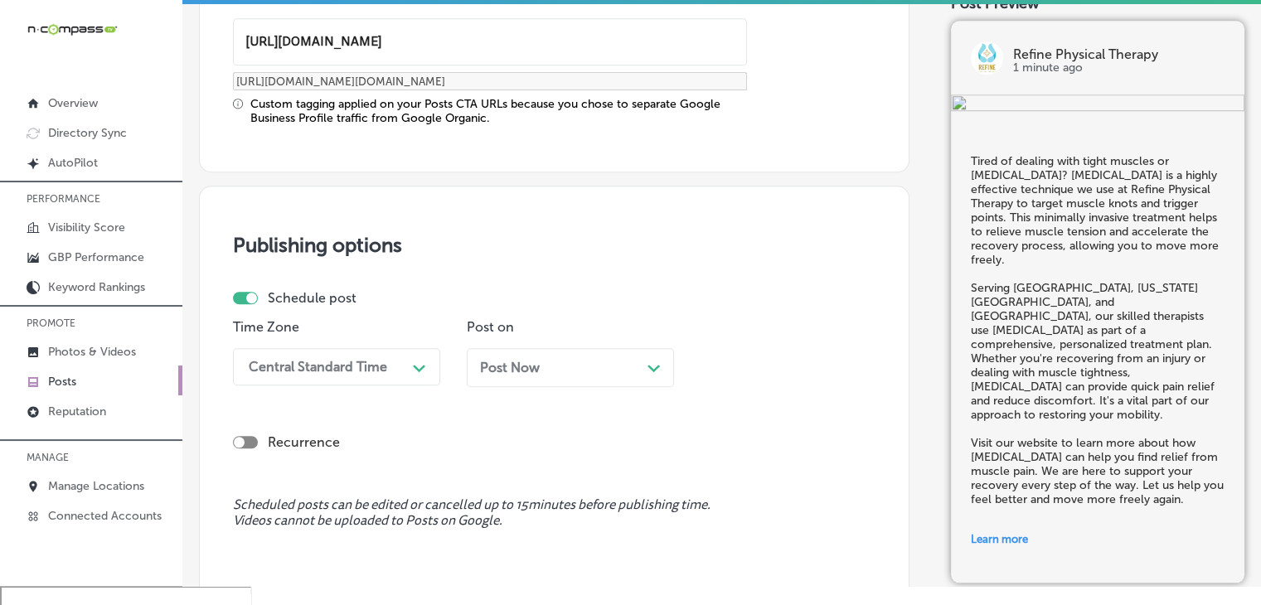
type input "[URL][DOMAIN_NAME]"
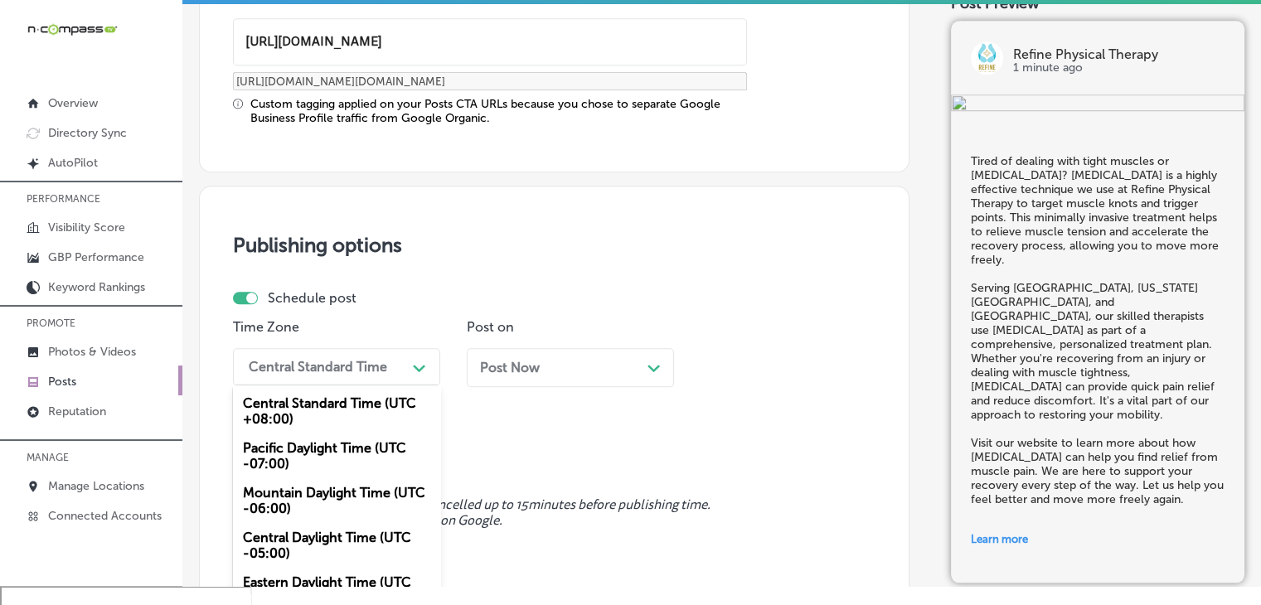
click at [387, 376] on div "option Mountain Daylight Time (UTC -06:00), selected. option Central Standard T…" at bounding box center [336, 366] width 207 height 37
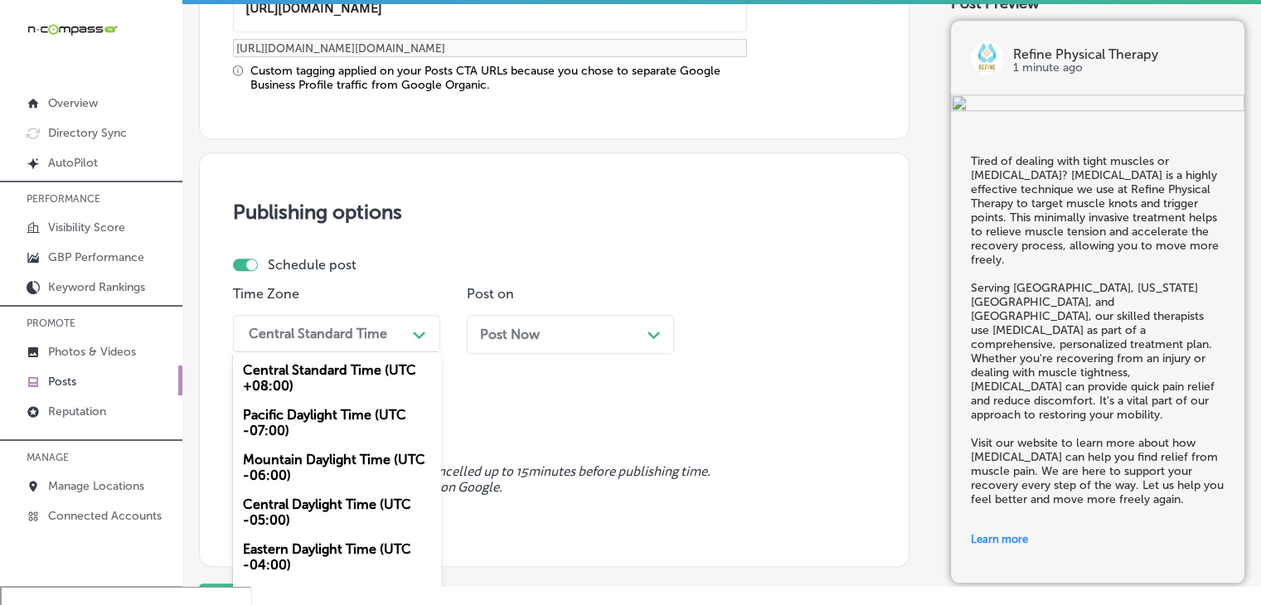
drag, startPoint x: 334, startPoint y: 459, endPoint x: 391, endPoint y: 402, distance: 80.9
click at [334, 461] on div "Mountain Daylight Time (UTC -06:00)" at bounding box center [336, 467] width 207 height 45
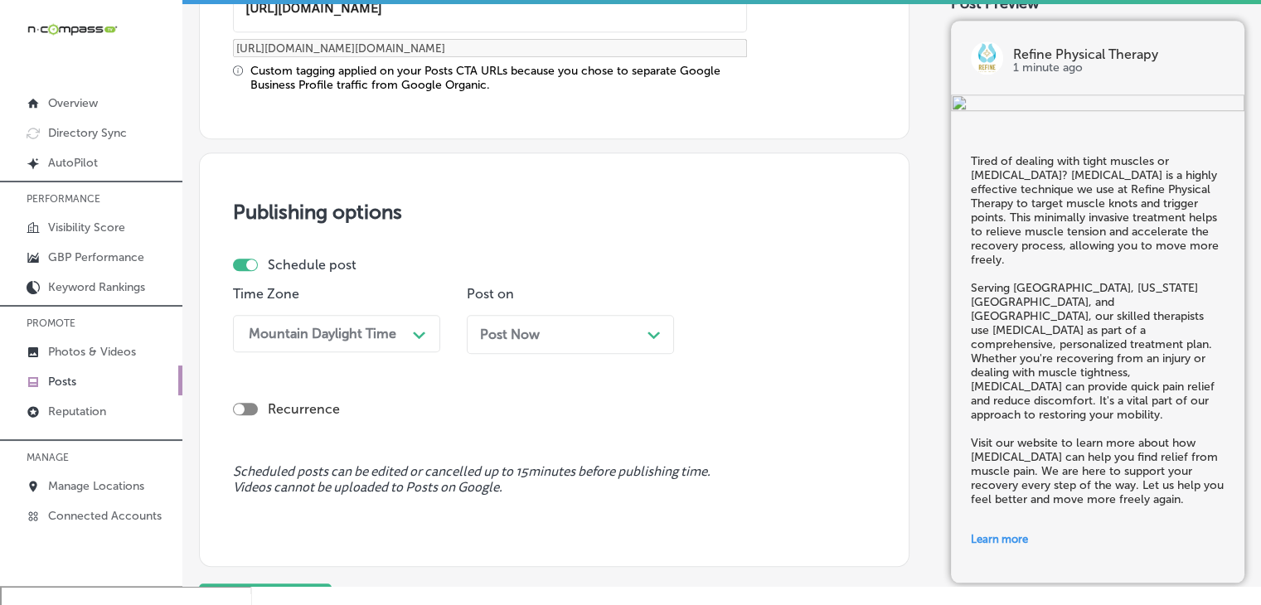
click at [523, 327] on div "Post Now Path Created with Sketch." at bounding box center [570, 334] width 207 height 39
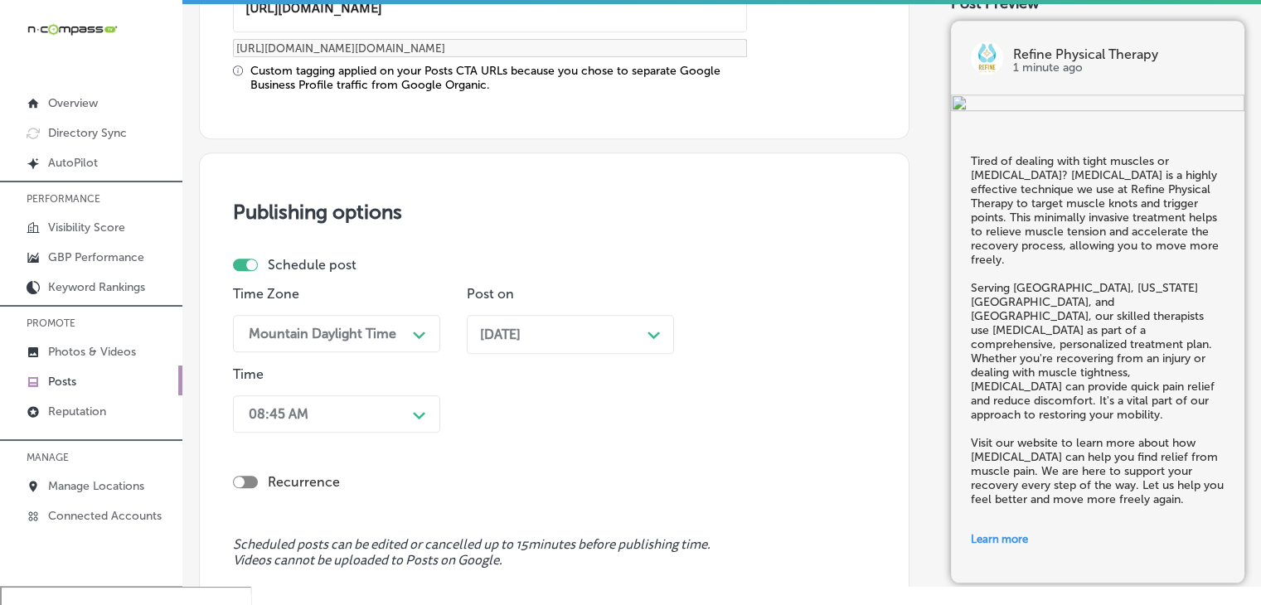
click at [415, 386] on div "Time 08:45 AM Path Created with Sketch." at bounding box center [336, 402] width 207 height 73
click at [417, 400] on div "08:45 AM Path Created with Sketch." at bounding box center [336, 413] width 207 height 37
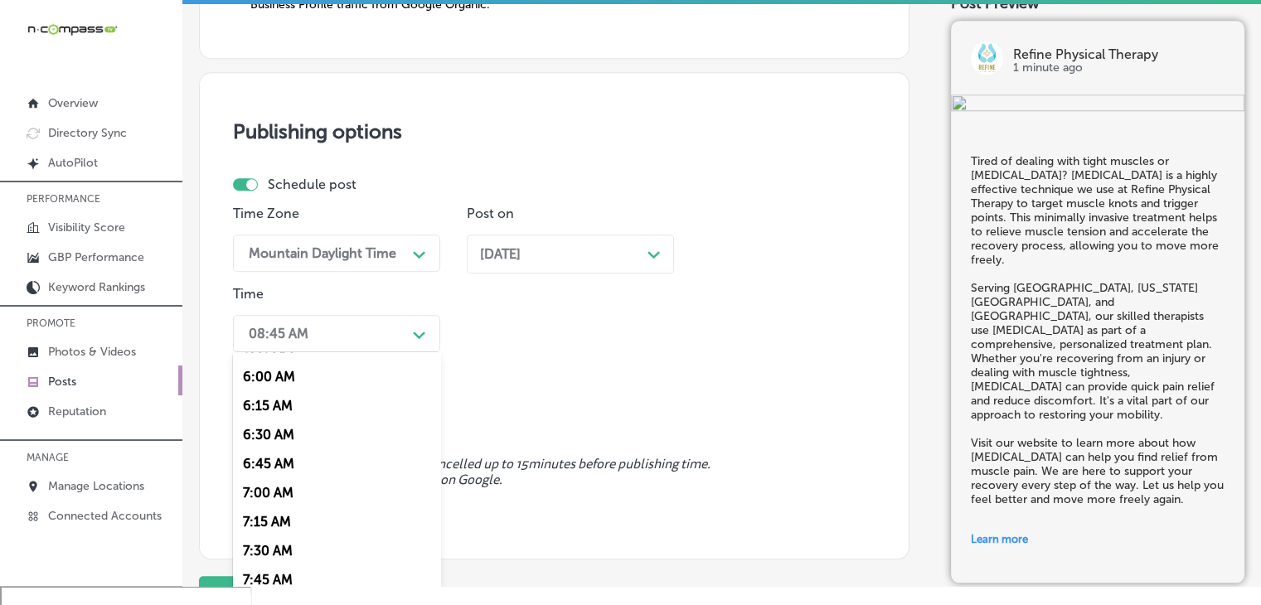
scroll to position [829, 0]
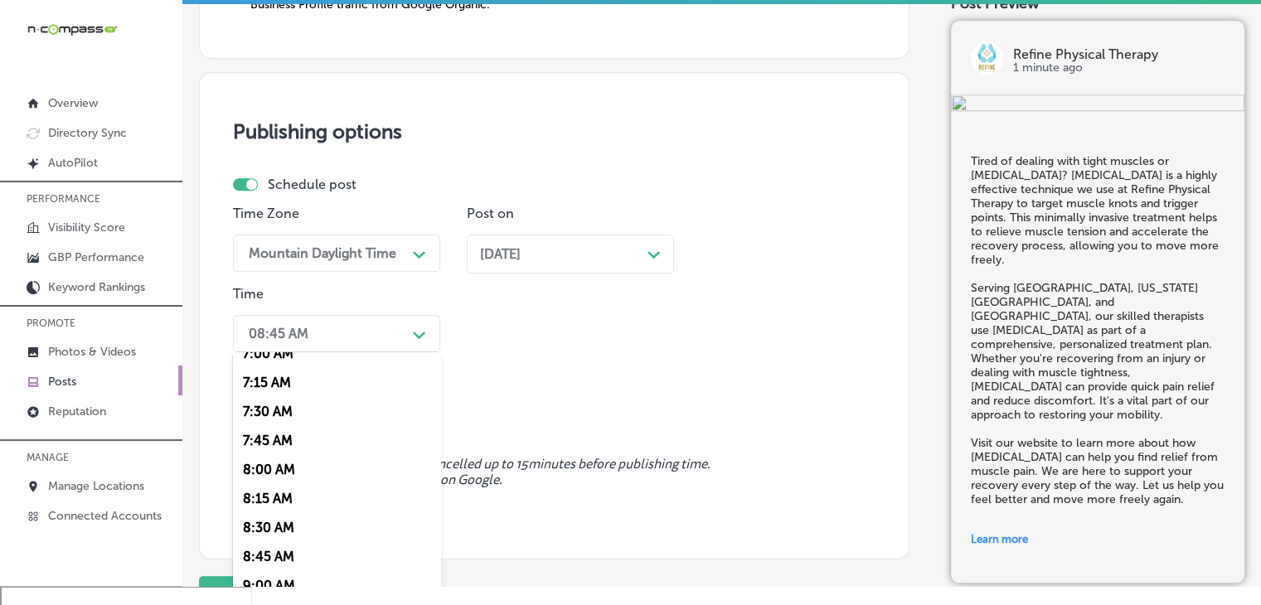
click at [322, 359] on div "7:00 AM" at bounding box center [336, 353] width 207 height 29
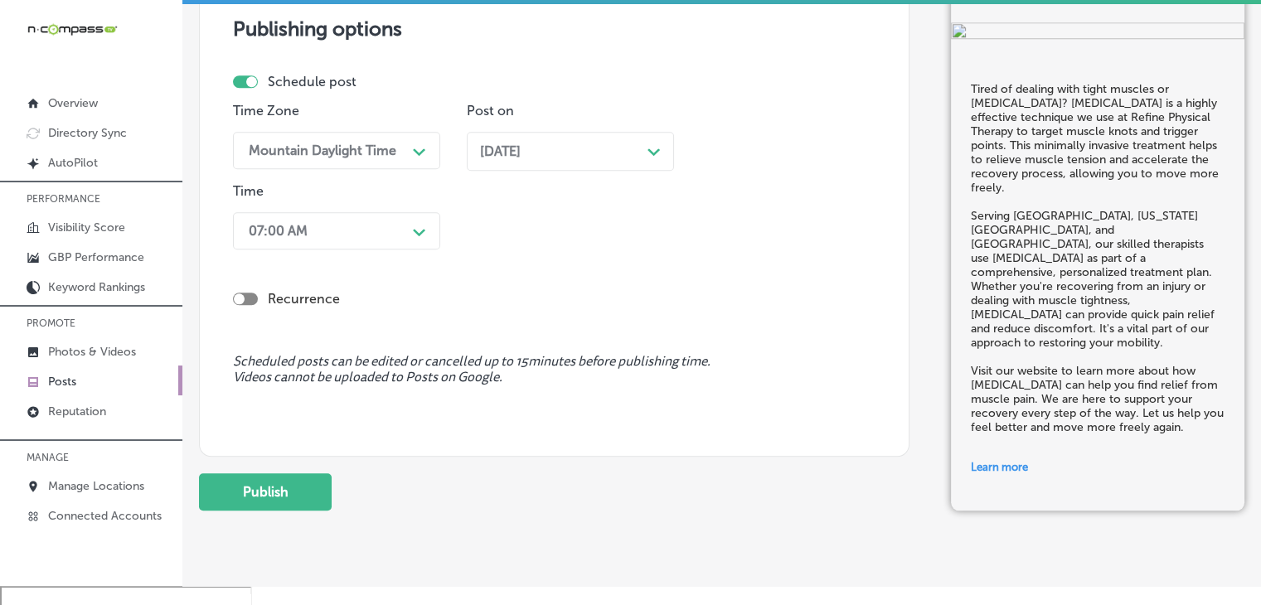
scroll to position [1608, 0]
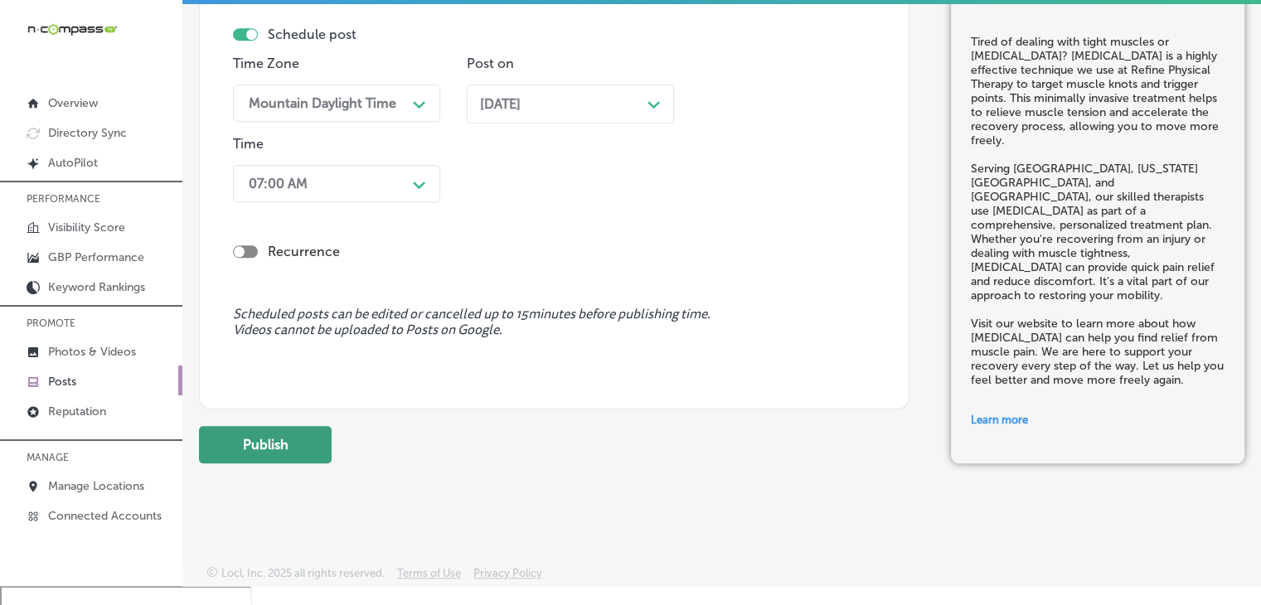
click at [280, 454] on button "Publish" at bounding box center [265, 444] width 133 height 37
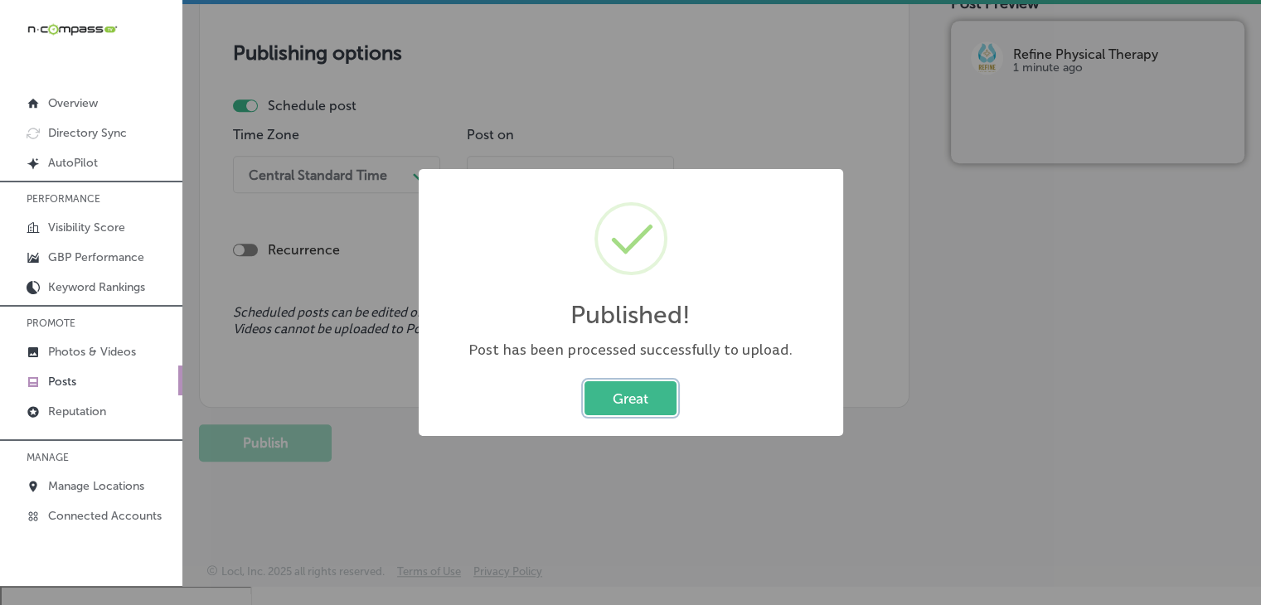
scroll to position [1387, 0]
click at [670, 145] on div "Published! × Post has been processed successfully to upload. Great Cancel" at bounding box center [630, 302] width 1261 height 605
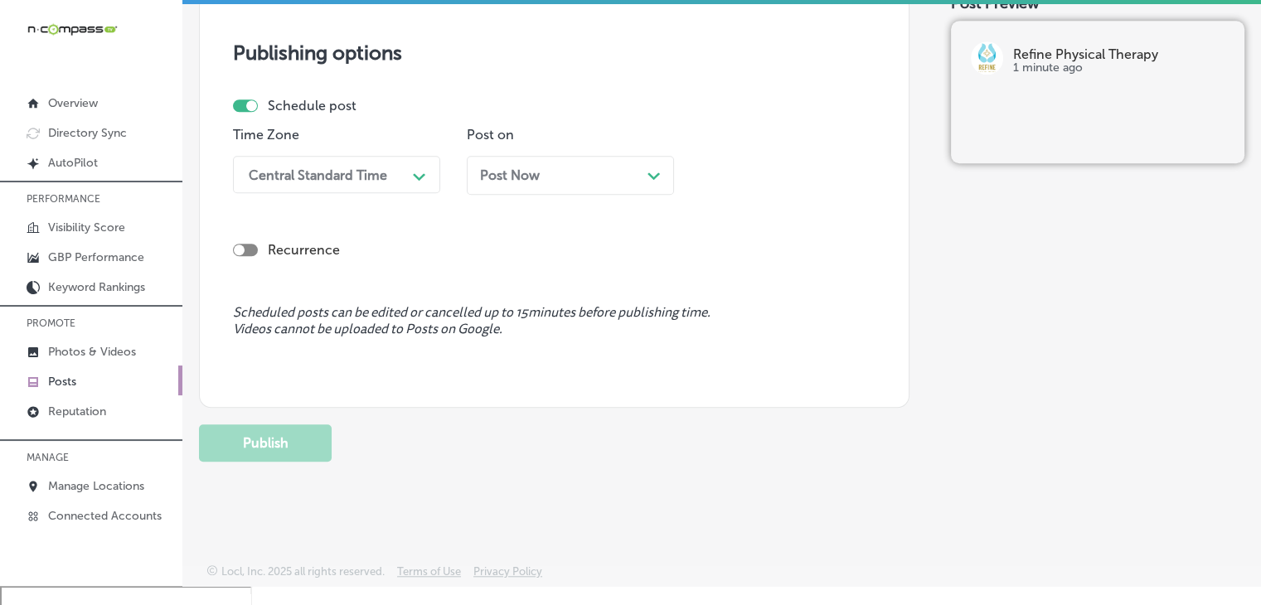
click at [492, 176] on span "Post Now" at bounding box center [510, 175] width 60 height 16
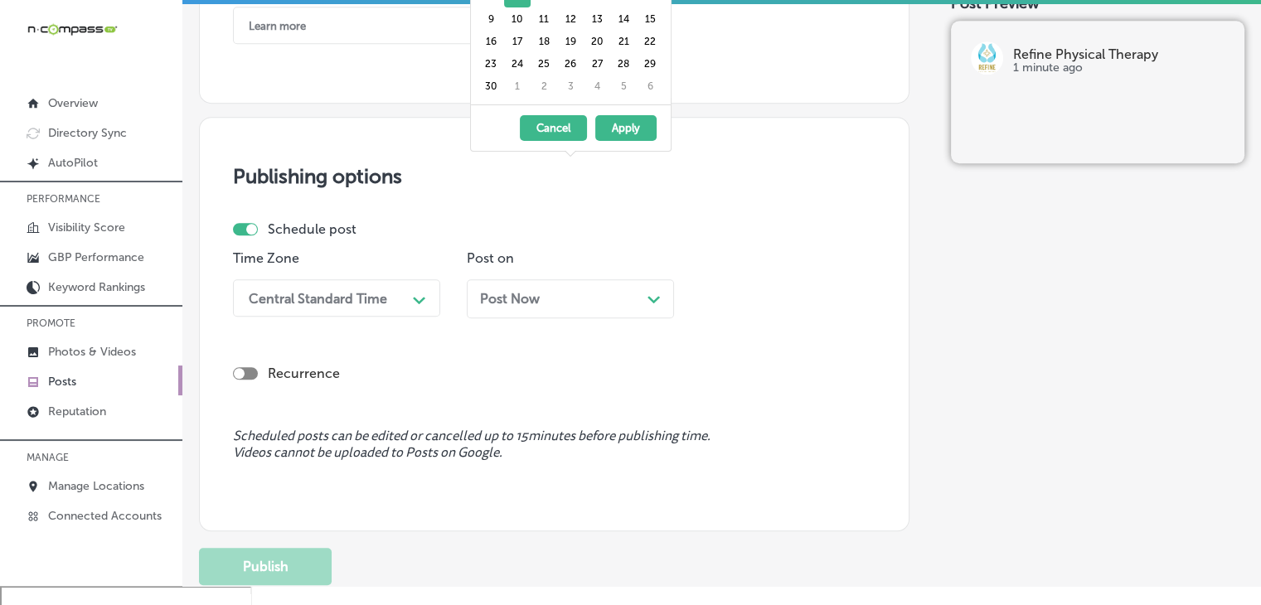
scroll to position [1221, 0]
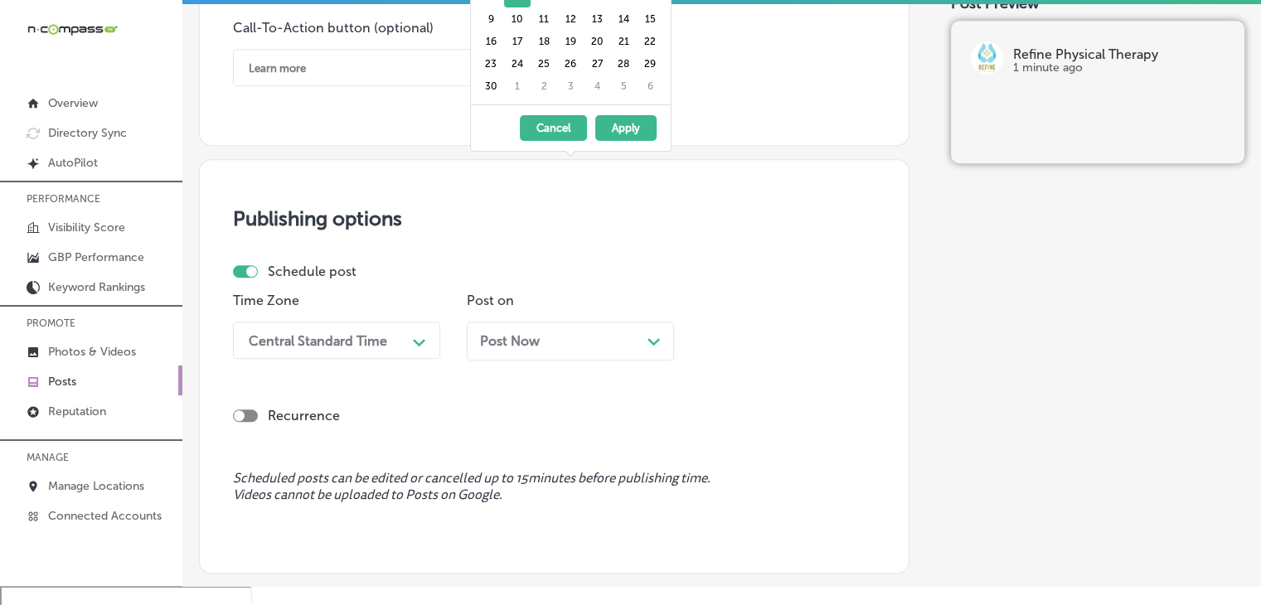
click at [642, 382] on div "Recurrence" at bounding box center [554, 402] width 642 height 59
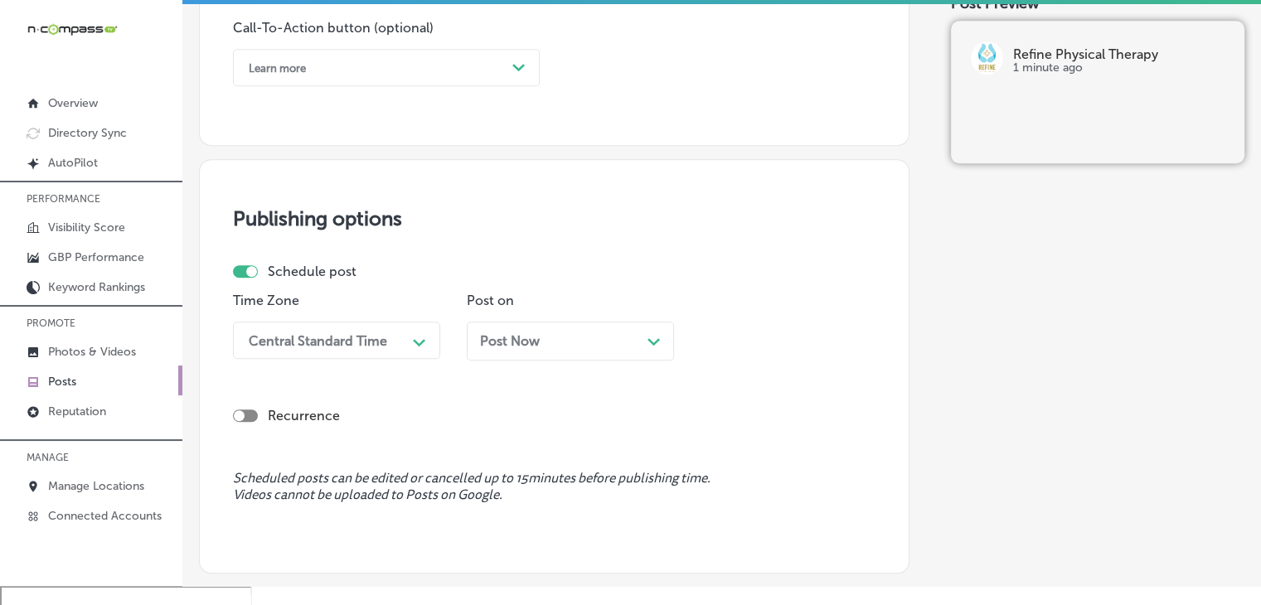
click at [626, 339] on div "Post Now Path Created with Sketch." at bounding box center [570, 341] width 181 height 16
